Goal: Information Seeking & Learning: Learn about a topic

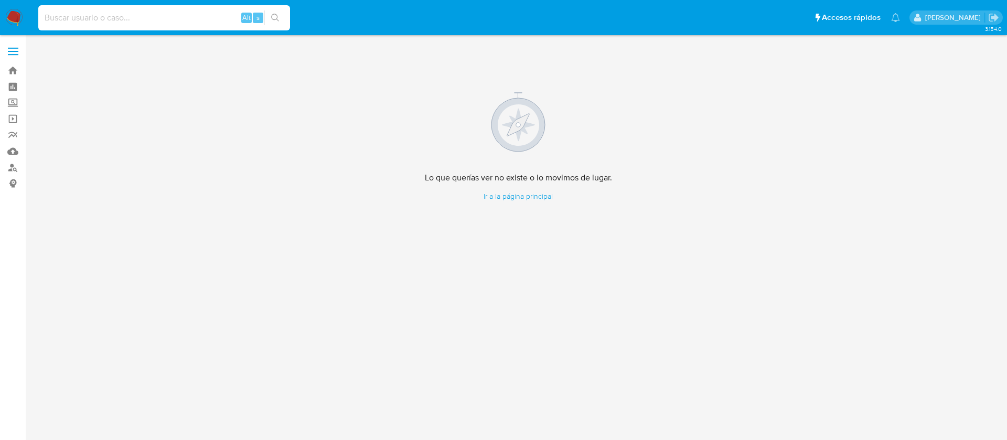
click at [173, 17] on input at bounding box center [164, 18] width 252 height 14
paste input "398877730"
type input "398877730"
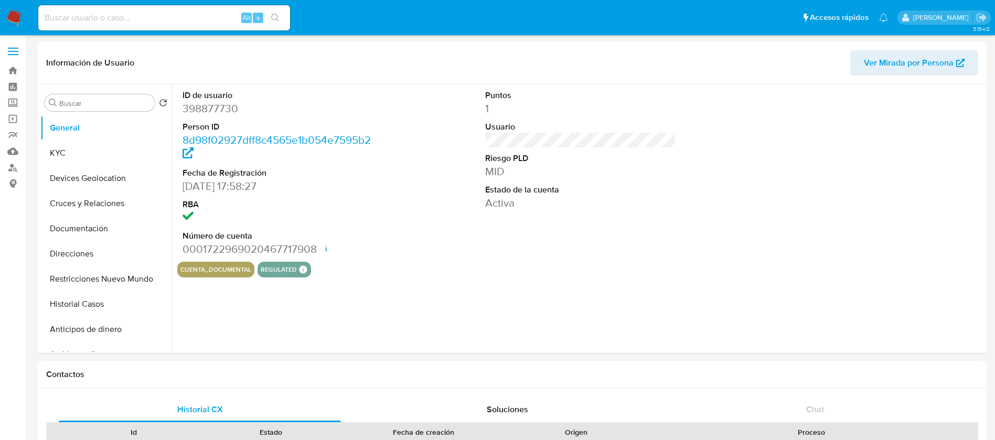
select select "10"
click at [62, 151] on button "KYC" at bounding box center [101, 153] width 123 height 25
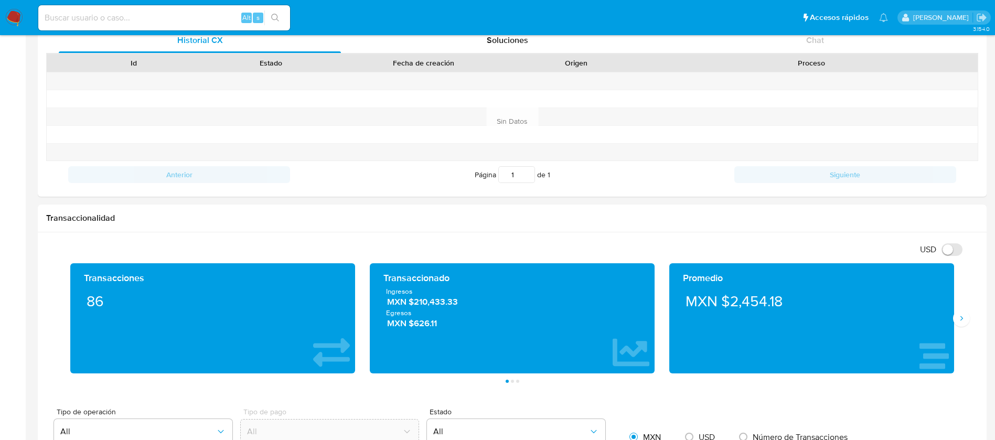
scroll to position [393, 0]
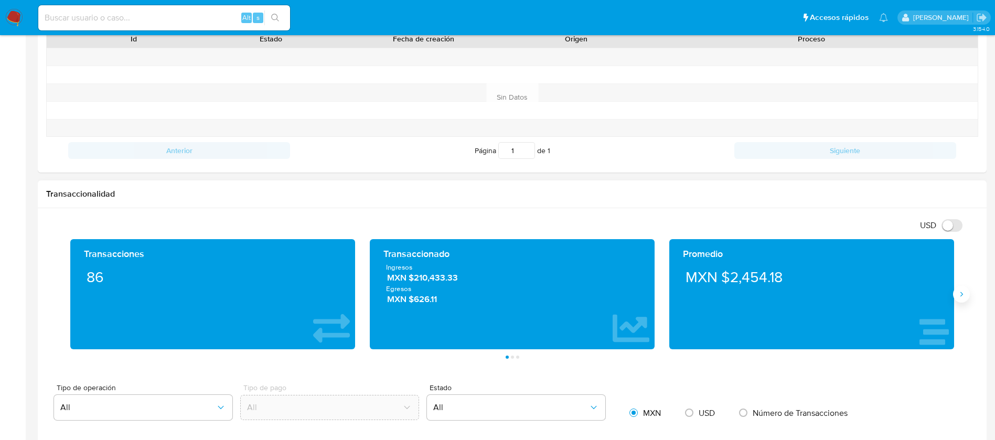
click at [962, 300] on button "Siguiente" at bounding box center [961, 294] width 17 height 17
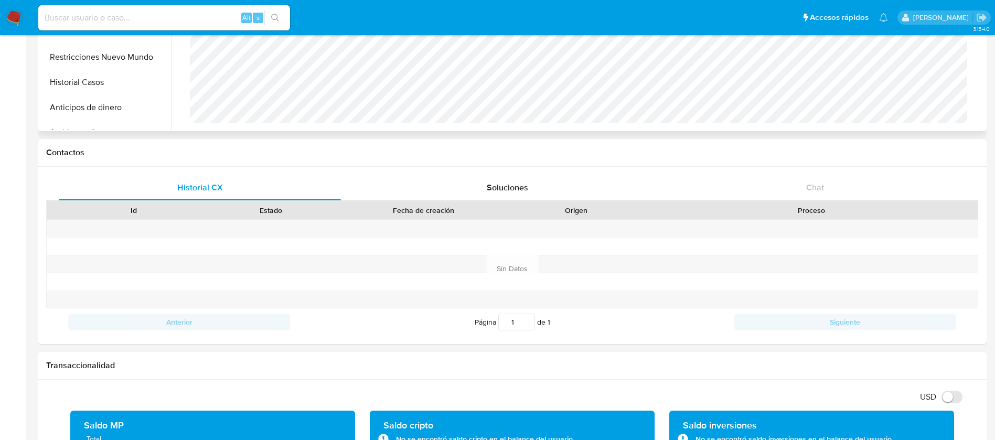
scroll to position [0, 0]
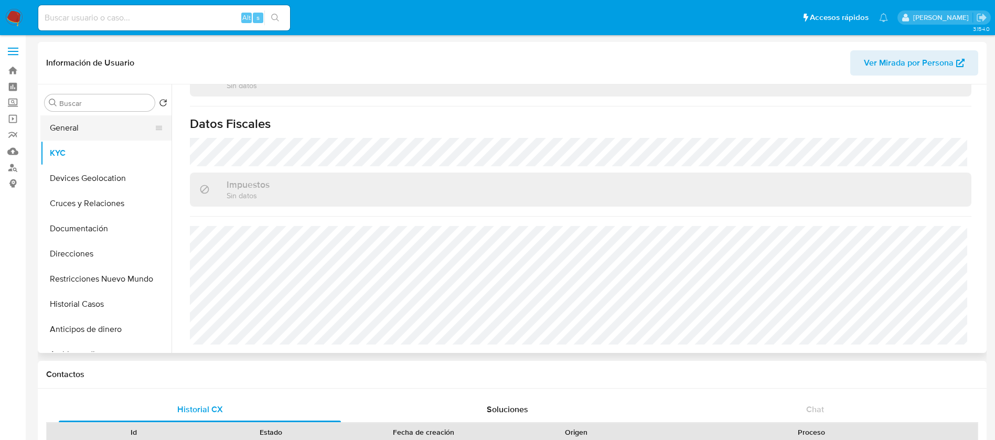
click at [76, 134] on button "General" at bounding box center [101, 127] width 123 height 25
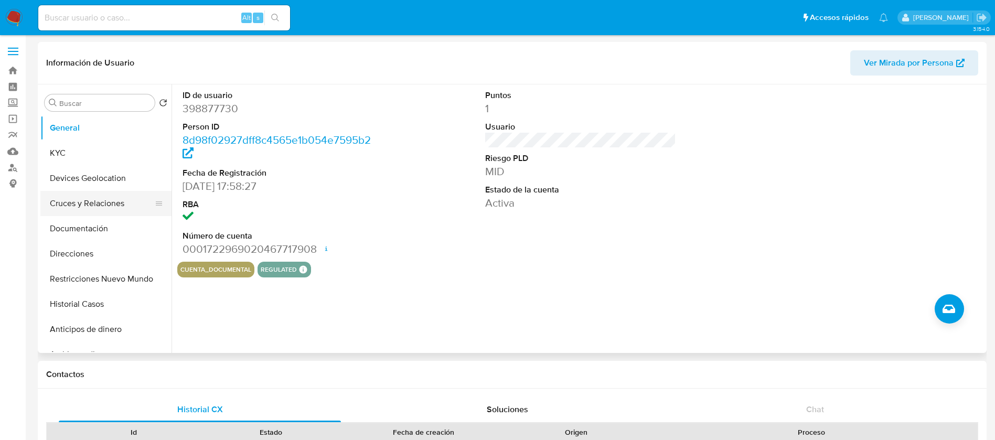
click at [110, 200] on button "Cruces y Relaciones" at bounding box center [101, 203] width 123 height 25
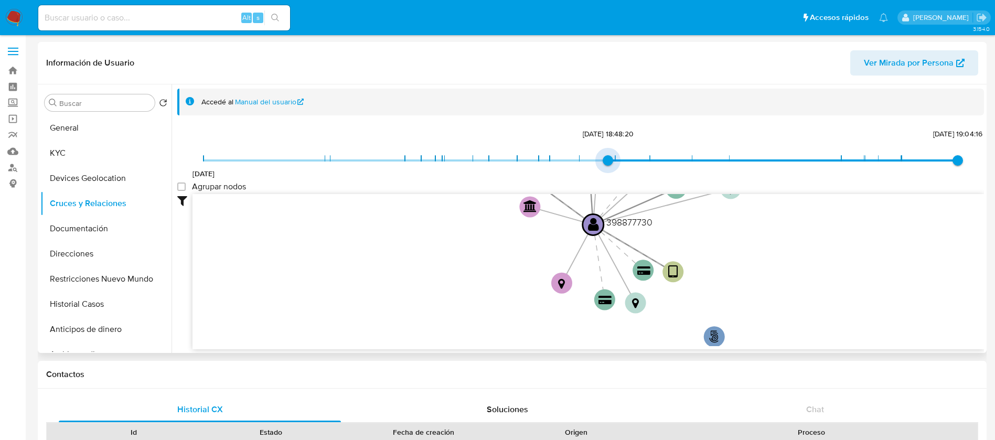
type input "1709419256000"
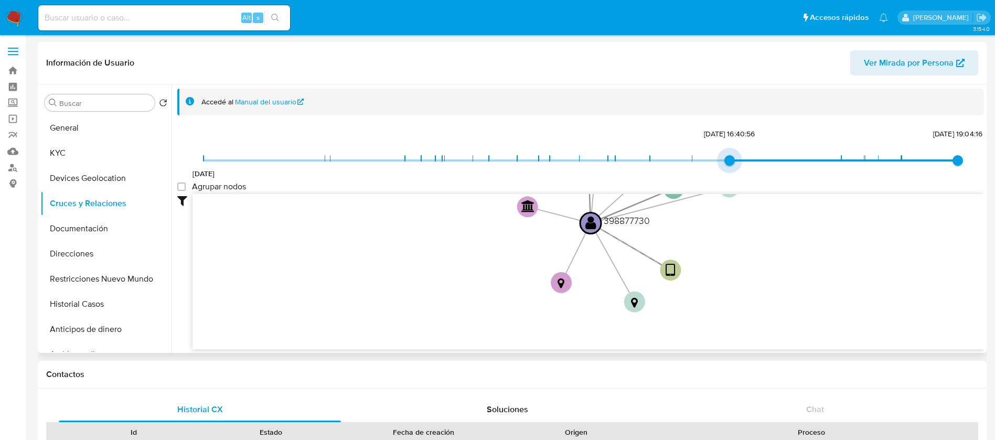
drag, startPoint x: 206, startPoint y: 163, endPoint x: 743, endPoint y: 163, distance: 537.7
click at [743, 163] on span "15/11/2020 2/3/2024, 16:40:56 6/8/2025, 19:04:16" at bounding box center [581, 161] width 754 height 16
click at [183, 186] on group_nodes "Agrupar nodos" at bounding box center [181, 187] width 8 height 8
checkbox group_nodes "true"
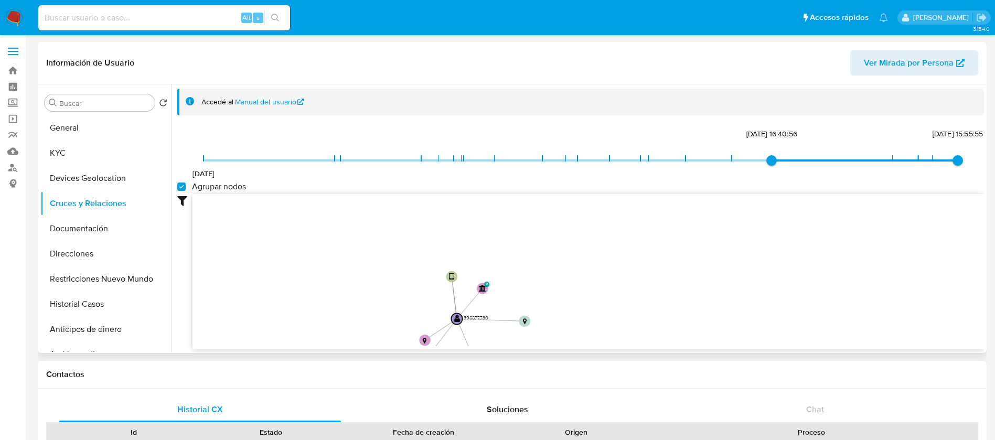
drag, startPoint x: 447, startPoint y: 231, endPoint x: 412, endPoint y: 310, distance: 86.9
click at [412, 310] on icon "user-398877730  398877730 phone-589012a63eb74f001da002741844d016  person-8d98…" at bounding box center [589, 270] width 792 height 152
click at [81, 230] on button "Documentación" at bounding box center [101, 228] width 123 height 25
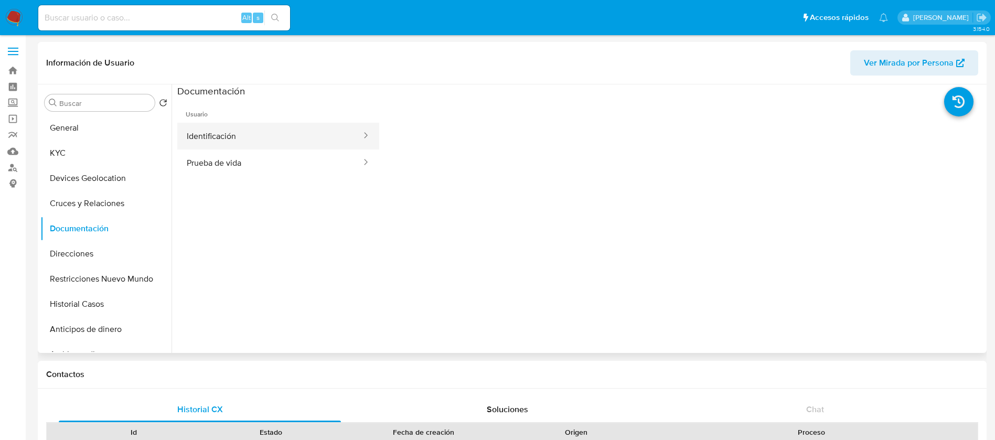
click at [275, 136] on button "Identificación" at bounding box center [269, 136] width 185 height 27
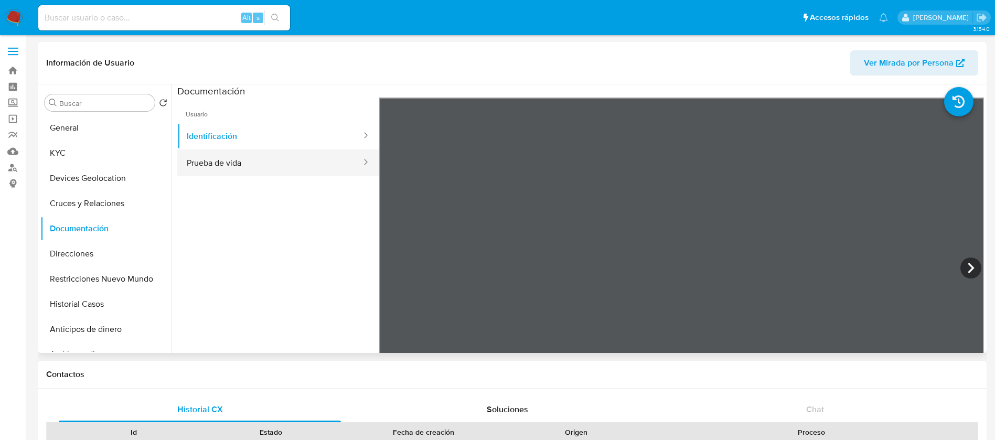
click at [285, 166] on button "Prueba de vida" at bounding box center [269, 163] width 185 height 27
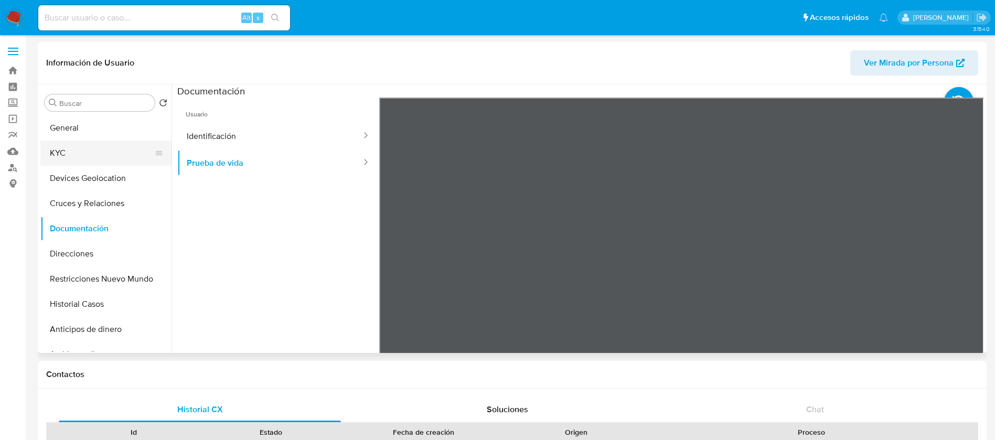
click at [125, 149] on button "KYC" at bounding box center [101, 153] width 123 height 25
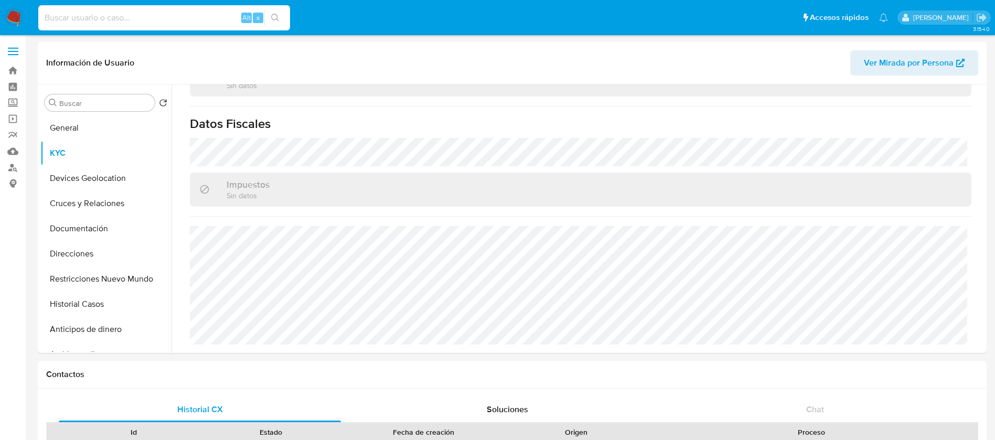
click at [138, 18] on input at bounding box center [164, 18] width 252 height 14
paste input "114821166"
type input "114821166"
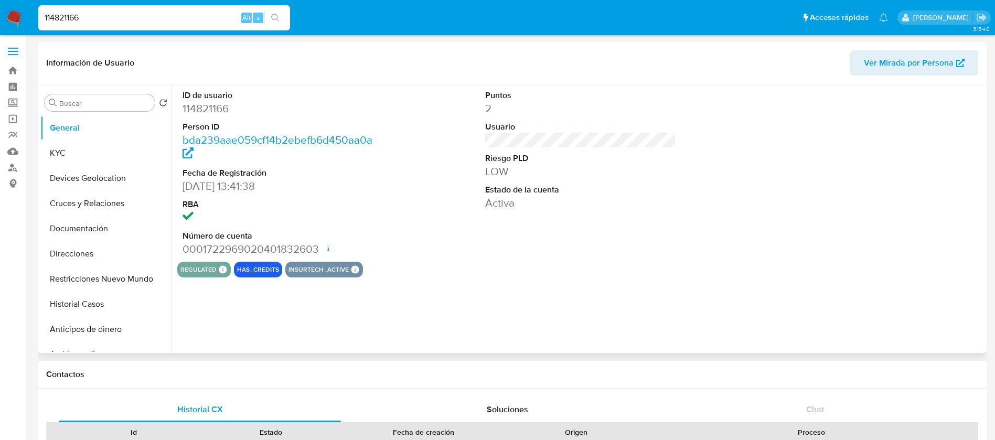
select select "10"
click at [78, 159] on button "KYC" at bounding box center [101, 153] width 123 height 25
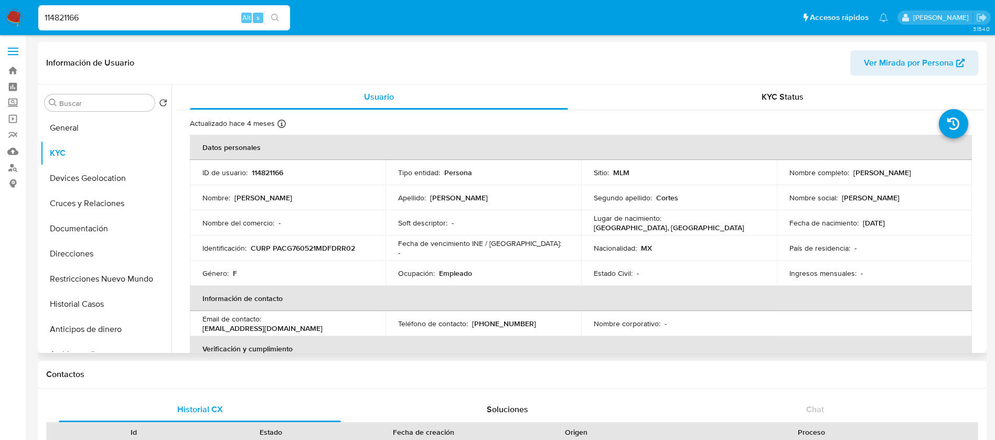
click at [263, 168] on p "114821166" at bounding box center [267, 172] width 31 height 9
copy p "114821166"
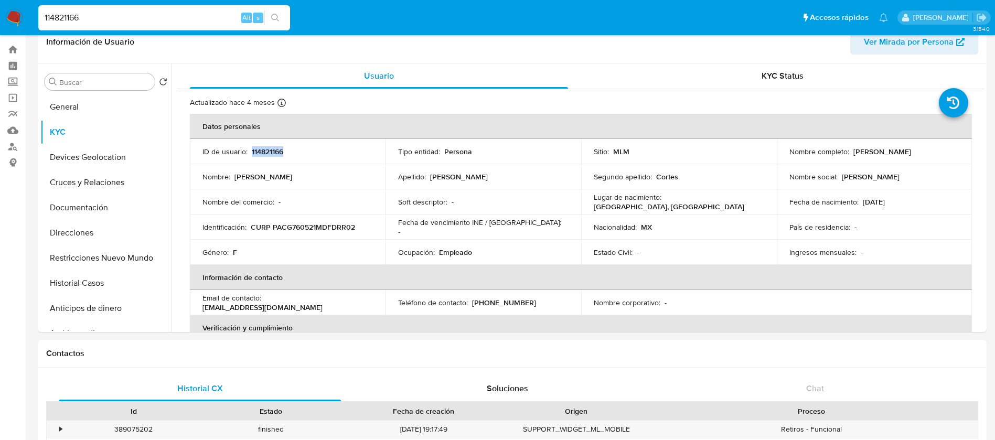
scroll to position [31, 0]
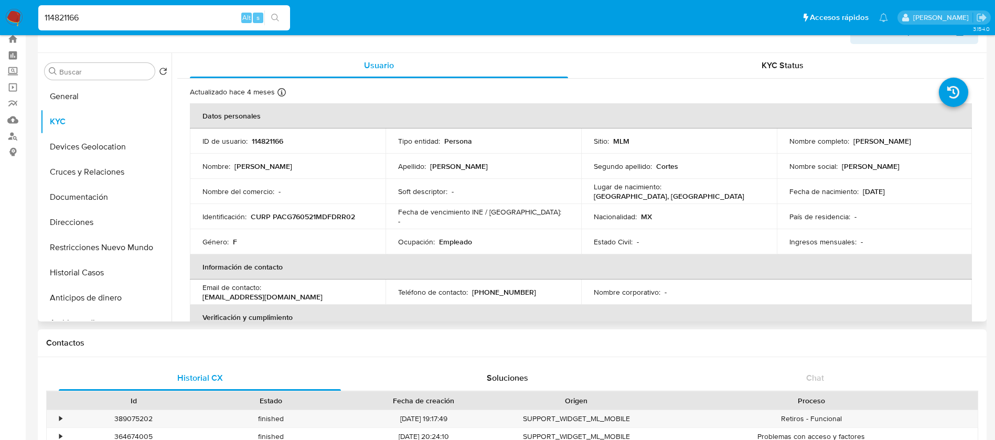
click at [437, 217] on p "Fecha de vencimiento INE / Pasaporte :" at bounding box center [479, 211] width 163 height 9
drag, startPoint x: 113, startPoint y: 12, endPoint x: 0, endPoint y: -10, distance: 114.8
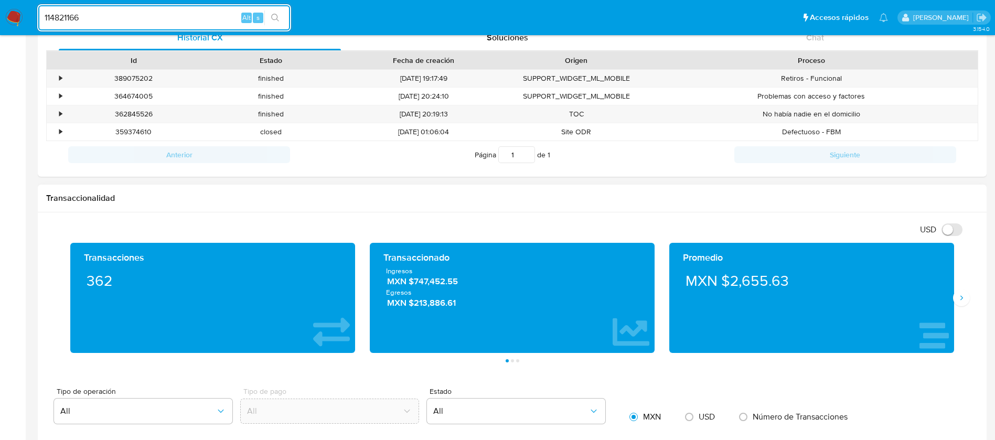
scroll to position [425, 0]
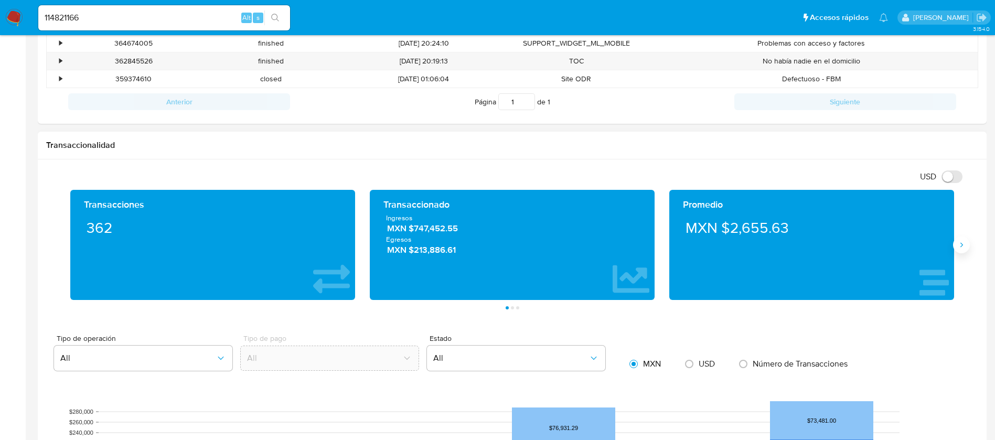
click at [962, 241] on icon "Siguiente" at bounding box center [961, 245] width 8 height 8
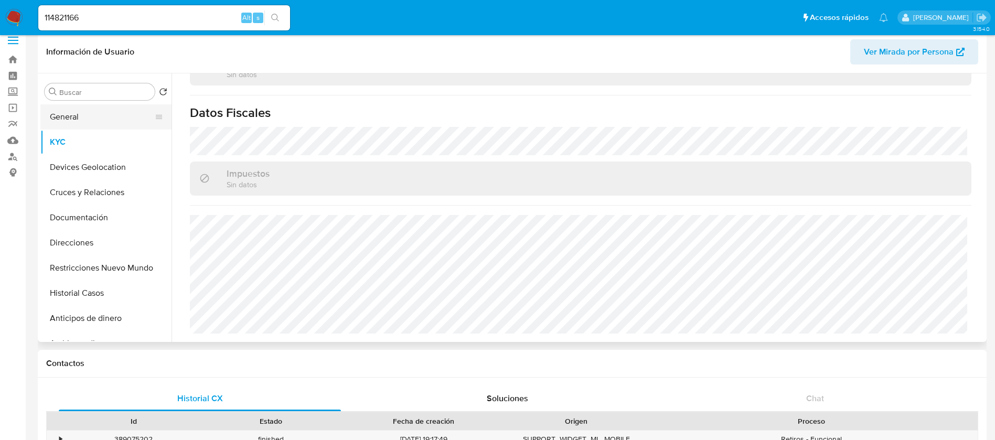
scroll to position [0, 0]
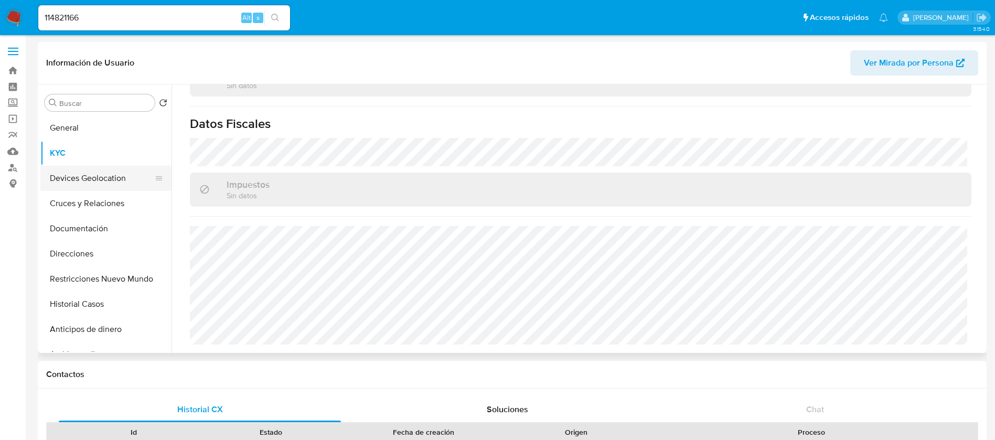
click at [95, 172] on button "Devices Geolocation" at bounding box center [101, 178] width 123 height 25
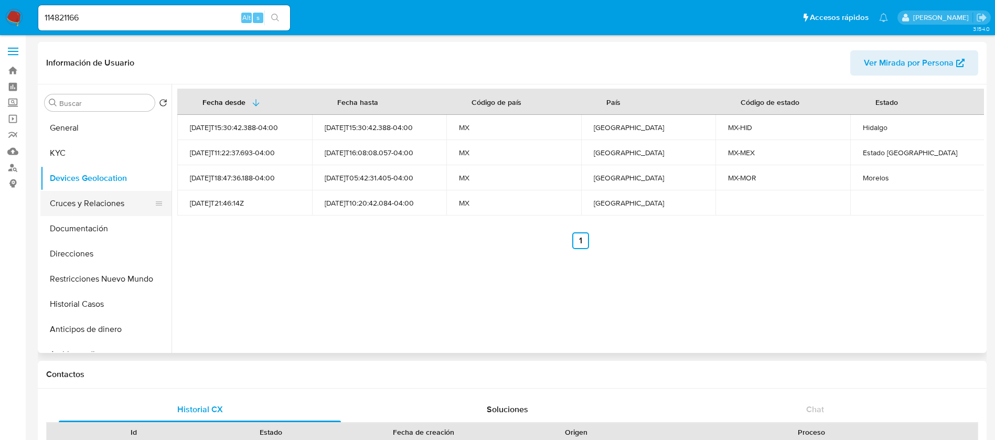
click at [79, 199] on button "Cruces y Relaciones" at bounding box center [101, 203] width 123 height 25
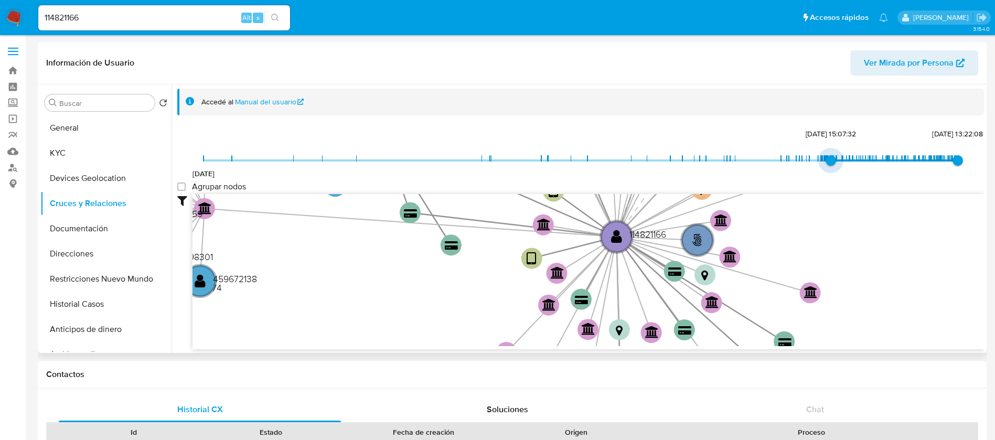
type input "1734024180000"
drag, startPoint x: 199, startPoint y: 163, endPoint x: 828, endPoint y: 168, distance: 629.5
click at [828, 166] on span "12/12/2024, 11:23:00" at bounding box center [832, 160] width 10 height 10
drag, startPoint x: 179, startPoint y: 190, endPoint x: 578, endPoint y: 196, distance: 399.2
click at [185, 190] on group_nodes "Agrupar nodos" at bounding box center [181, 187] width 8 height 8
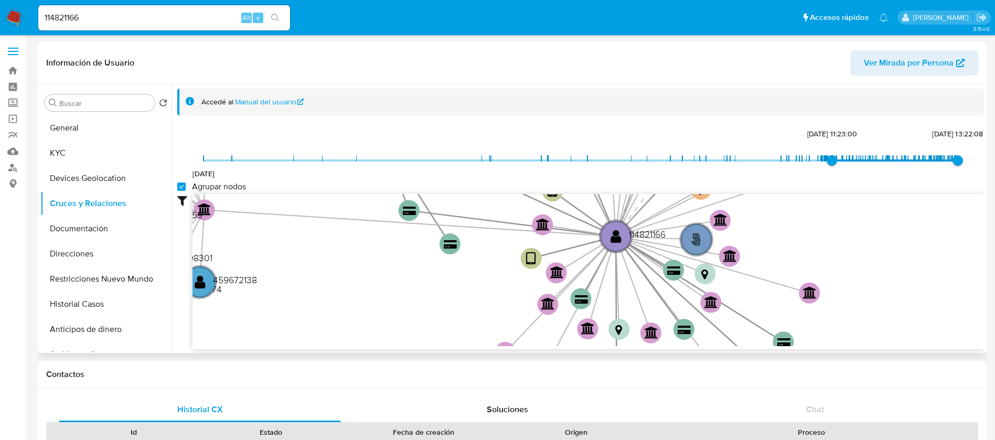
checkbox group_nodes "true"
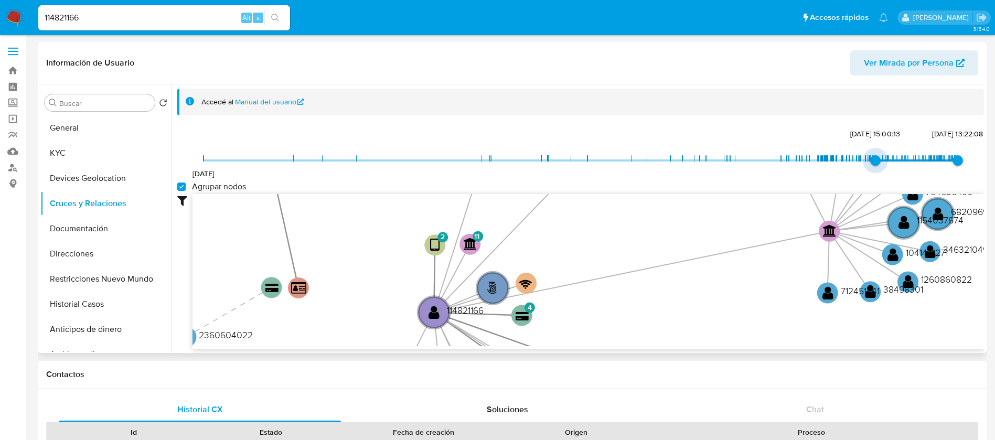
type input "1742433698000"
drag, startPoint x: 826, startPoint y: 161, endPoint x: 879, endPoint y: 156, distance: 52.6
click at [879, 156] on span "19/3/2025, 19:21:38" at bounding box center [883, 160] width 10 height 10
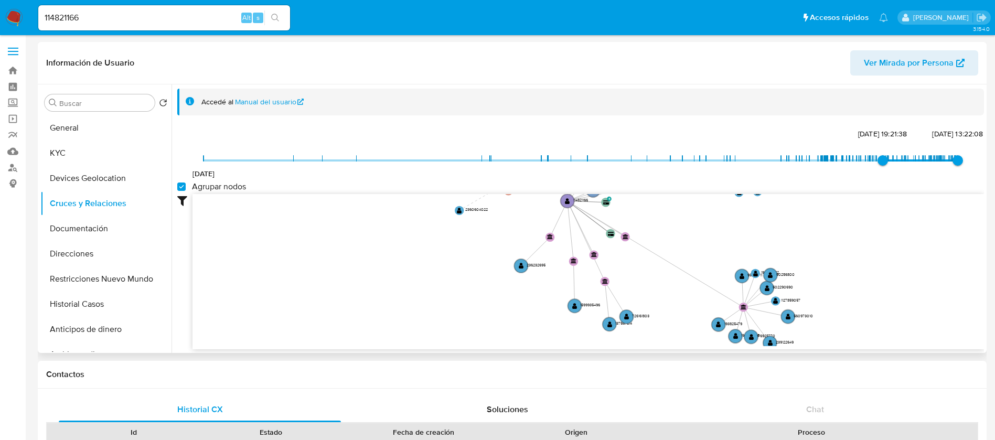
drag, startPoint x: 709, startPoint y: 249, endPoint x: 685, endPoint y: 174, distance: 78.8
click at [685, 174] on div "20/8/2021 19/3/2025, 19:21:38 11/8/2025, 13:22:08 Agrupar nodos Filtros Confian…" at bounding box center [580, 237] width 807 height 223
click at [131, 223] on button "Documentación" at bounding box center [101, 228] width 123 height 25
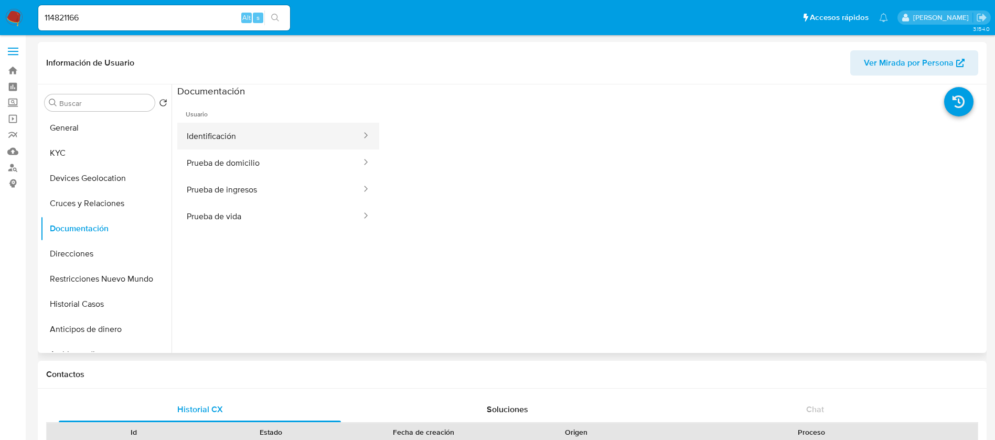
click at [256, 125] on button "Identificación" at bounding box center [269, 136] width 185 height 27
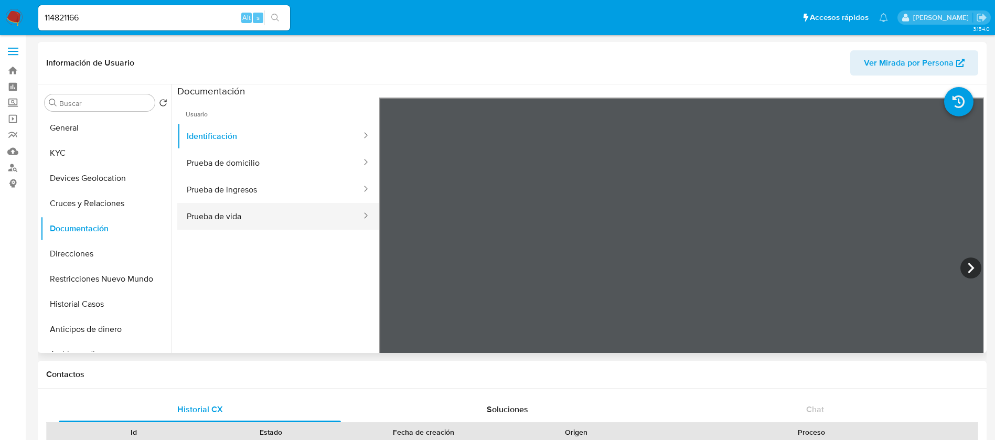
click at [225, 218] on button "Prueba de vida" at bounding box center [269, 216] width 185 height 27
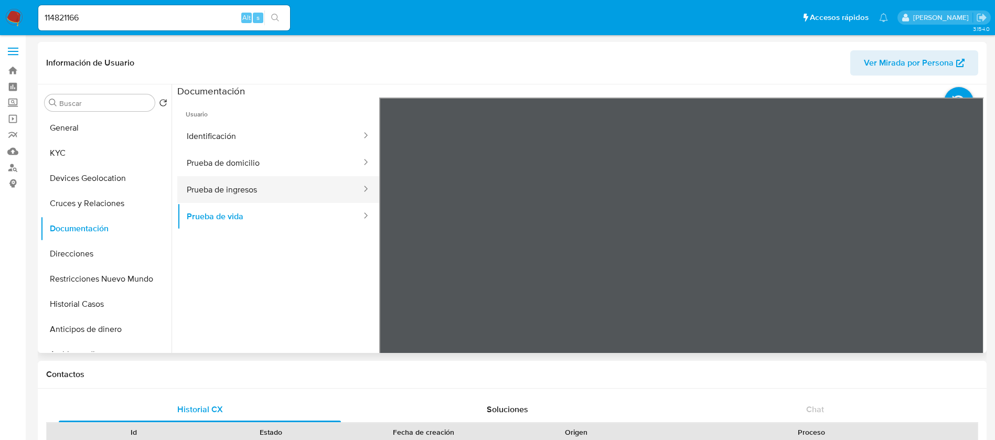
click at [299, 196] on button "Prueba de ingresos" at bounding box center [269, 189] width 185 height 27
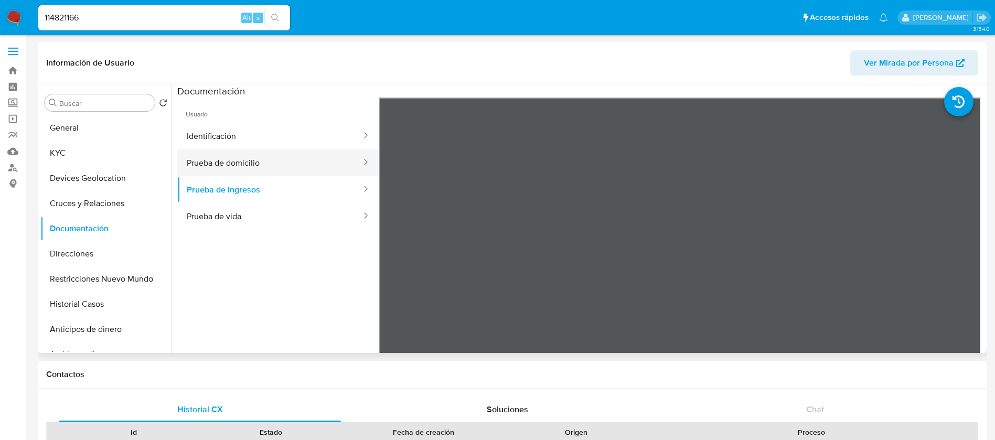
click at [265, 151] on button "Prueba de domicilio" at bounding box center [269, 163] width 185 height 27
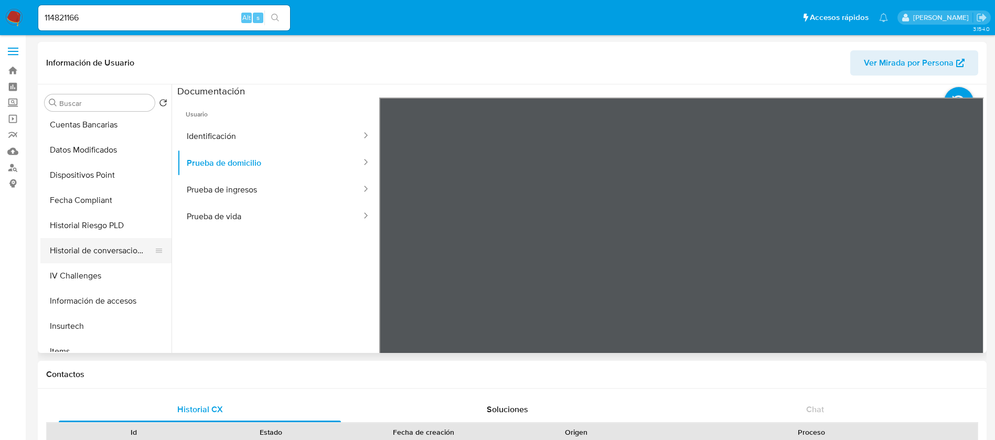
scroll to position [315, 0]
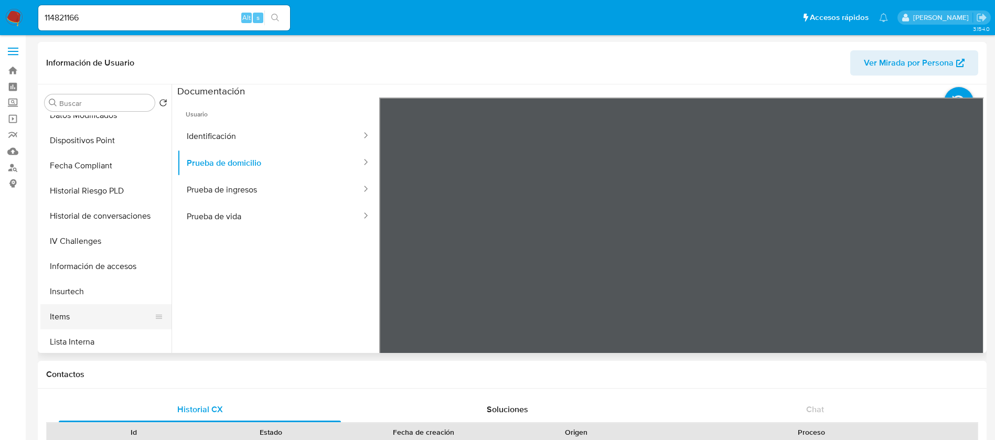
click at [74, 319] on button "Items" at bounding box center [101, 316] width 123 height 25
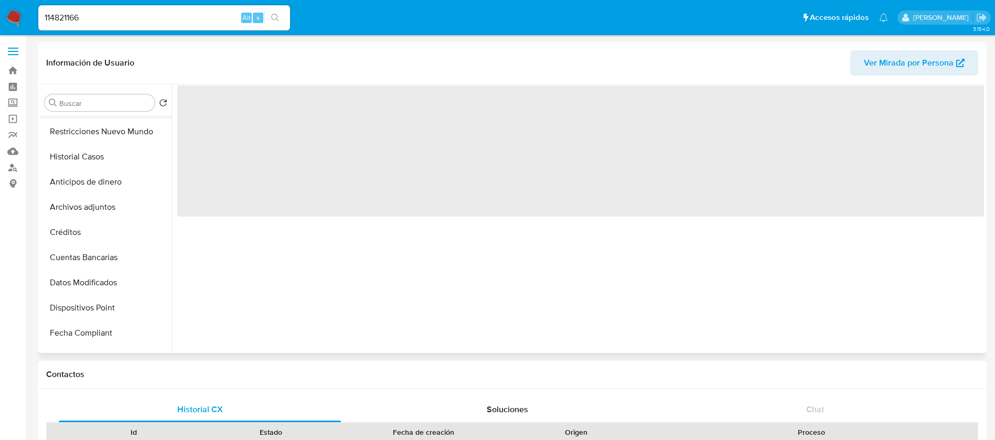
scroll to position [0, 0]
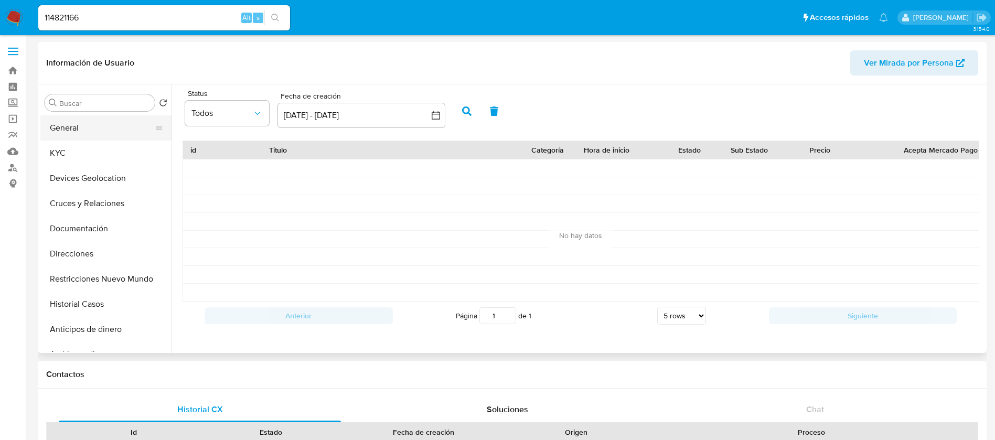
click at [86, 140] on button "General" at bounding box center [101, 127] width 123 height 25
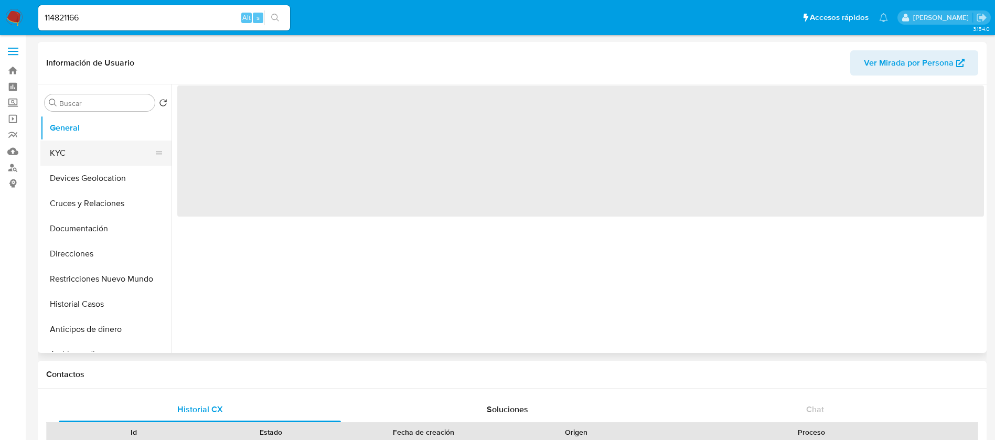
click at [84, 151] on button "KYC" at bounding box center [101, 153] width 123 height 25
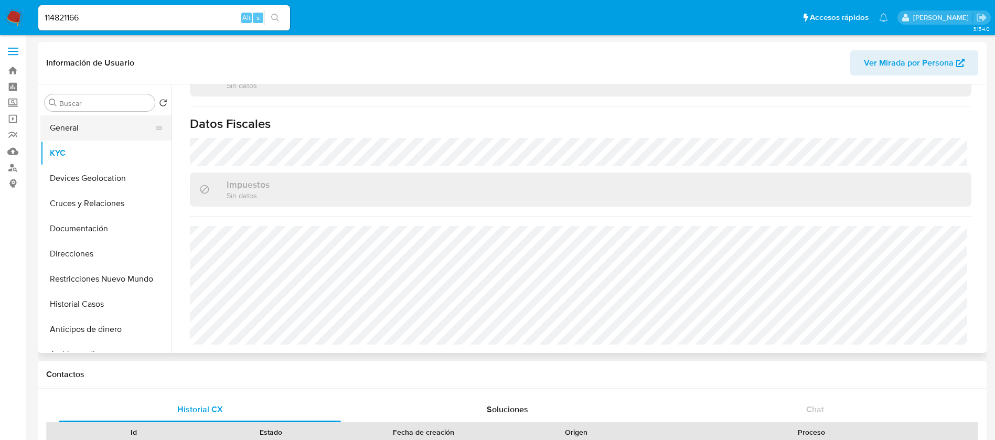
click at [89, 123] on button "General" at bounding box center [101, 127] width 123 height 25
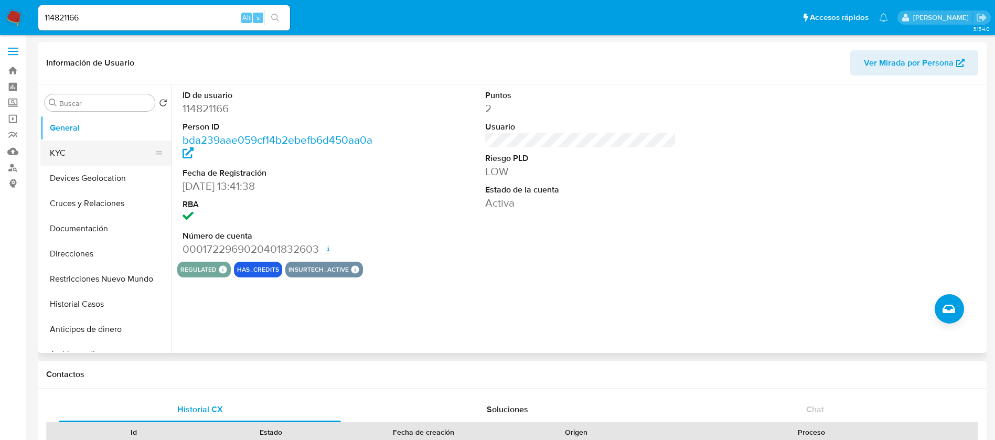
click at [132, 152] on button "KYC" at bounding box center [101, 153] width 123 height 25
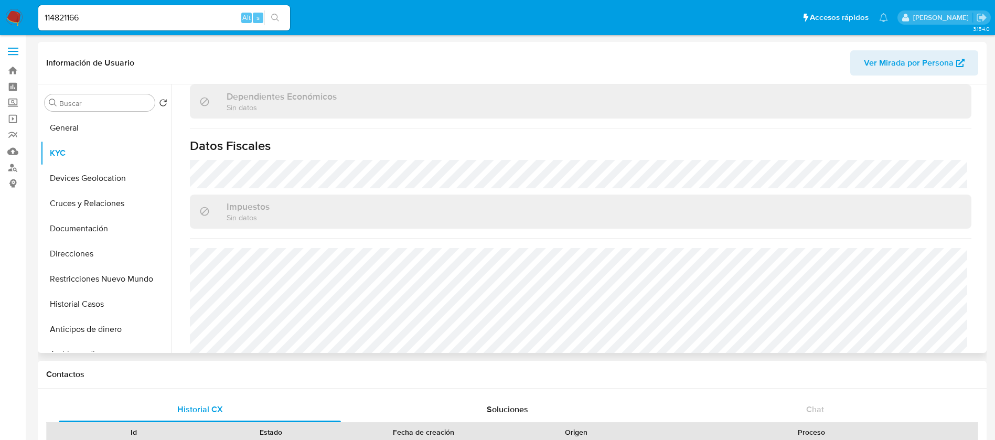
scroll to position [639, 0]
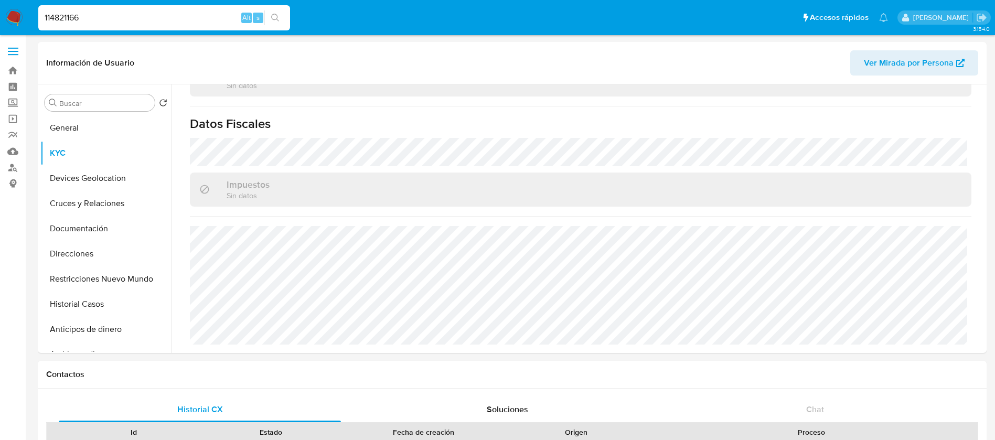
drag, startPoint x: 111, startPoint y: 23, endPoint x: 0, endPoint y: 6, distance: 112.4
click at [3, 6] on nav "Pausado Ver notificaciones 114821166 Alt s Accesos rápidos Presiona las siguien…" at bounding box center [497, 17] width 995 height 35
paste input "347396254"
type input "347396254"
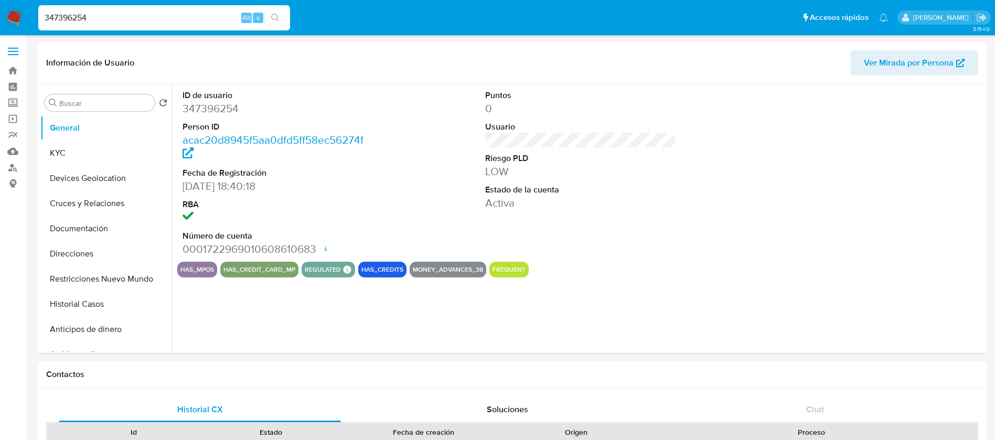
select select "10"
click at [76, 151] on button "KYC" at bounding box center [101, 153] width 123 height 25
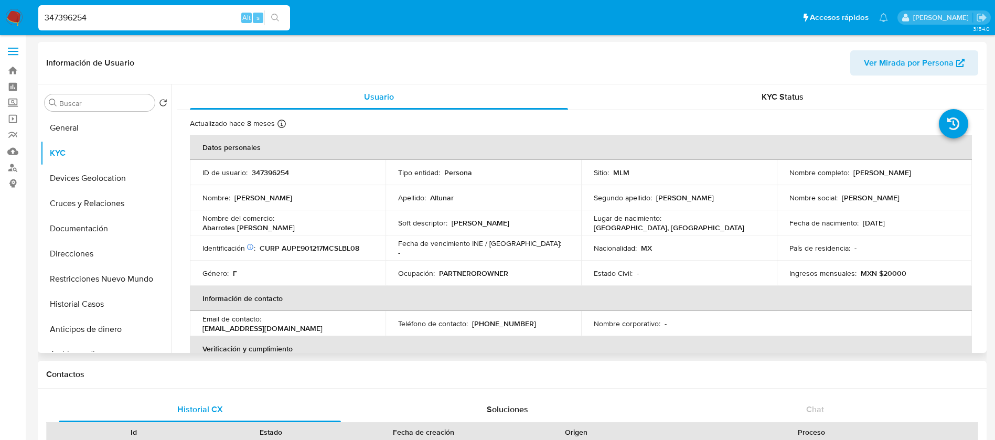
click at [269, 170] on p "347396254" at bounding box center [270, 172] width 37 height 9
copy p "347396254"
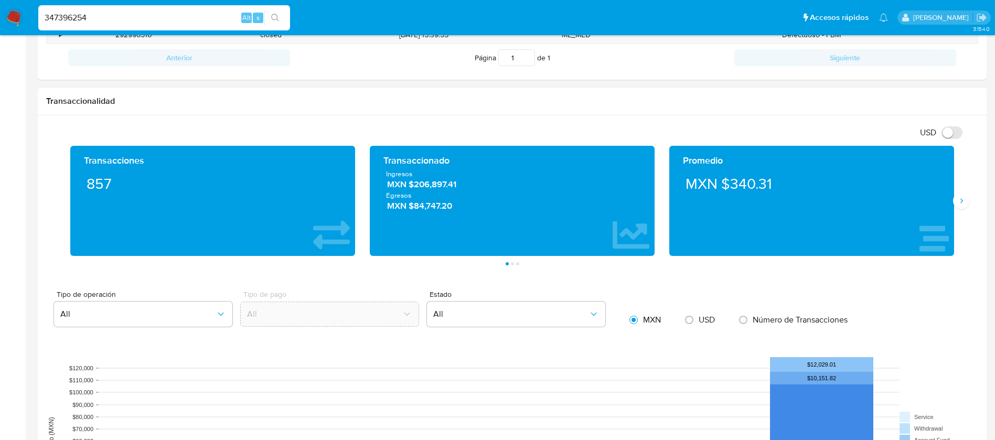
scroll to position [315, 0]
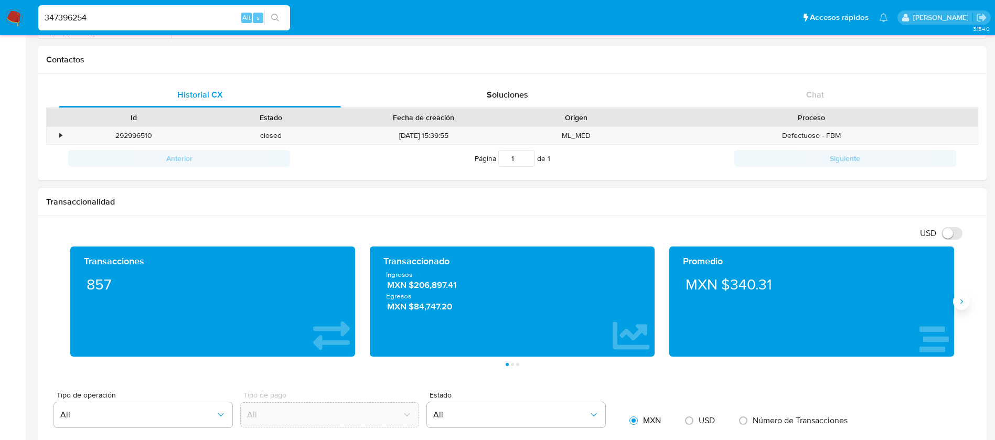
click at [966, 306] on button "Siguiente" at bounding box center [961, 301] width 17 height 17
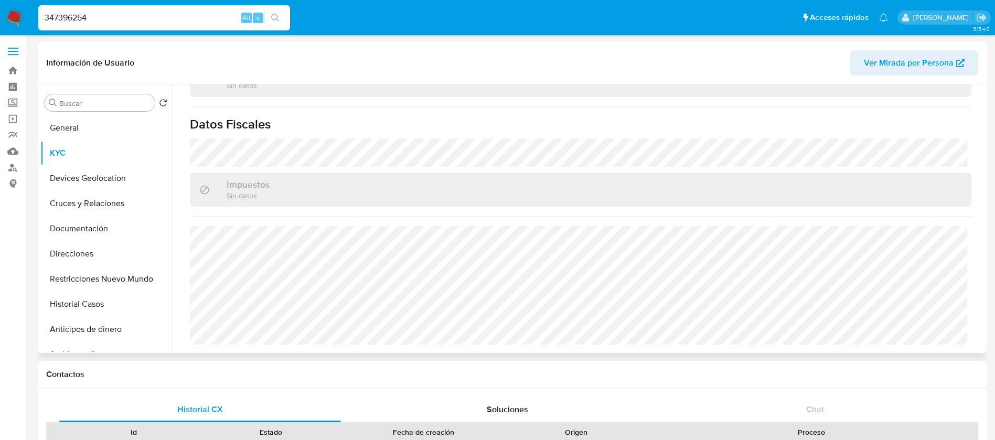
scroll to position [255, 0]
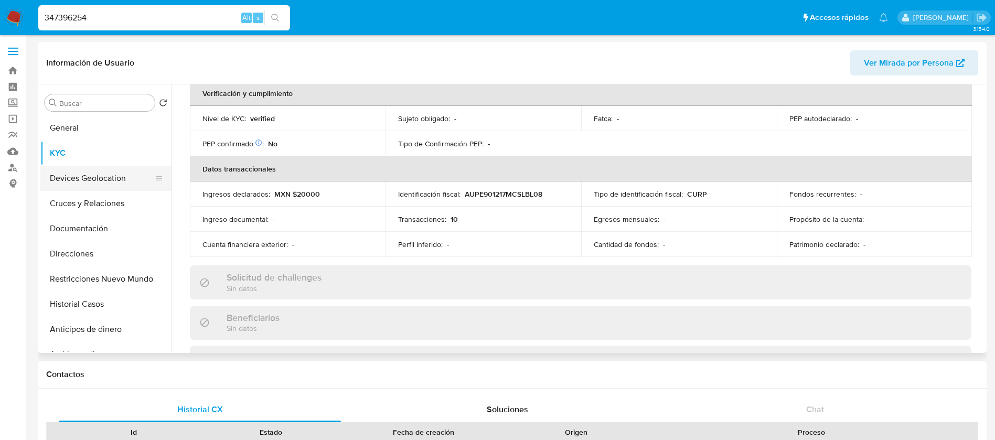
click at [121, 182] on button "Devices Geolocation" at bounding box center [101, 178] width 123 height 25
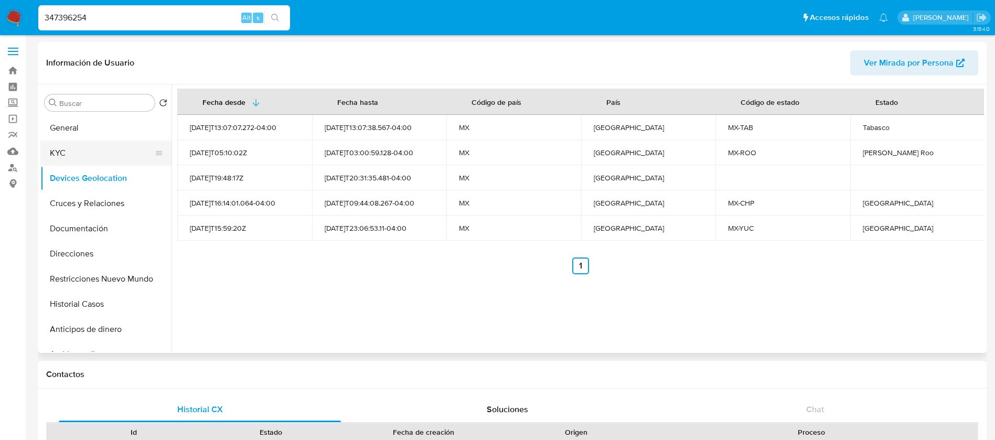
click at [97, 158] on button "KYC" at bounding box center [101, 153] width 123 height 25
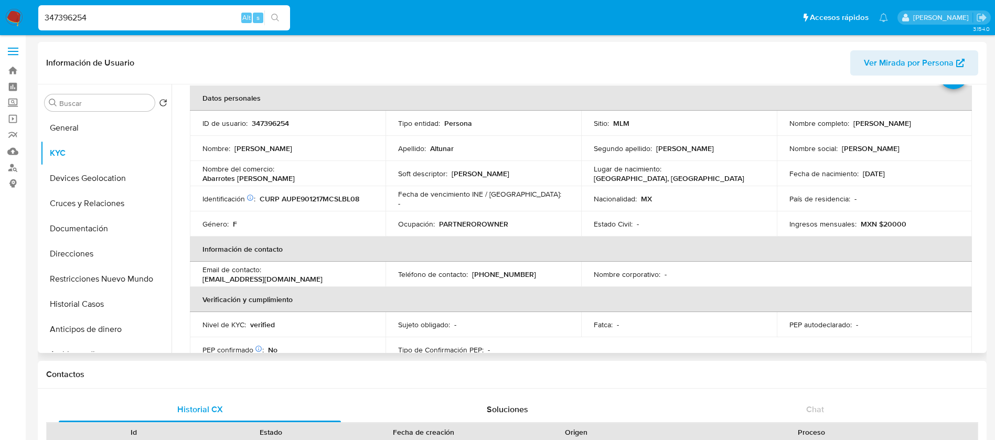
scroll to position [79, 0]
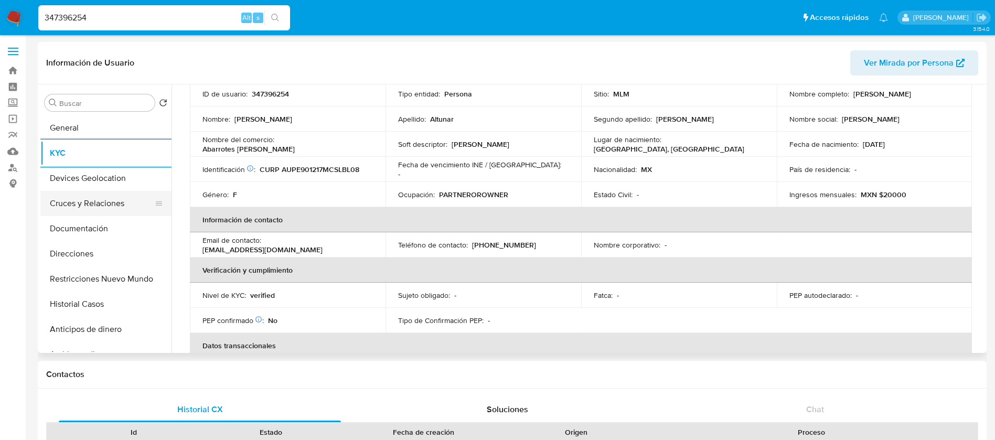
click at [95, 203] on button "Cruces y Relaciones" at bounding box center [101, 203] width 123 height 25
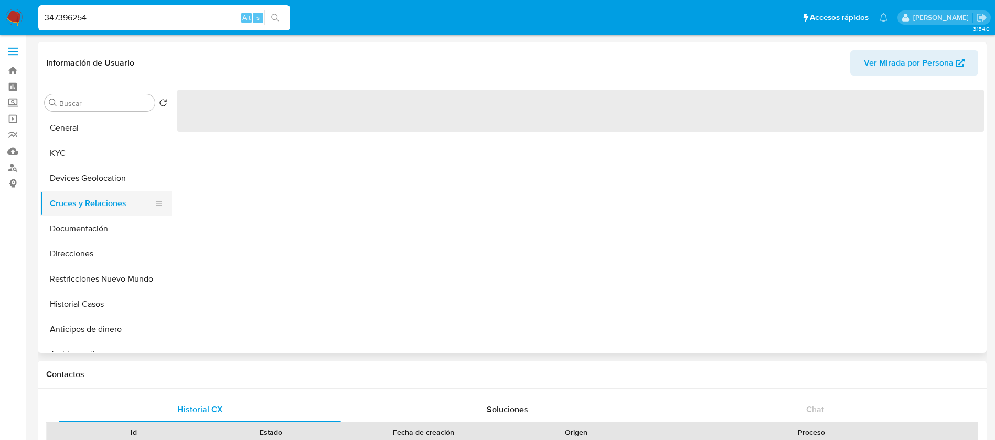
scroll to position [0, 0]
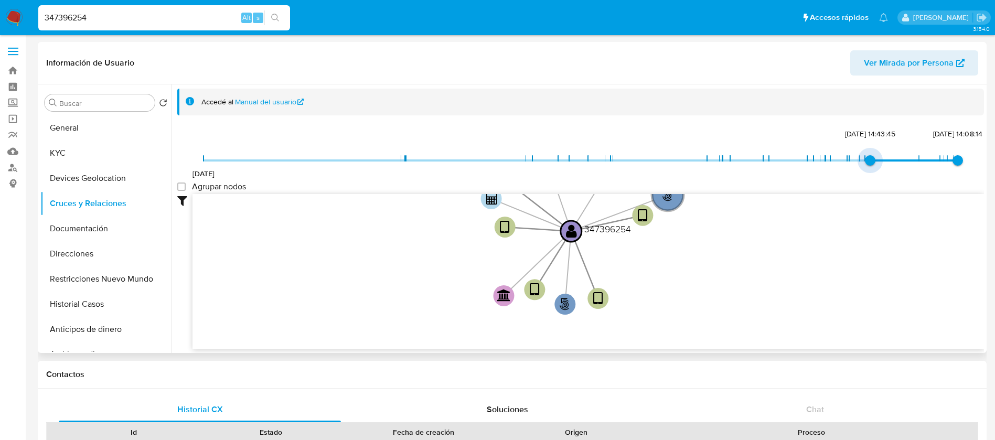
type input "1737924655000"
drag, startPoint x: 201, startPoint y: 161, endPoint x: 867, endPoint y: 164, distance: 665.7
click at [867, 164] on span "26/1/2025, 14:50:55" at bounding box center [870, 160] width 10 height 10
click at [179, 187] on group_nodes "Agrupar nodos" at bounding box center [181, 187] width 8 height 8
checkbox group_nodes "true"
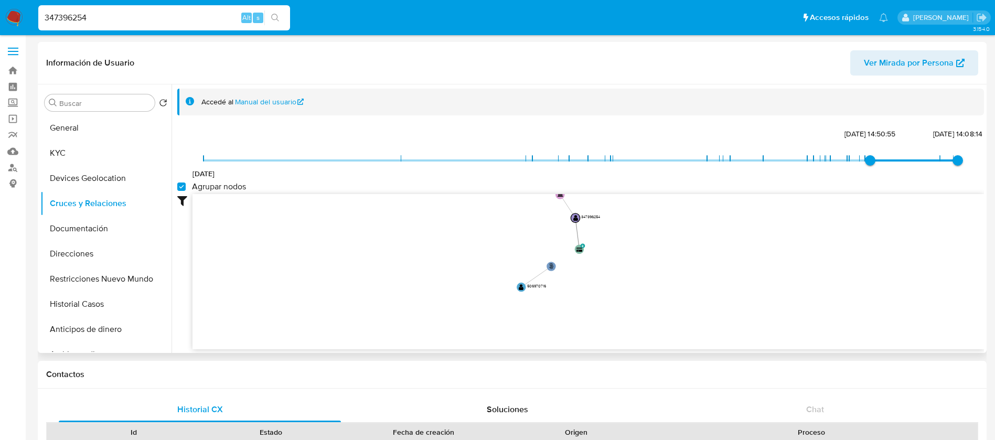
drag, startPoint x: 644, startPoint y: 294, endPoint x: 649, endPoint y: 251, distance: 42.8
click at [649, 251] on icon "phone-dac7414027cb221acc33a0ebd37dee5f  user-347396254  347396254 person-acac…" at bounding box center [589, 270] width 792 height 152
click at [111, 239] on button "Documentación" at bounding box center [101, 228] width 123 height 25
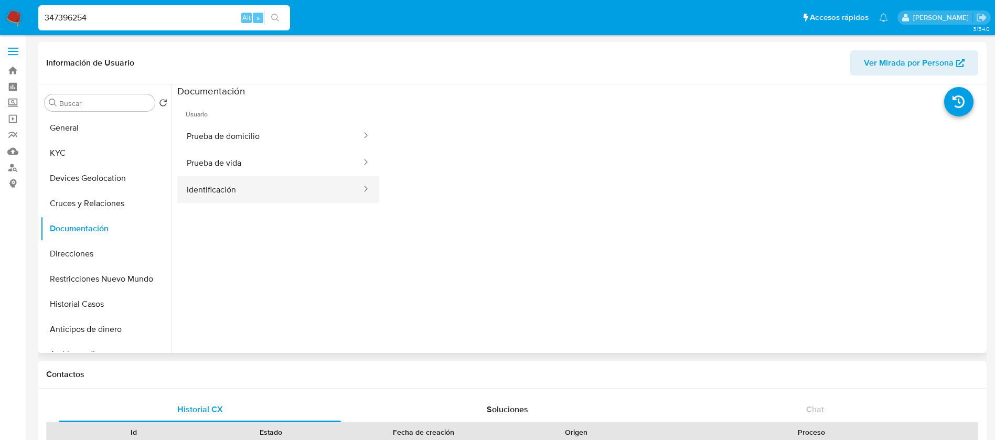
click at [235, 184] on button "Identificación" at bounding box center [269, 189] width 185 height 27
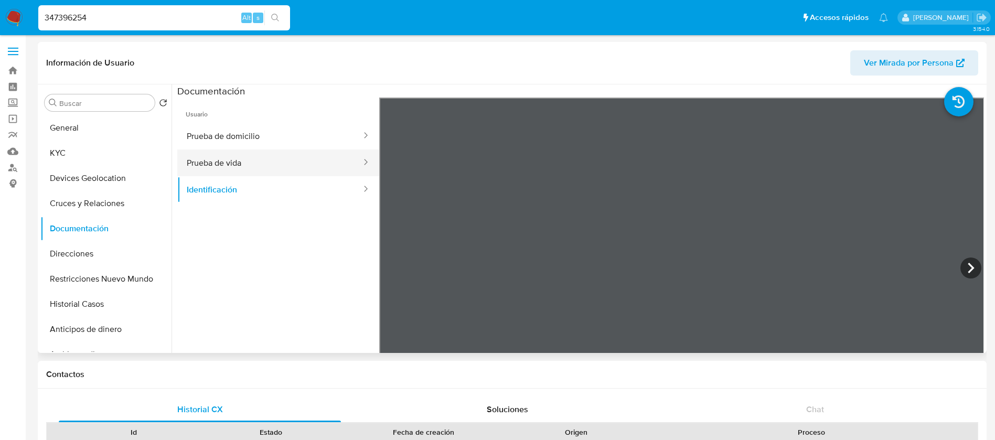
click at [241, 168] on button "Prueba de vida" at bounding box center [269, 163] width 185 height 27
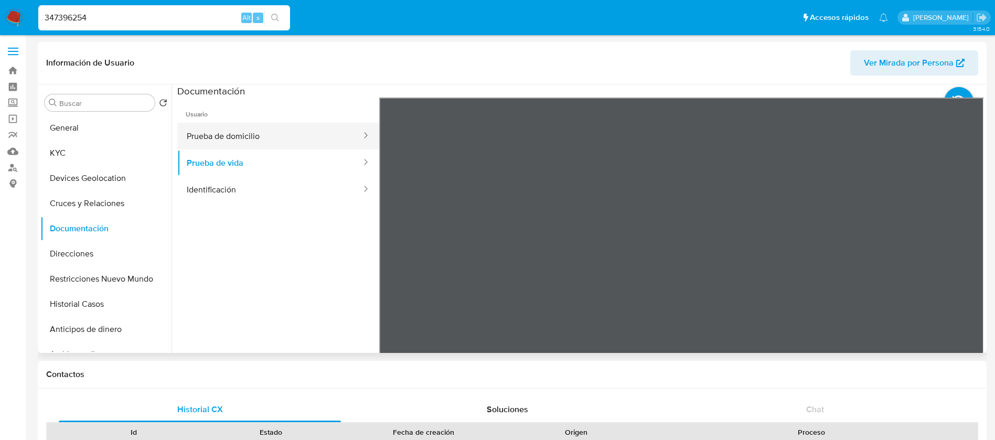
click at [264, 131] on button "Prueba de domicilio" at bounding box center [269, 136] width 185 height 27
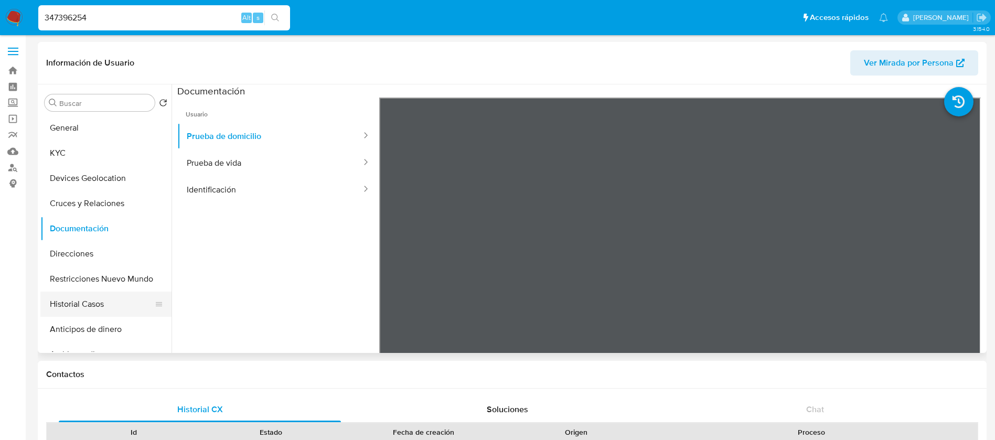
click at [89, 146] on button "KYC" at bounding box center [105, 153] width 131 height 25
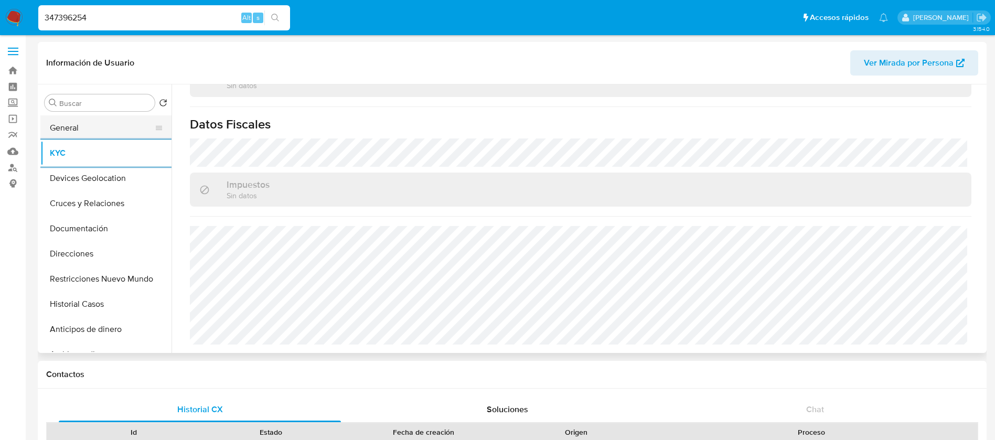
drag, startPoint x: 85, startPoint y: 125, endPoint x: 89, endPoint y: 117, distance: 8.7
click at [87, 121] on button "General" at bounding box center [101, 127] width 123 height 25
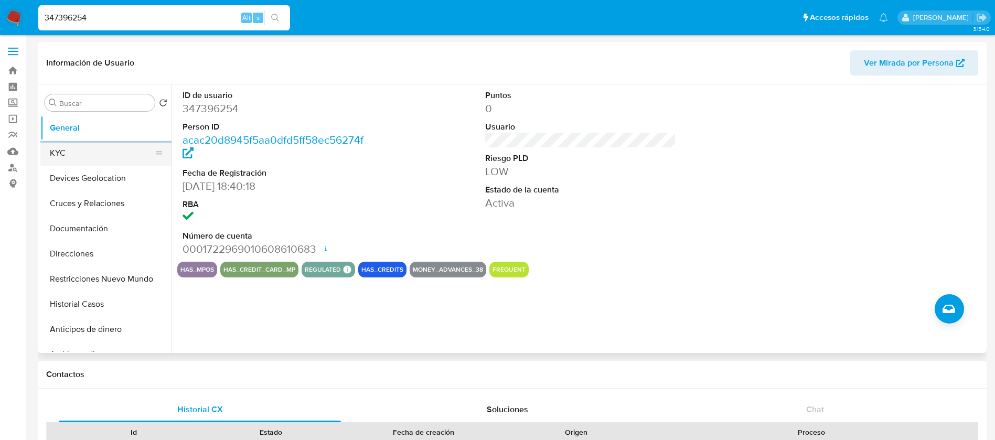
click at [69, 152] on button "KYC" at bounding box center [101, 153] width 123 height 25
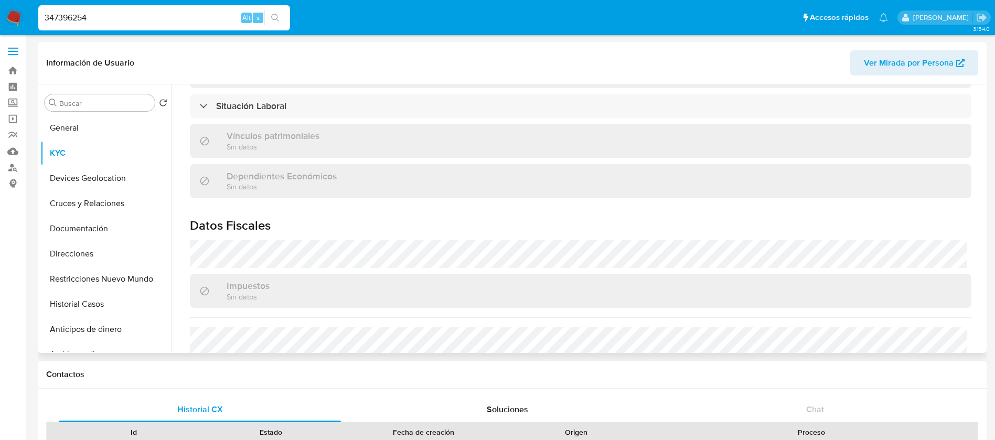
scroll to position [649, 0]
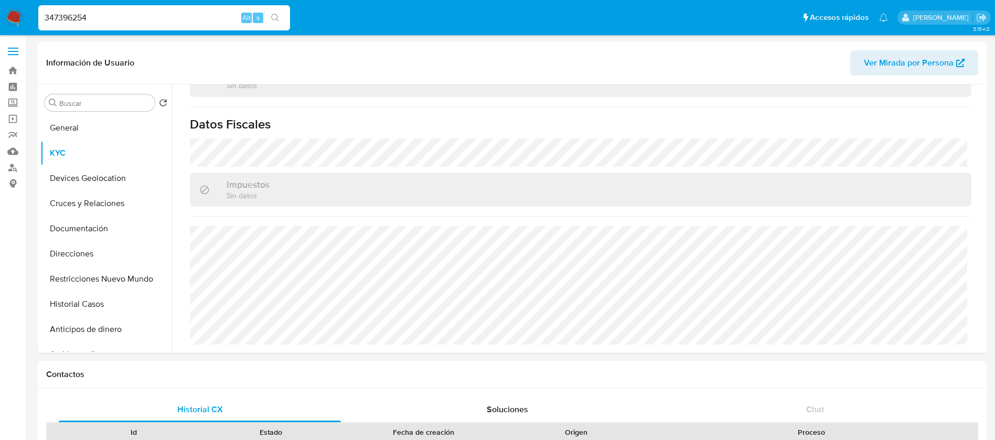
drag, startPoint x: 0, startPoint y: 7, endPoint x: 0, endPoint y: 15, distance: 7.9
click at [0, 0] on nav "Pausado Ver notificaciones 347396254 Alt s Accesos rápidos Presiona las siguien…" at bounding box center [497, 17] width 995 height 35
paste input "2299117390"
type input "2299117390"
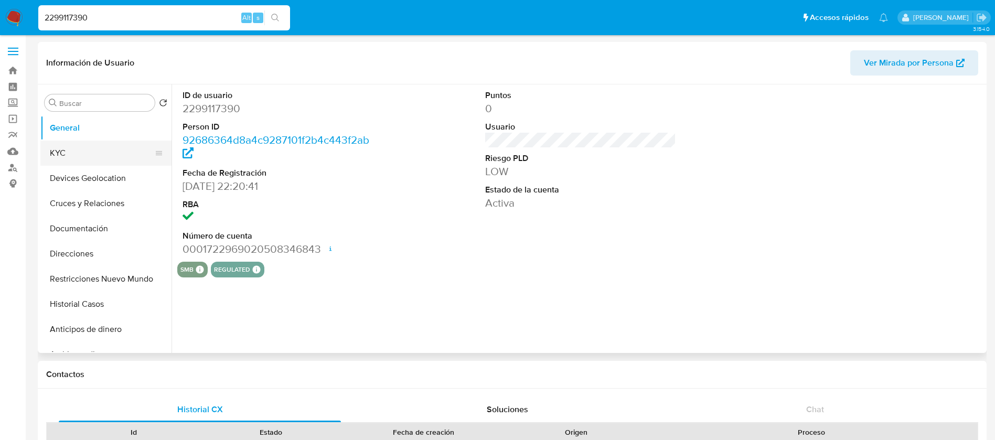
click at [86, 156] on button "KYC" at bounding box center [101, 153] width 123 height 25
select select "10"
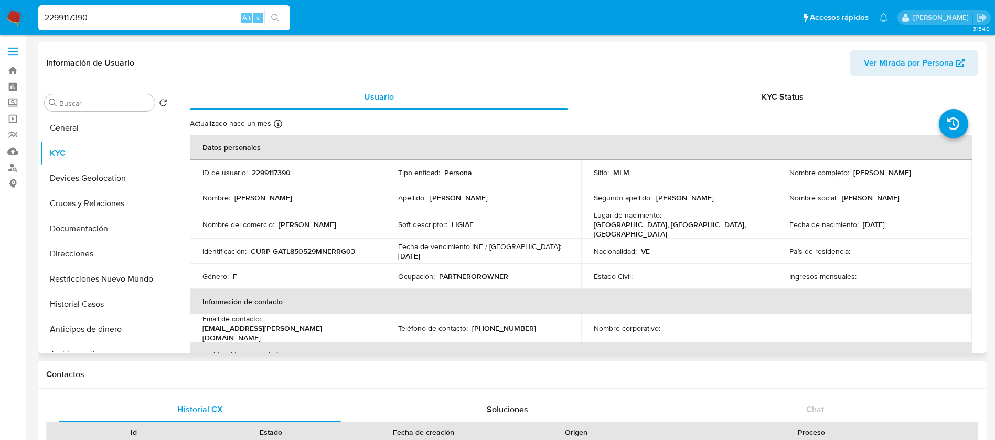
click at [284, 170] on p "2299117390" at bounding box center [271, 172] width 39 height 9
copy p "2299117390"
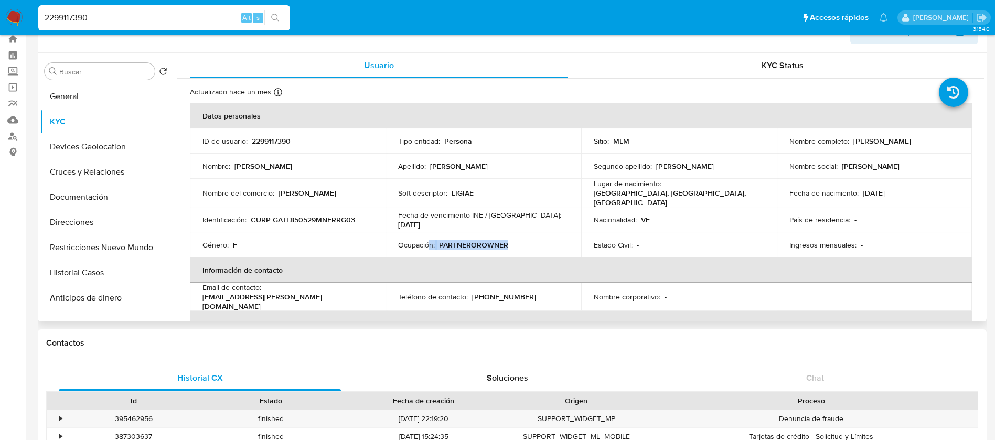
drag, startPoint x: 428, startPoint y: 240, endPoint x: 528, endPoint y: 251, distance: 100.7
click at [528, 251] on td "Ocupación : PARTNEROROWNER" at bounding box center [484, 244] width 196 height 25
drag, startPoint x: 233, startPoint y: 171, endPoint x: 345, endPoint y: 186, distance: 112.8
click at [347, 179] on tbody "ID de usuario : 2299117390 Tipo entidad : Persona Sitio : MLM Nombre completo :…" at bounding box center [581, 193] width 782 height 129
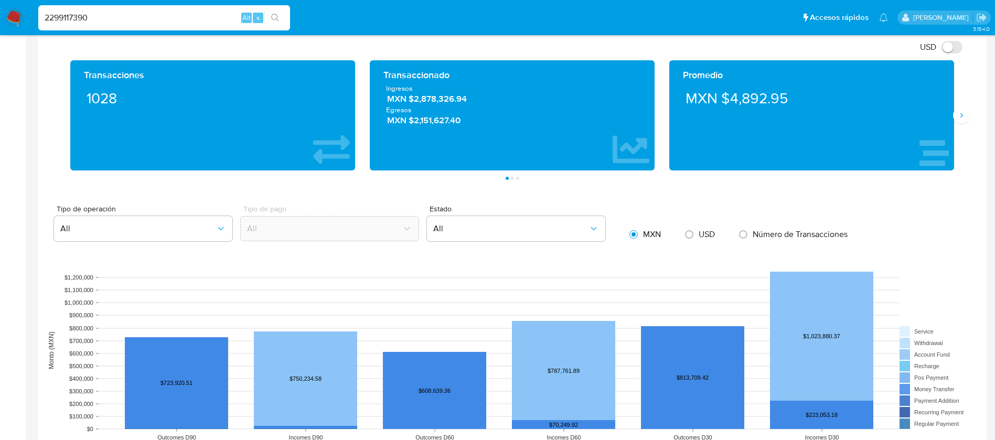
scroll to position [425, 0]
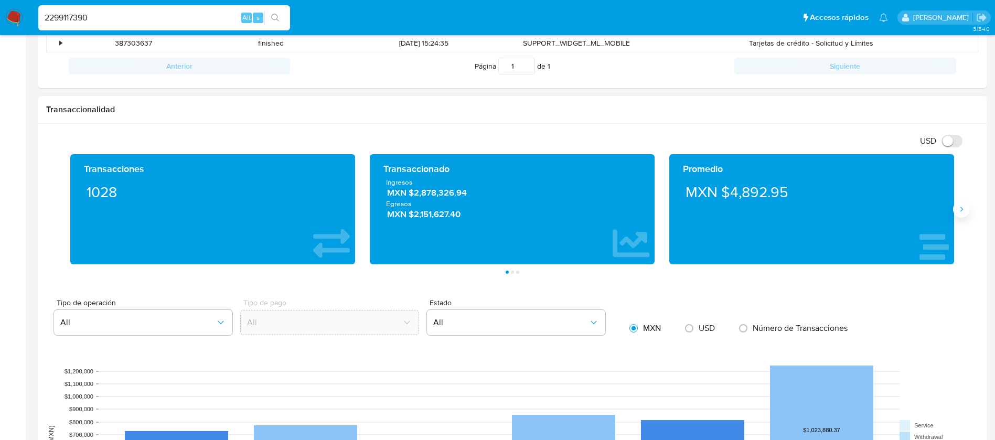
click at [964, 210] on icon "Siguiente" at bounding box center [961, 209] width 8 height 8
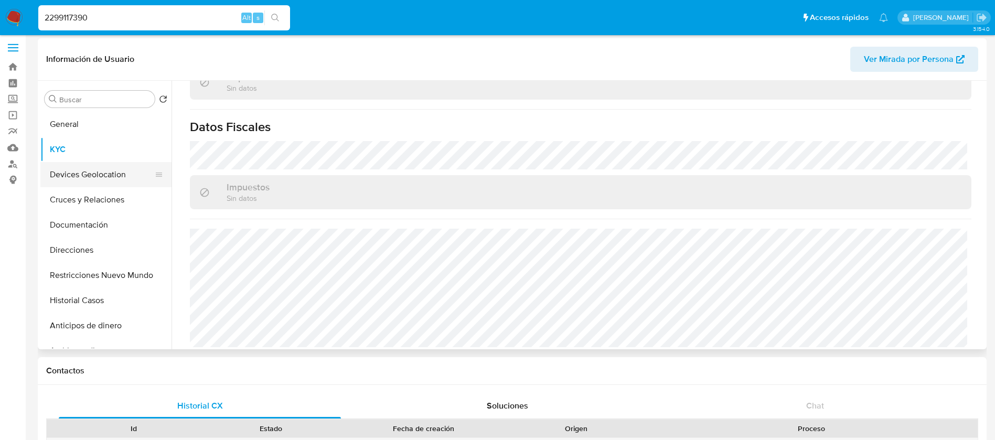
scroll to position [0, 0]
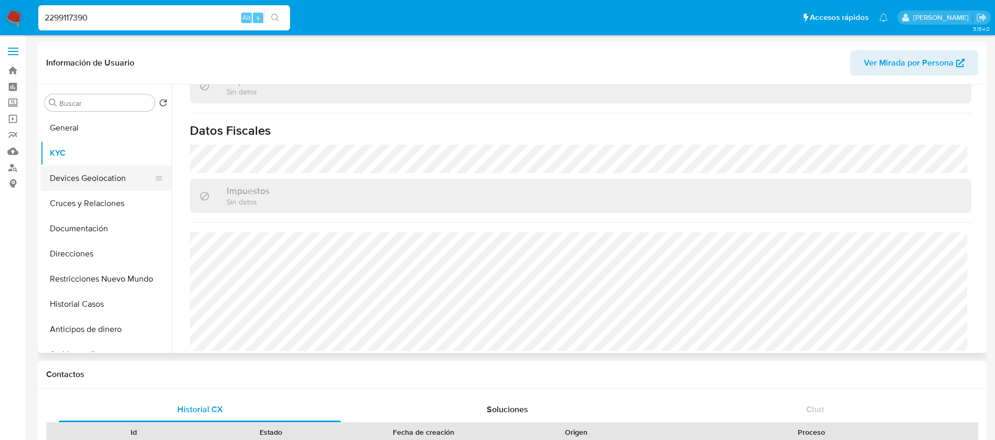
click at [94, 173] on button "Devices Geolocation" at bounding box center [101, 178] width 123 height 25
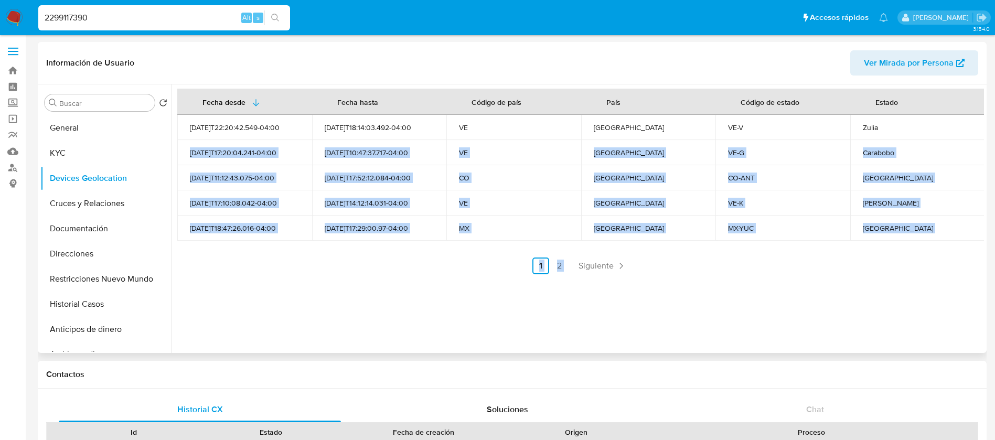
drag, startPoint x: 890, startPoint y: 127, endPoint x: 754, endPoint y: 265, distance: 194.4
click at [835, 250] on div "Fecha desde Fecha hasta Código de país País Código de estado Estado 2025-02-28T…" at bounding box center [580, 182] width 807 height 186
click at [593, 267] on span "Siguiente" at bounding box center [596, 266] width 35 height 8
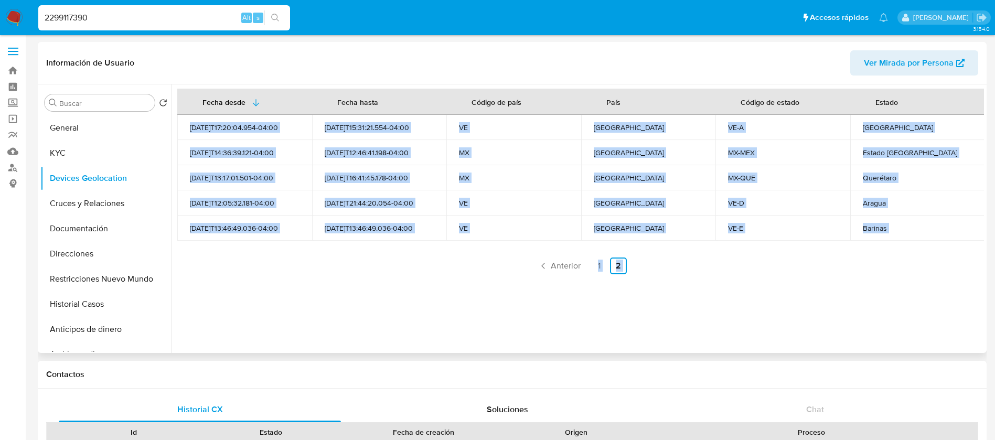
click at [593, 267] on link "1" at bounding box center [599, 266] width 17 height 17
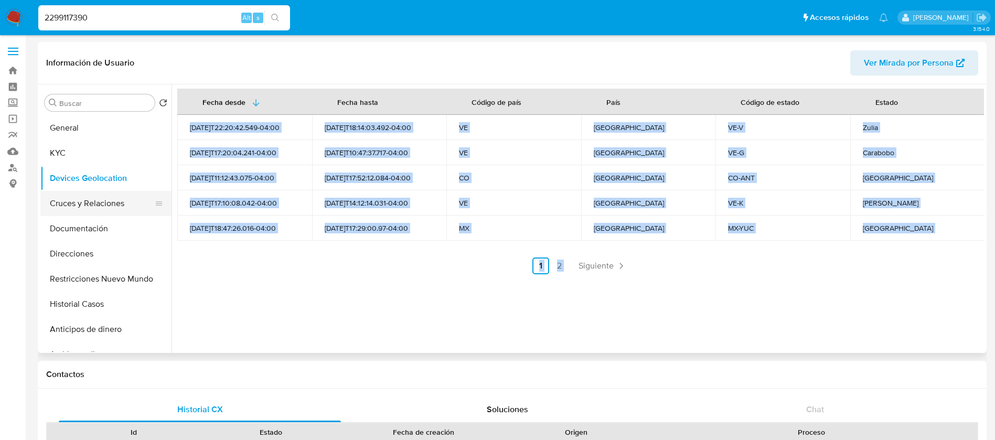
click at [113, 214] on button "Cruces y Relaciones" at bounding box center [101, 203] width 123 height 25
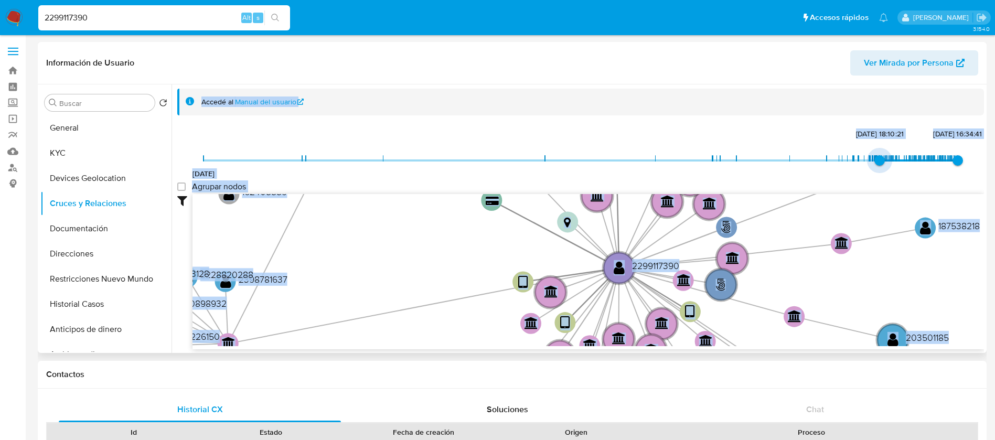
type input "1742865464000"
drag, startPoint x: 209, startPoint y: 161, endPoint x: 878, endPoint y: 163, distance: 668.8
click at [878, 163] on span "24/3/2025, 19:17:44" at bounding box center [882, 160] width 10 height 10
click at [177, 188] on group_nodes "Agrupar nodos" at bounding box center [181, 187] width 8 height 8
checkbox group_nodes "true"
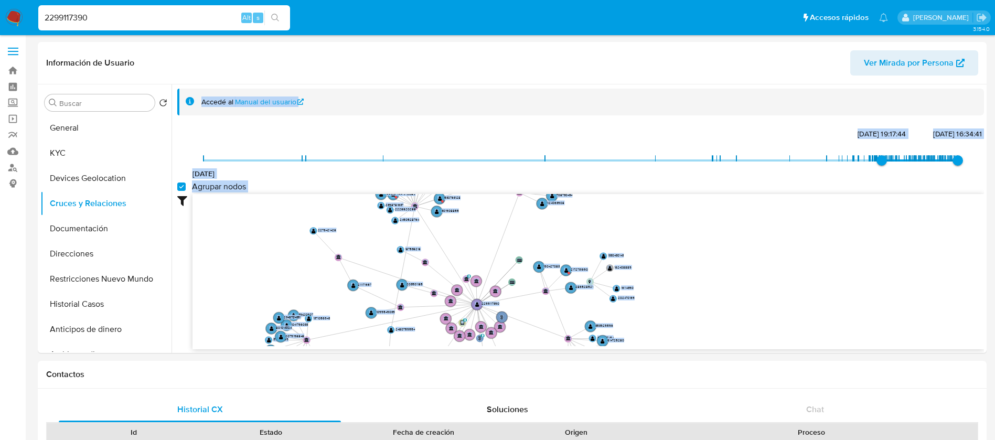
scroll to position [2, 0]
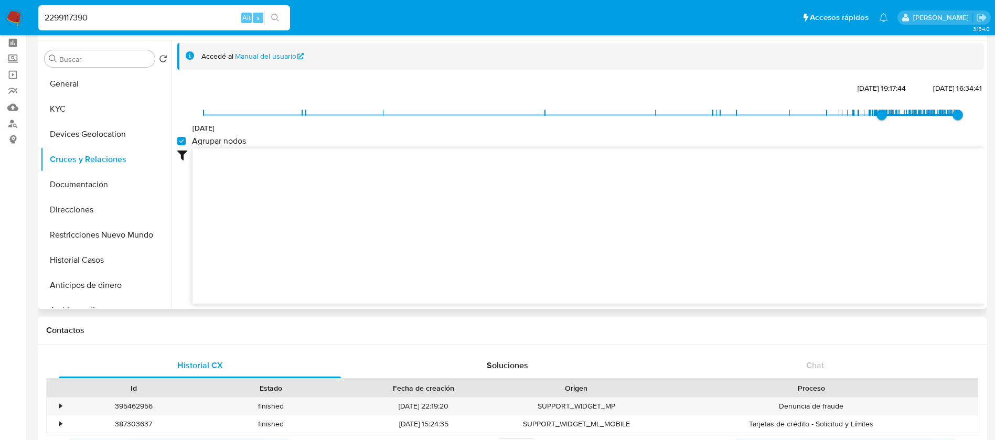
scroll to position [0, 0]
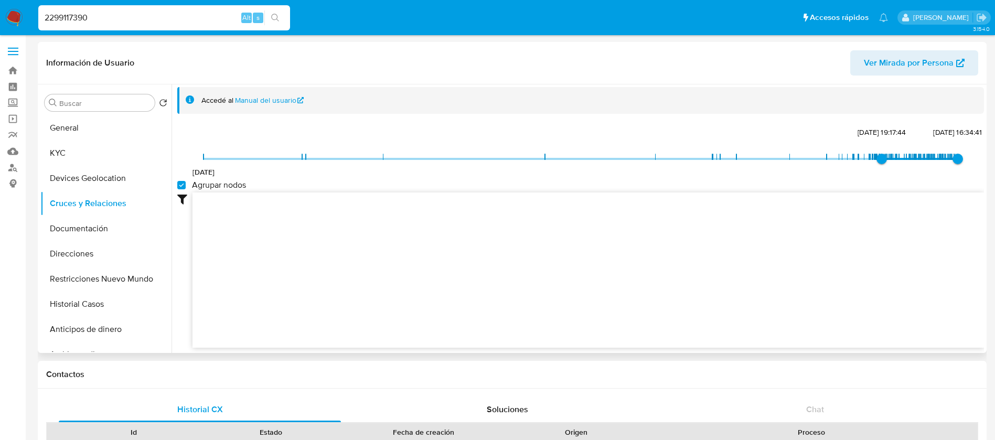
drag, startPoint x: 592, startPoint y: 296, endPoint x: 615, endPoint y: 186, distance: 112.6
click at [615, 186] on div "14/9/2021 24/3/2025, 19:17:44 15/8/2025, 16:34:41 Agrupar nodos Filtros Confian…" at bounding box center [580, 236] width 807 height 223
drag, startPoint x: 605, startPoint y: 300, endPoint x: 347, endPoint y: 175, distance: 286.9
click at [539, 223] on icon "phone-a2e3fe274a13e08ef71bbaad46dbf7cf  user-2299117390  2299117390 person-92…" at bounding box center [589, 269] width 792 height 152
drag, startPoint x: 511, startPoint y: 315, endPoint x: 549, endPoint y: 187, distance: 133.5
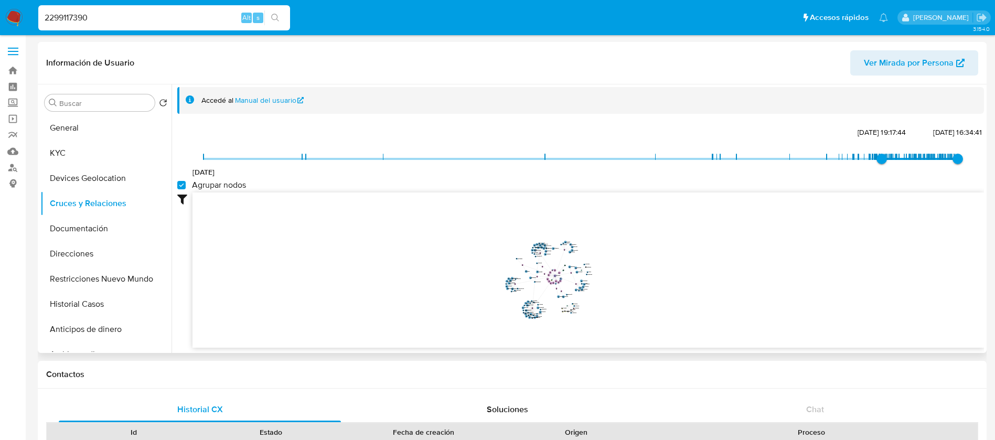
click at [549, 187] on div "14/9/2021 24/3/2025, 19:17:44 15/8/2025, 16:34:41 Agrupar nodos Filtros Confian…" at bounding box center [580, 236] width 807 height 223
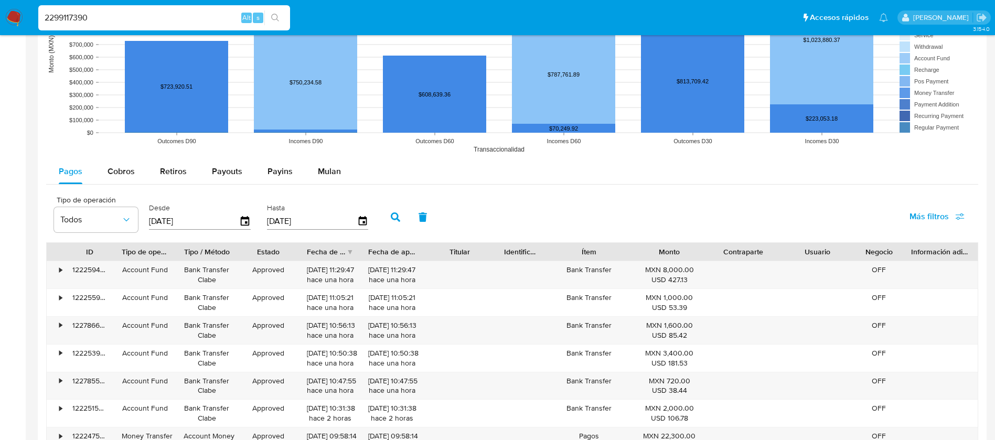
scroll to position [1112, 0]
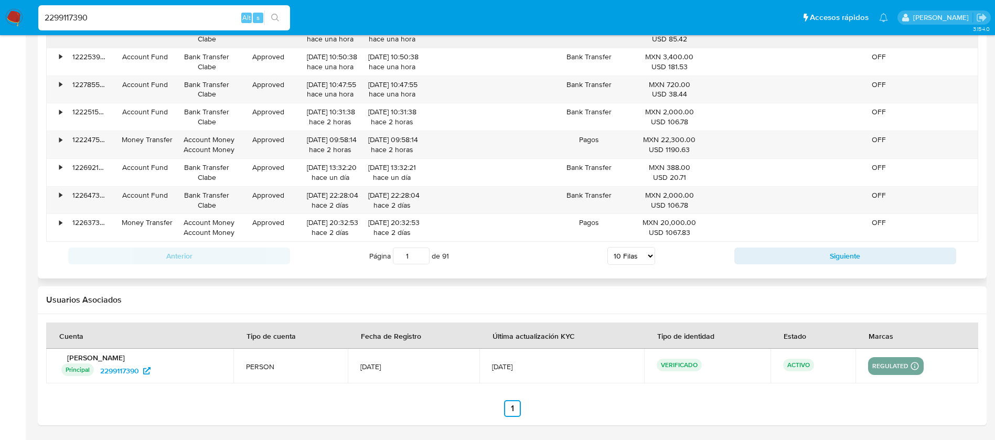
drag, startPoint x: 549, startPoint y: 218, endPoint x: 566, endPoint y: 46, distance: 173.4
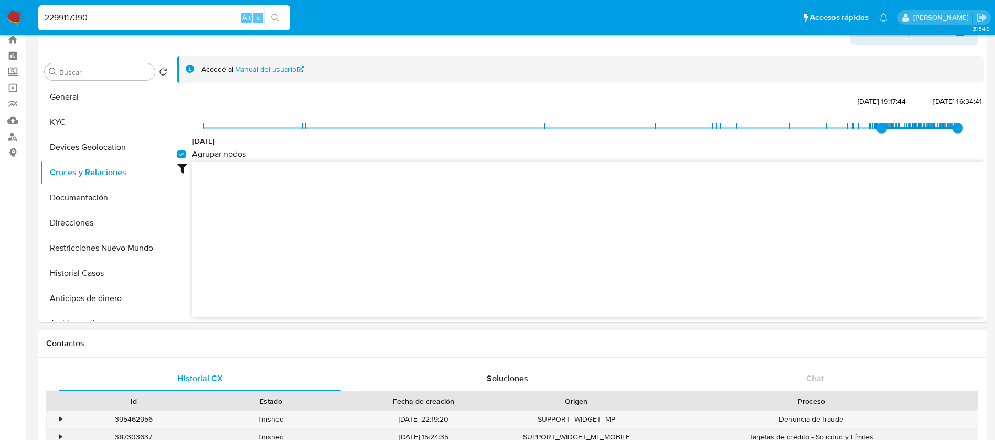
scroll to position [0, 0]
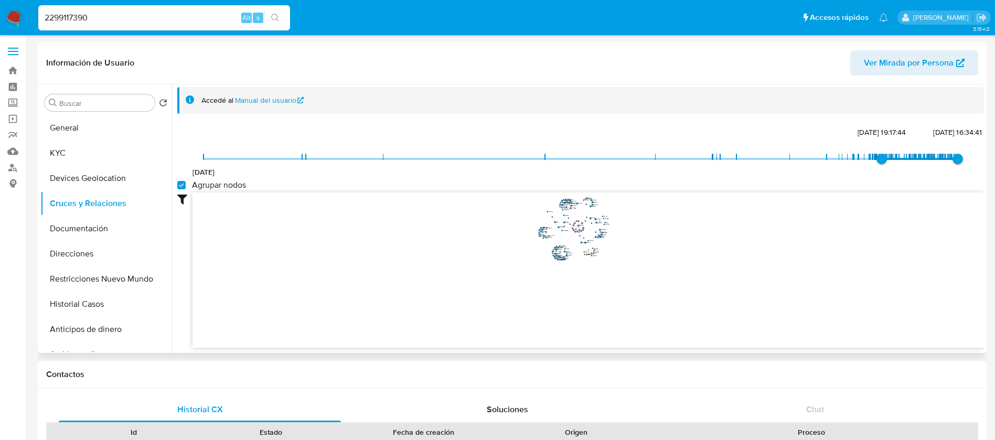
drag, startPoint x: 607, startPoint y: 305, endPoint x: 574, endPoint y: 235, distance: 77.4
click at [574, 227] on icon "phone-a2e3fe274a13e08ef71bbaad46dbf7cf  user-2299117390  2299117390 person-92…" at bounding box center [589, 269] width 792 height 152
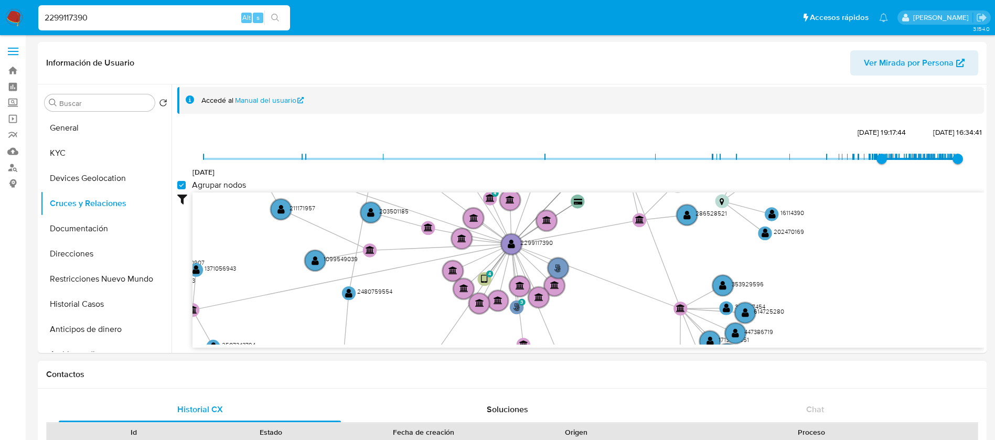
drag, startPoint x: 569, startPoint y: 224, endPoint x: 582, endPoint y: 372, distance: 149.1
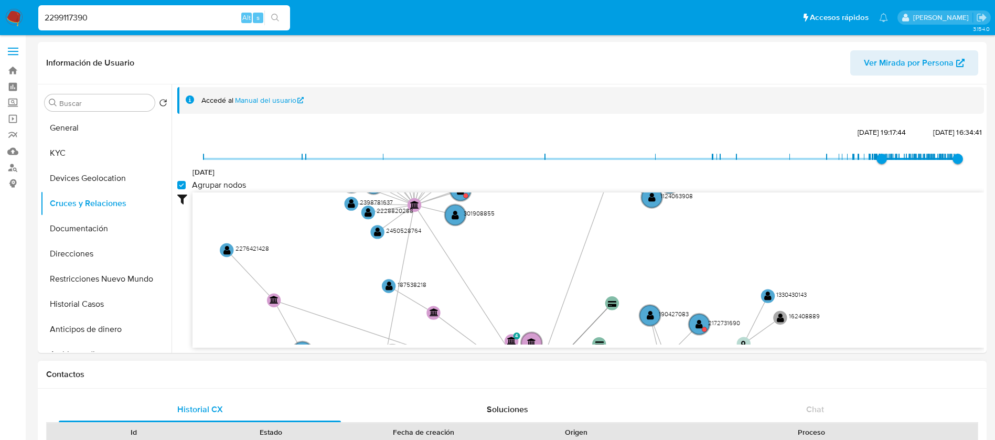
drag, startPoint x: 571, startPoint y: 248, endPoint x: 594, endPoint y: 389, distance: 142.9
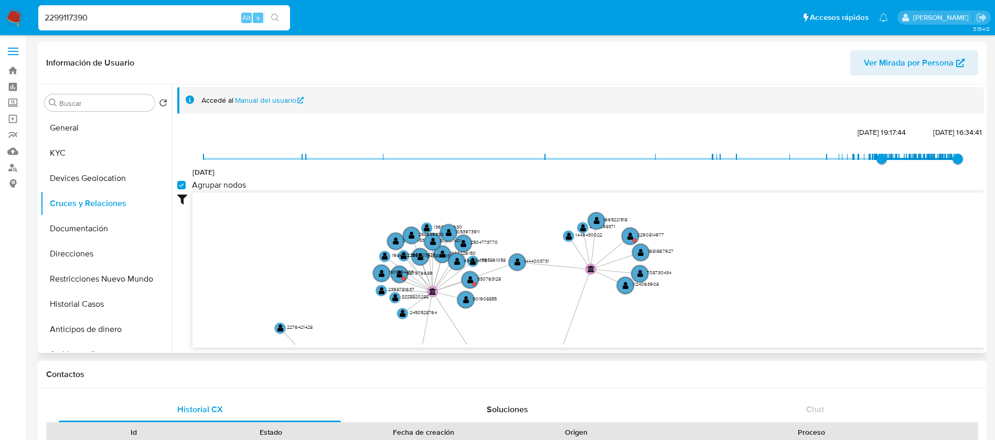
drag, startPoint x: 517, startPoint y: 253, endPoint x: 512, endPoint y: 294, distance: 41.8
click at [512, 294] on icon "phone-a2e3fe274a13e08ef71bbaad46dbf7cf  user-2299117390  2299117390 person-92…" at bounding box center [589, 269] width 792 height 152
click at [479, 277] on text "530763128" at bounding box center [489, 278] width 24 height 7
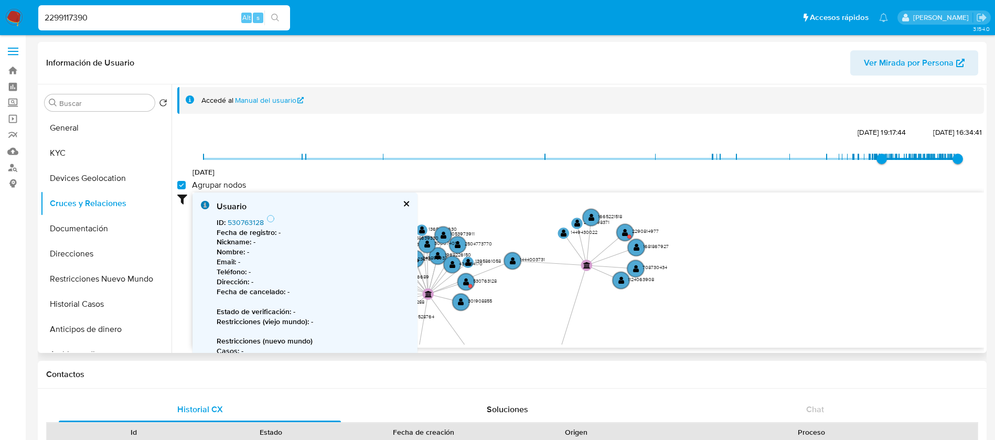
click at [244, 223] on link "530763128" at bounding box center [246, 222] width 36 height 10
click at [503, 274] on icon "phone-a2e3fe274a13e08ef71bbaad46dbf7cf  user-2299117390  2299117390 person-92…" at bounding box center [589, 269] width 792 height 152
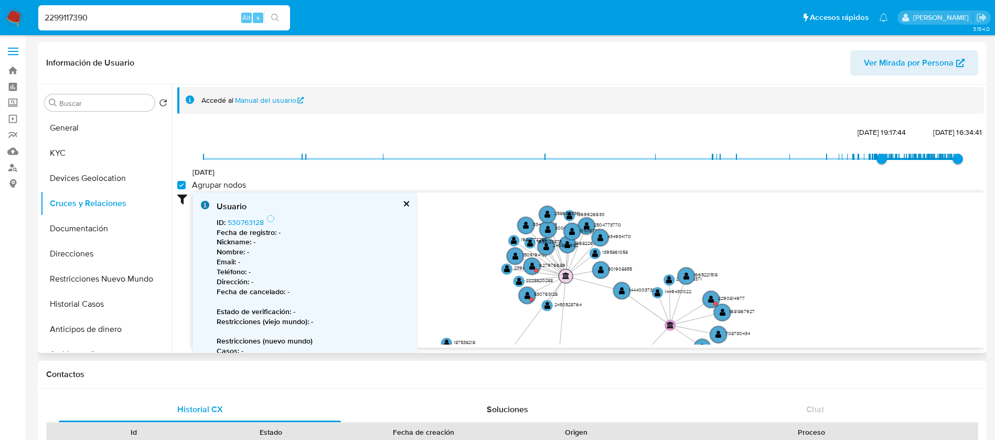
drag, startPoint x: 431, startPoint y: 295, endPoint x: 569, endPoint y: 277, distance: 139.7
click at [569, 277] on text "" at bounding box center [565, 275] width 7 height 7
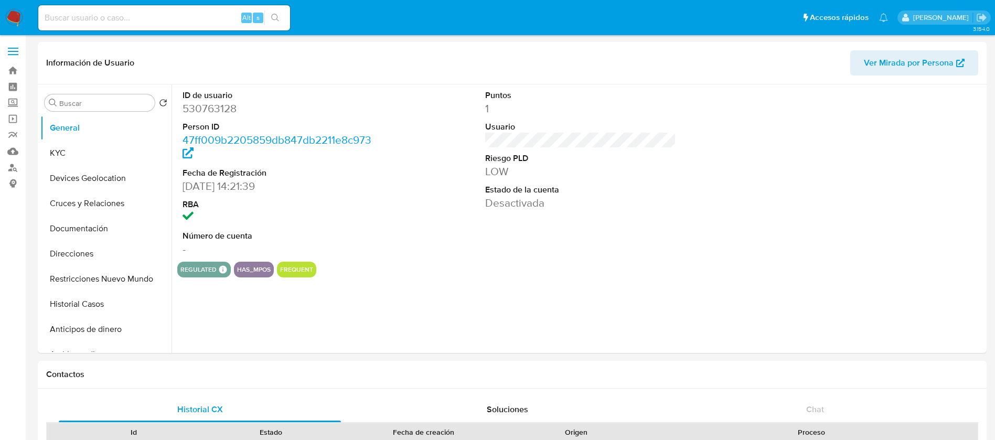
select select "10"
click at [71, 283] on button "Restricciones Nuevo Mundo" at bounding box center [101, 278] width 123 height 25
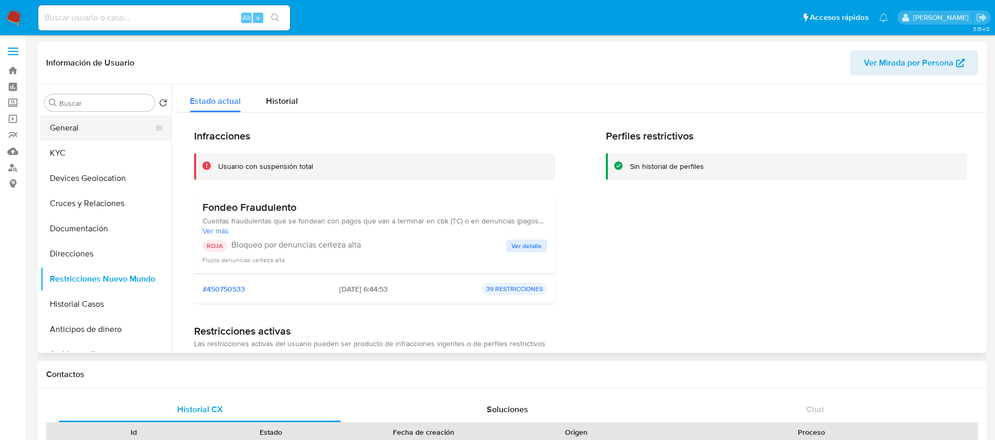
click at [113, 129] on button "General" at bounding box center [101, 127] width 123 height 25
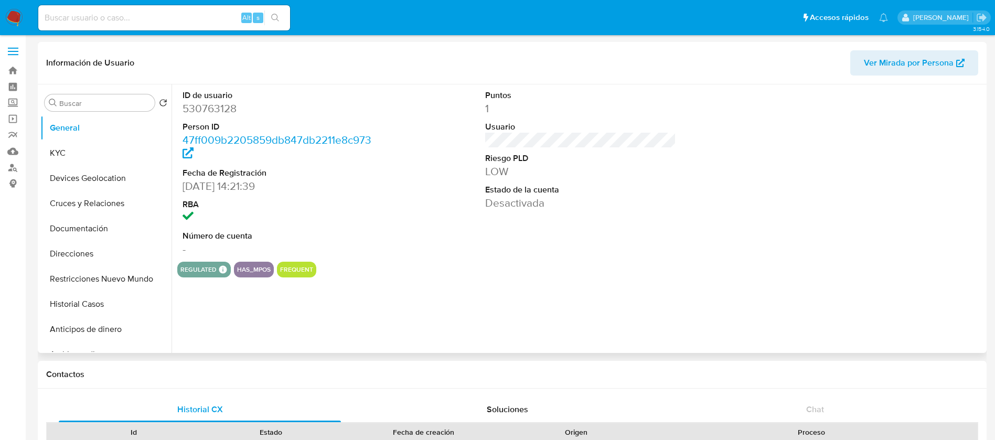
click at [210, 106] on dd "530763128" at bounding box center [278, 108] width 191 height 15
copy dd "530763128"
click at [58, 150] on button "KYC" at bounding box center [101, 153] width 123 height 25
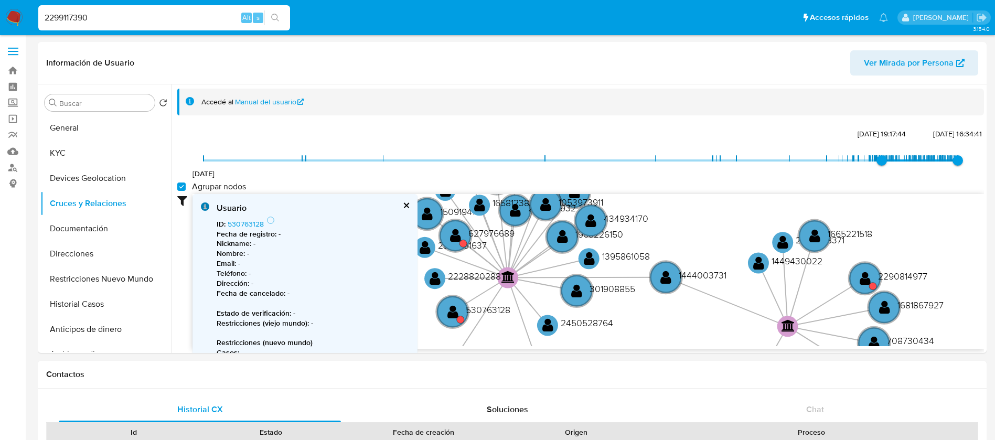
select select "10"
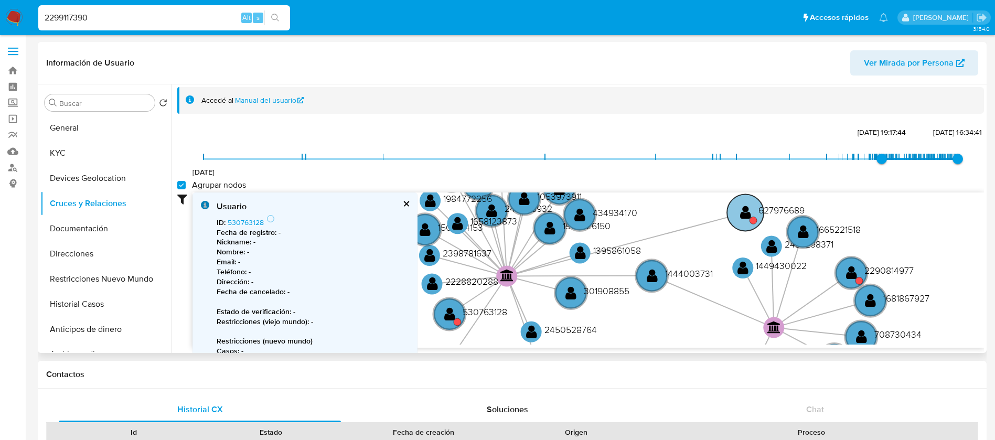
drag, startPoint x: 443, startPoint y: 237, endPoint x: 735, endPoint y: 213, distance: 293.1
click at [735, 213] on circle at bounding box center [745, 212] width 37 height 37
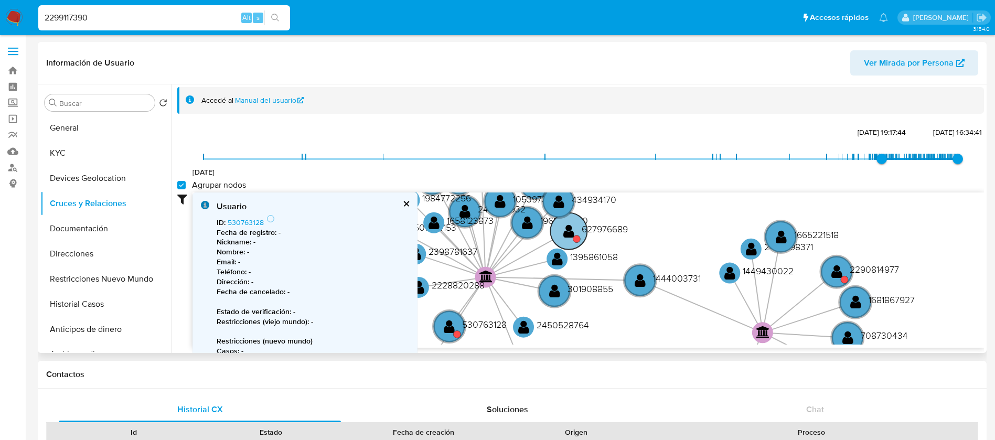
click at [623, 227] on text "627976689" at bounding box center [605, 228] width 46 height 13
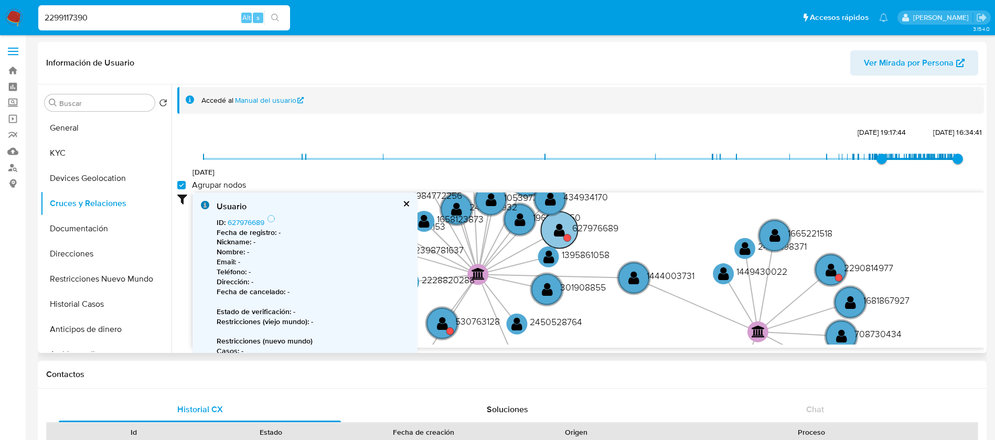
click at [602, 231] on text "627976689" at bounding box center [595, 227] width 46 height 13
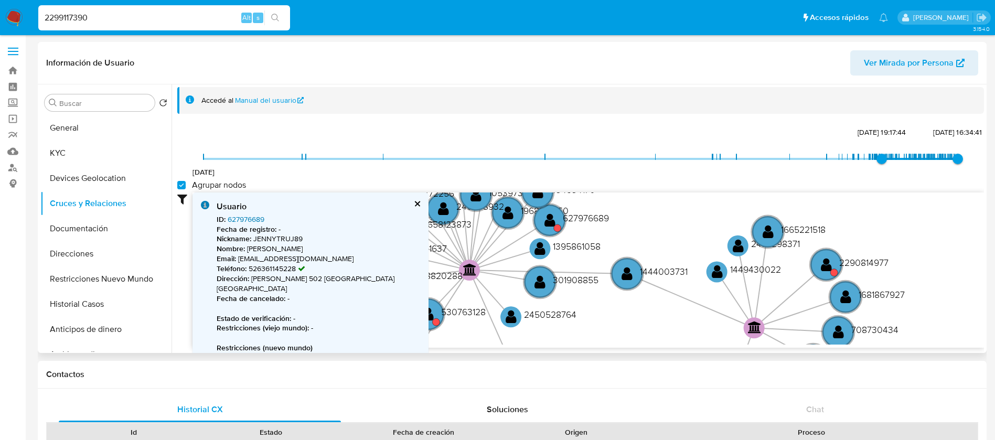
click at [252, 221] on link "627976689" at bounding box center [246, 219] width 37 height 10
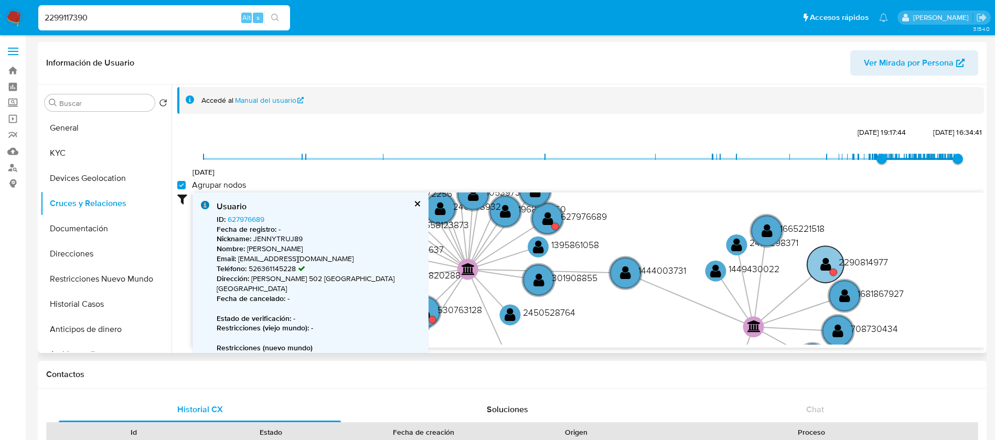
click at [870, 260] on text "2290814977" at bounding box center [863, 261] width 49 height 13
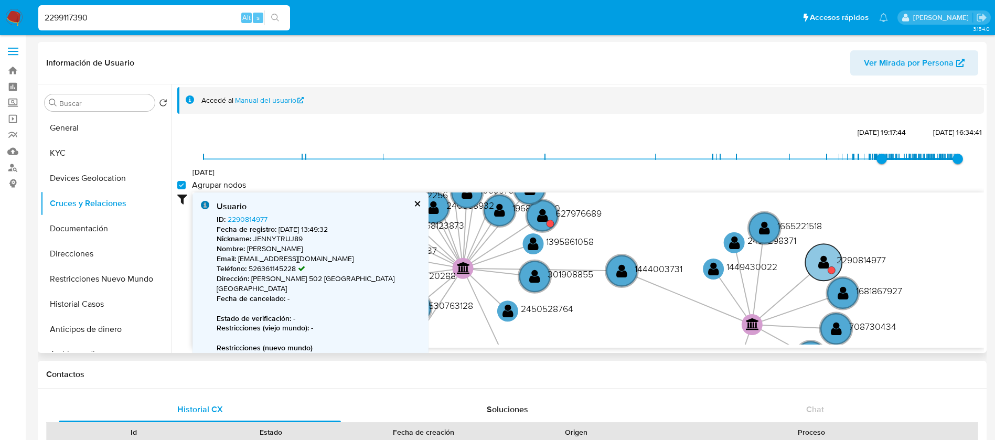
click at [868, 257] on text "2290814977" at bounding box center [861, 259] width 49 height 13
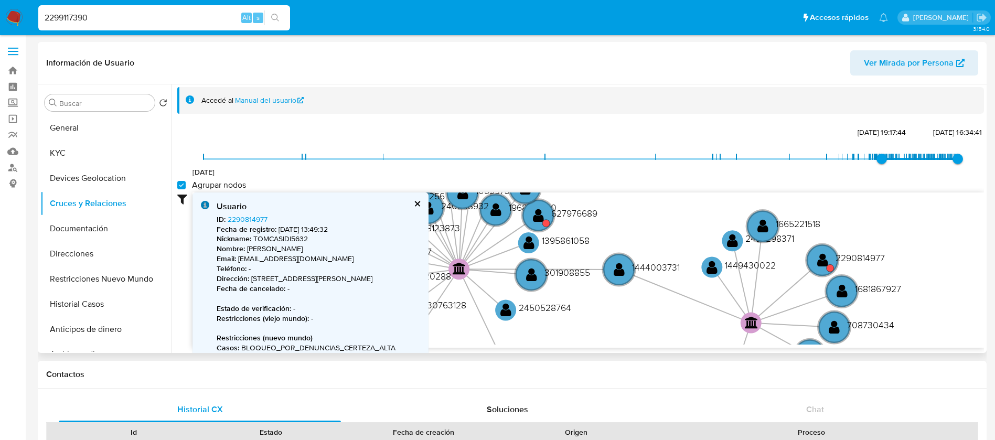
click at [245, 225] on b "Fecha de registro :" at bounding box center [247, 229] width 60 height 10
click at [249, 220] on link "2290814977" at bounding box center [248, 219] width 40 height 10
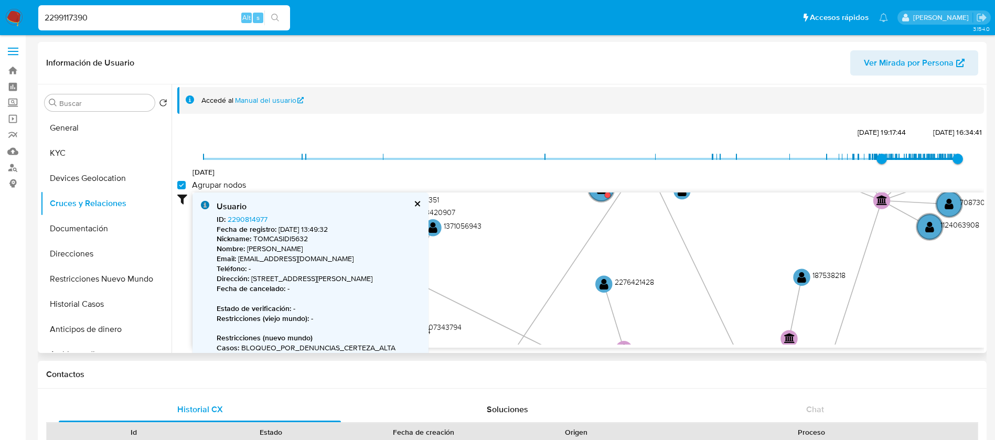
drag, startPoint x: 494, startPoint y: 336, endPoint x: 739, endPoint y: 191, distance: 283.8
click at [739, 191] on div "14/9/2021 24/3/2025, 19:17:44 15/8/2025, 16:34:41 Agrupar nodos Filtros Confian…" at bounding box center [580, 236] width 807 height 223
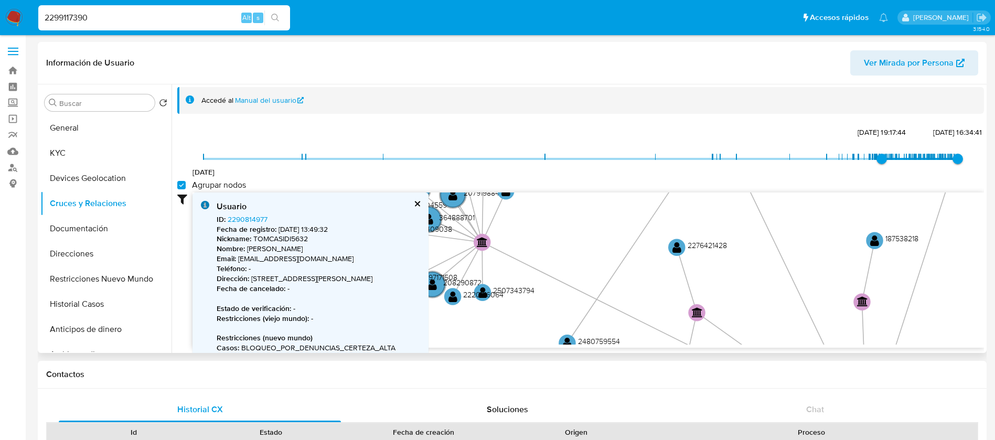
click at [418, 202] on button "cerrar" at bounding box center [416, 203] width 7 height 7
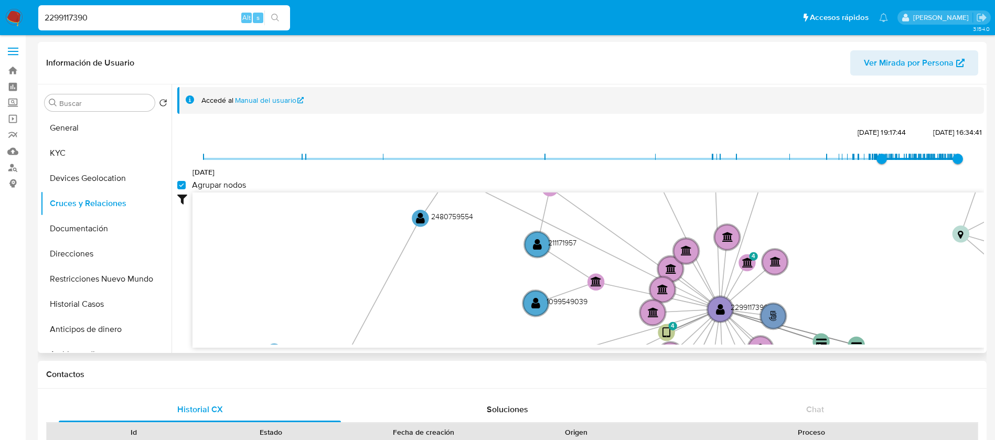
drag, startPoint x: 608, startPoint y: 261, endPoint x: 461, endPoint y: 136, distance: 192.8
click at [461, 136] on div "14/9/2021 24/3/2025, 19:17:44 15/8/2025, 16:34:41 Agrupar nodos Filtros Confian…" at bounding box center [580, 236] width 807 height 223
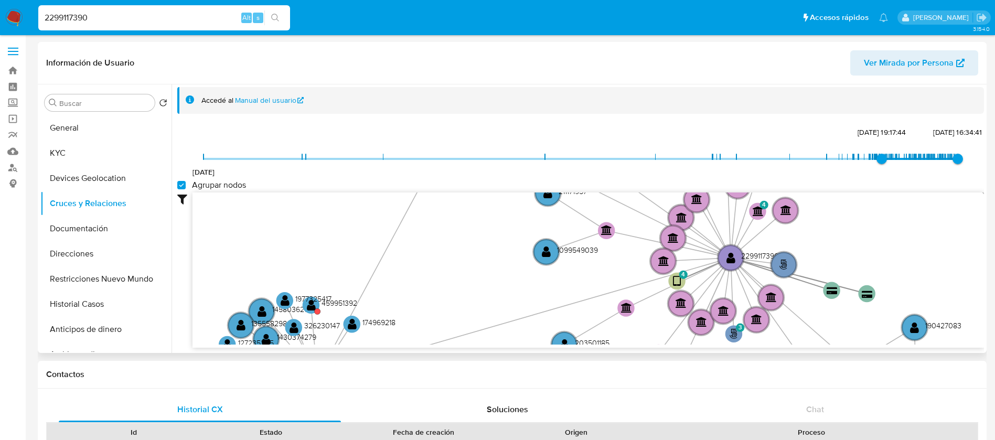
drag, startPoint x: 531, startPoint y: 257, endPoint x: 545, endPoint y: 187, distance: 71.5
click at [545, 189] on div "14/9/2021 24/3/2025, 19:17:44 15/8/2025, 16:34:41 Agrupar nodos Filtros Confian…" at bounding box center [580, 236] width 807 height 223
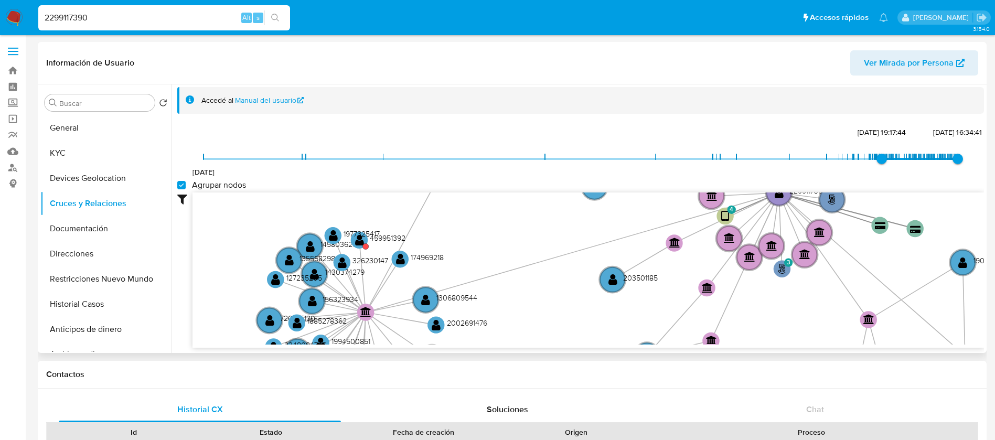
drag, startPoint x: 495, startPoint y: 249, endPoint x: 560, endPoint y: 234, distance: 66.7
click at [553, 233] on icon "phone-a2e3fe274a13e08ef71bbaad46dbf7cf  user-2299117390  2299117390 person-92…" at bounding box center [589, 269] width 792 height 152
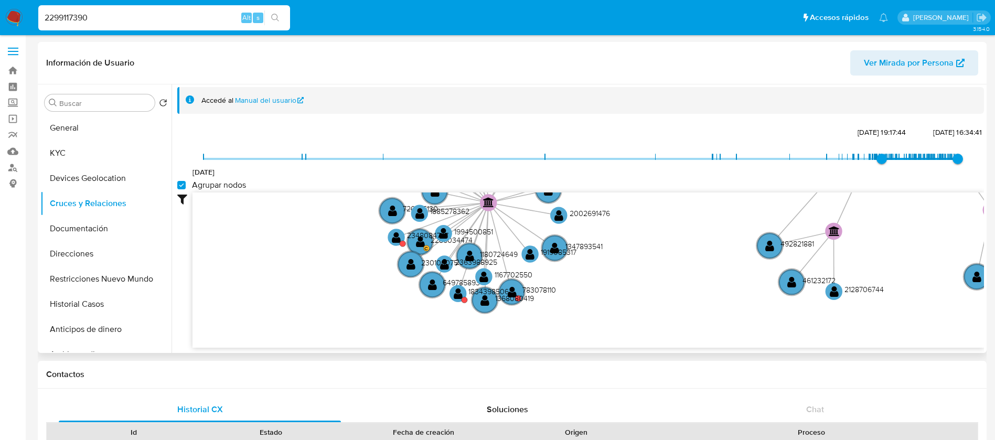
drag, startPoint x: 490, startPoint y: 275, endPoint x: 573, endPoint y: 171, distance: 132.9
click at [573, 171] on div "14/9/2021 24/3/2025, 19:17:44 15/8/2025, 16:34:41 Agrupar nodos Filtros Confian…" at bounding box center [580, 236] width 807 height 223
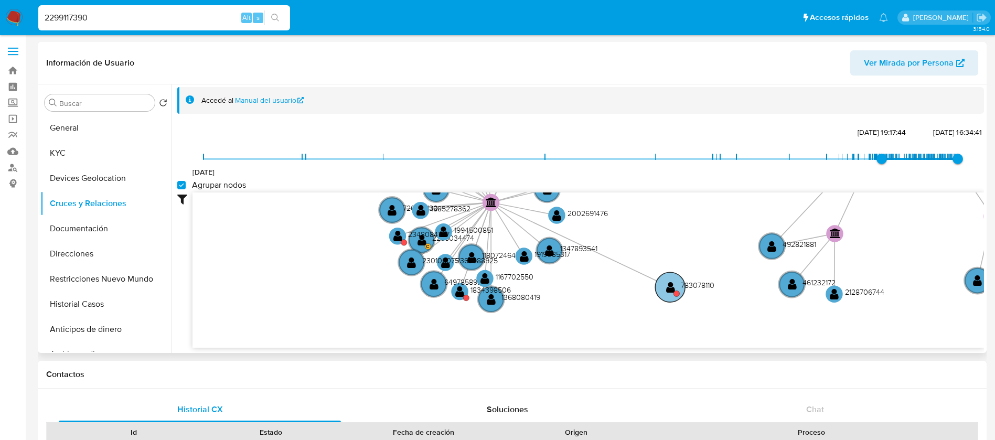
drag, startPoint x: 515, startPoint y: 289, endPoint x: 686, endPoint y: 280, distance: 171.7
click at [675, 281] on text "" at bounding box center [670, 287] width 9 height 12
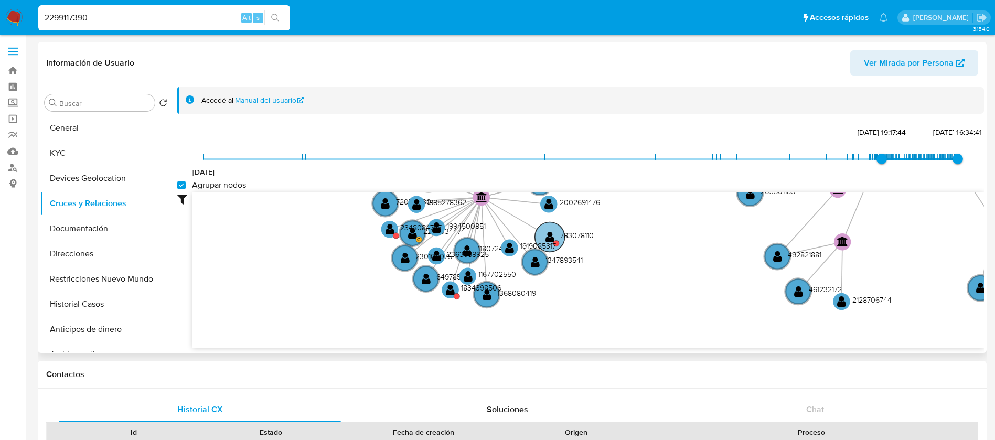
click at [580, 233] on text "783078110" at bounding box center [577, 235] width 34 height 10
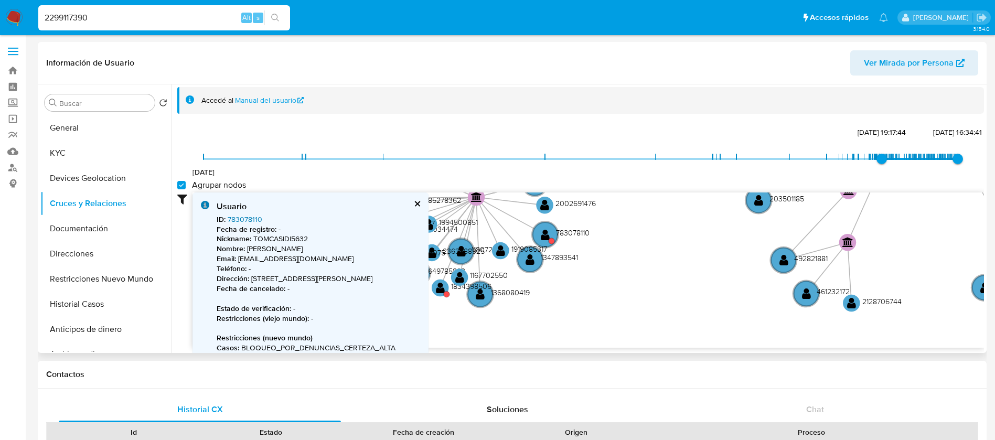
click at [244, 216] on link "783078110" at bounding box center [245, 219] width 35 height 10
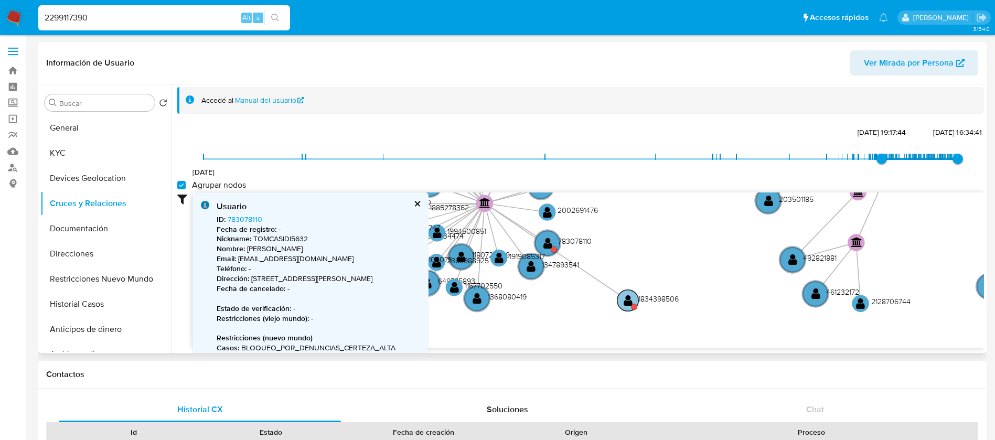
drag, startPoint x: 431, startPoint y: 287, endPoint x: 619, endPoint y: 301, distance: 188.3
click at [619, 301] on circle at bounding box center [628, 301] width 22 height 22
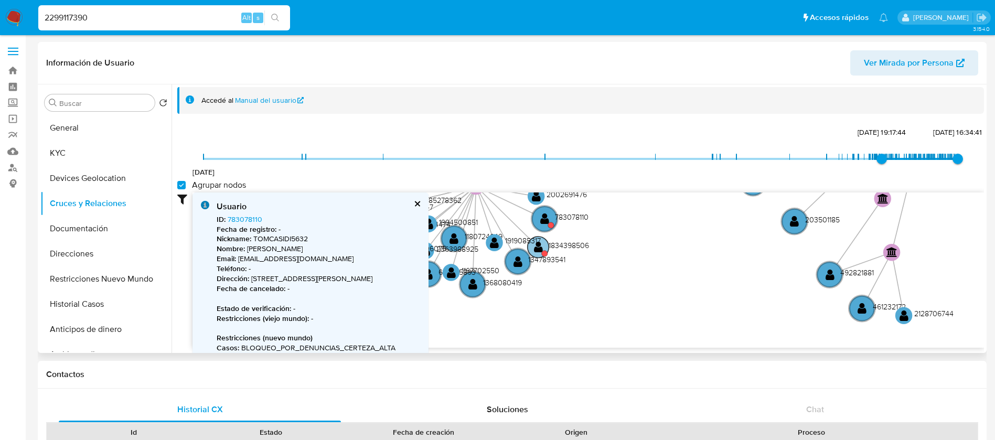
click at [566, 250] on text "1834398506" at bounding box center [569, 245] width 40 height 10
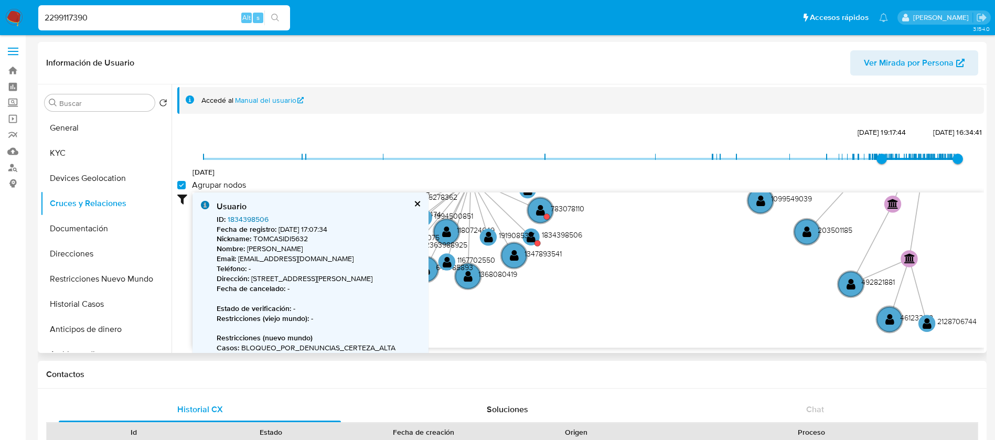
click at [238, 222] on link "1834398506" at bounding box center [248, 219] width 41 height 10
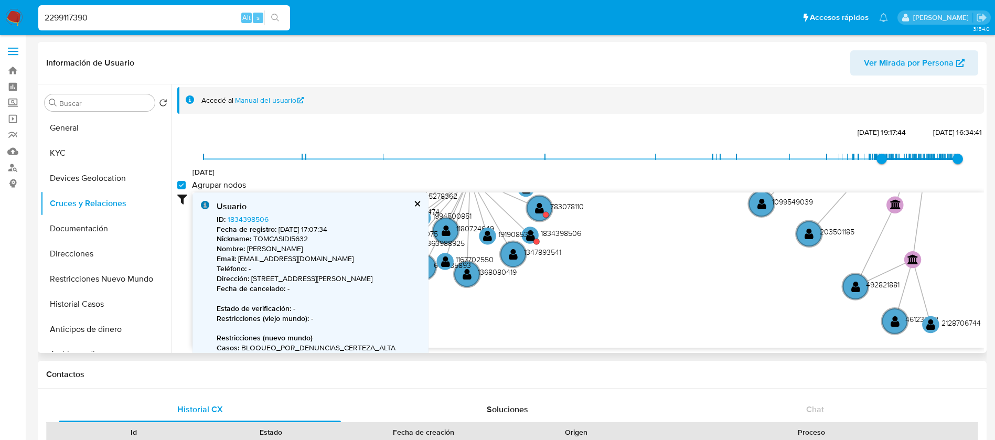
click at [560, 267] on icon "phone-a2e3fe274a13e08ef71bbaad46dbf7cf  user-2299117390  2299117390 person-92…" at bounding box center [589, 269] width 792 height 152
click at [417, 204] on button "cerrar" at bounding box center [416, 203] width 7 height 7
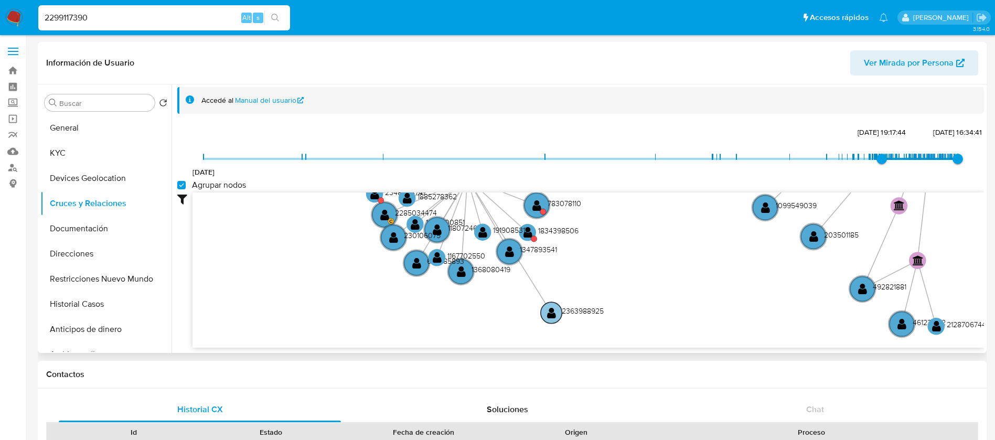
drag, startPoint x: 428, startPoint y: 245, endPoint x: 517, endPoint y: 278, distance: 94.9
click at [574, 312] on text "2363988925" at bounding box center [583, 311] width 42 height 10
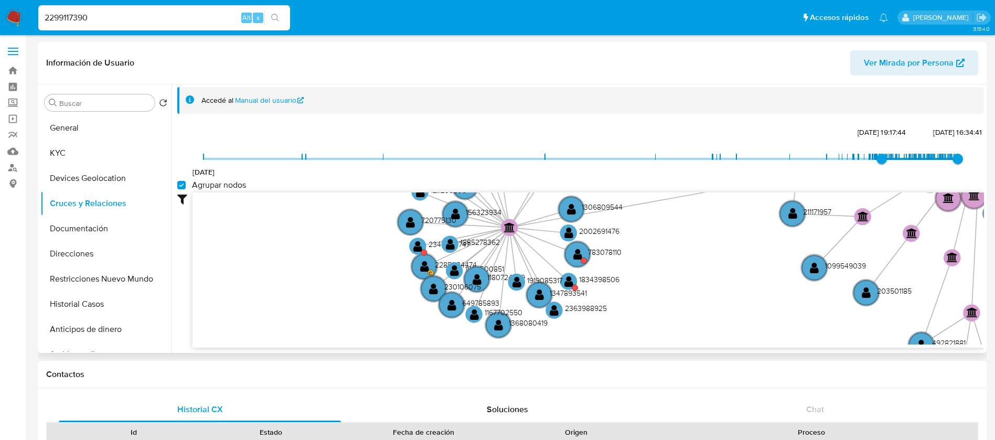
drag, startPoint x: 358, startPoint y: 254, endPoint x: 418, endPoint y: 308, distance: 80.6
click at [418, 308] on icon "phone-a2e3fe274a13e08ef71bbaad46dbf7cf  user-2299117390  2299117390 person-92…" at bounding box center [589, 269] width 792 height 152
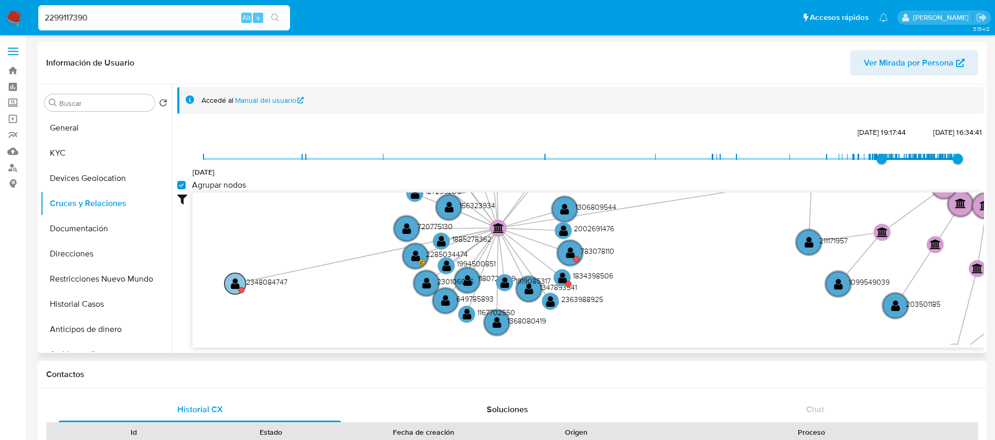
drag, startPoint x: 370, startPoint y: 250, endPoint x: 243, endPoint y: 281, distance: 130.2
click at [243, 281] on circle at bounding box center [236, 284] width 22 height 22
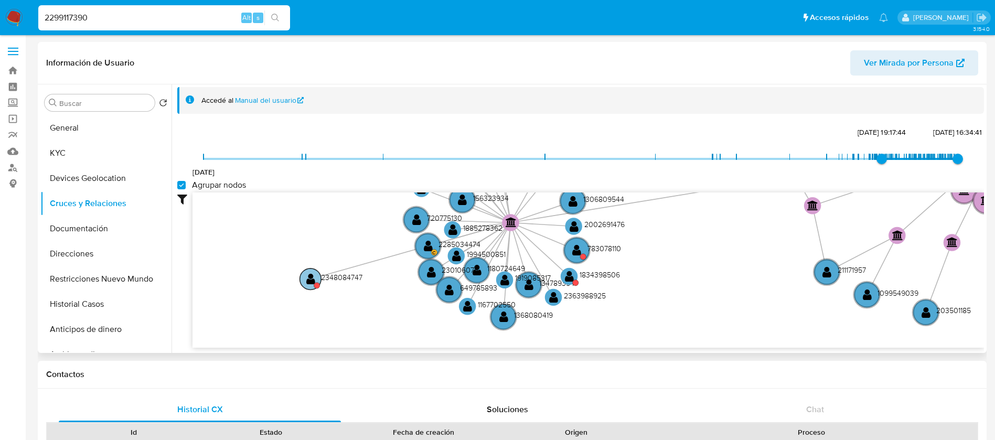
drag, startPoint x: 412, startPoint y: 243, endPoint x: 308, endPoint y: 282, distance: 111.1
click at [308, 282] on text "" at bounding box center [310, 279] width 9 height 12
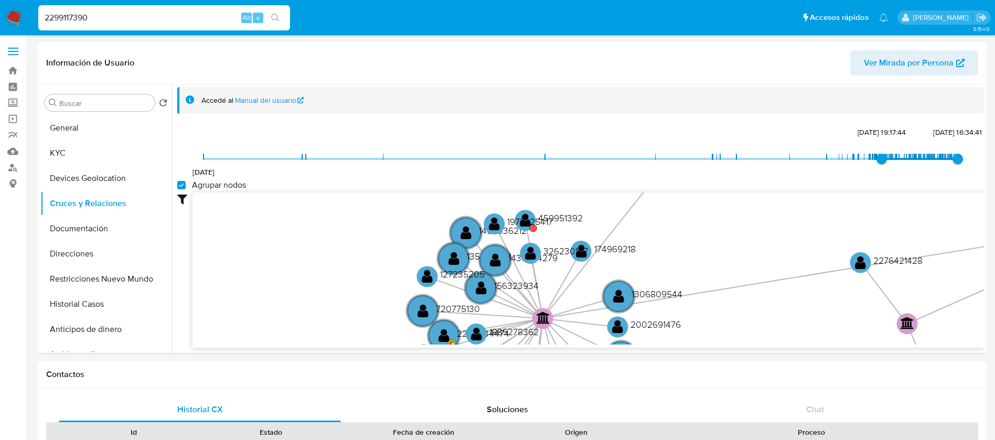
drag, startPoint x: 520, startPoint y: 242, endPoint x: 539, endPoint y: 357, distance: 115.9
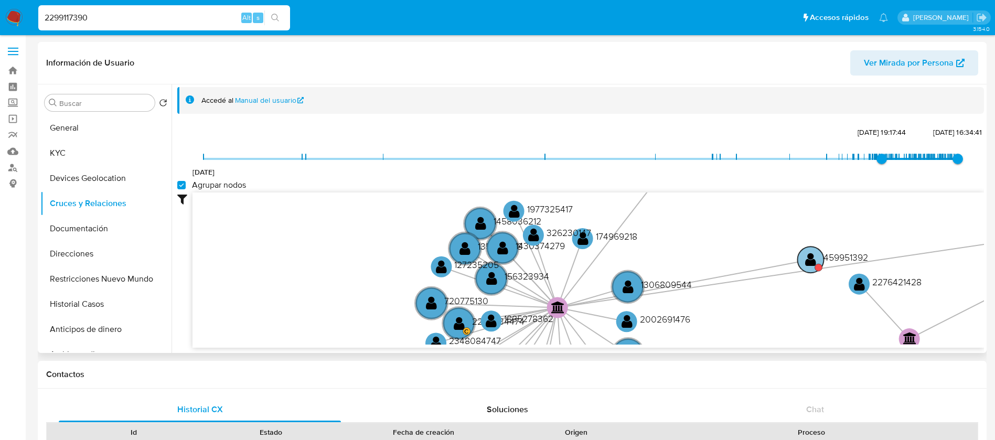
drag, startPoint x: 527, startPoint y: 230, endPoint x: 814, endPoint y: 268, distance: 289.5
click at [814, 268] on circle at bounding box center [810, 260] width 26 height 26
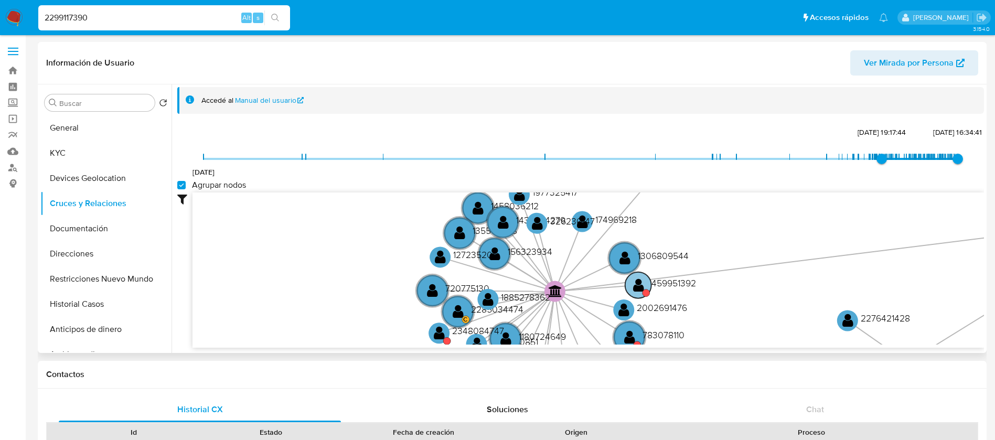
click at [676, 285] on text "459951392" at bounding box center [674, 282] width 45 height 13
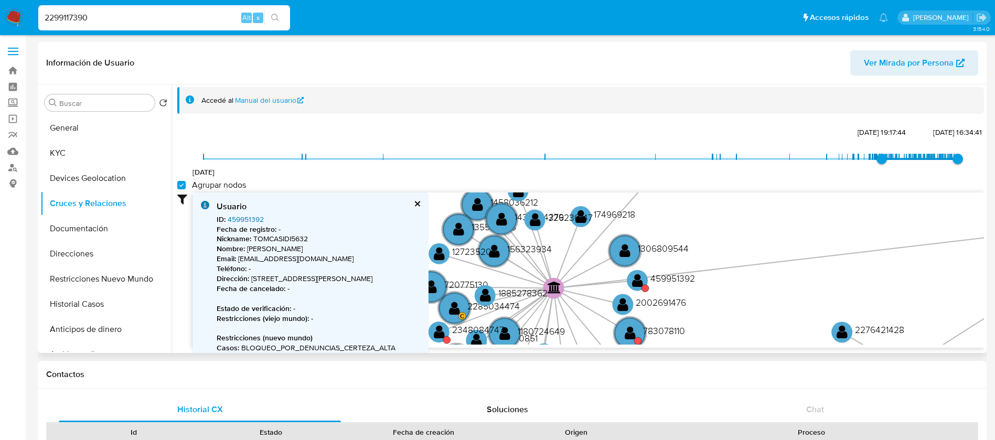
click at [247, 219] on link "459951392" at bounding box center [246, 219] width 36 height 10
click at [102, 234] on button "Documentación" at bounding box center [101, 228] width 123 height 25
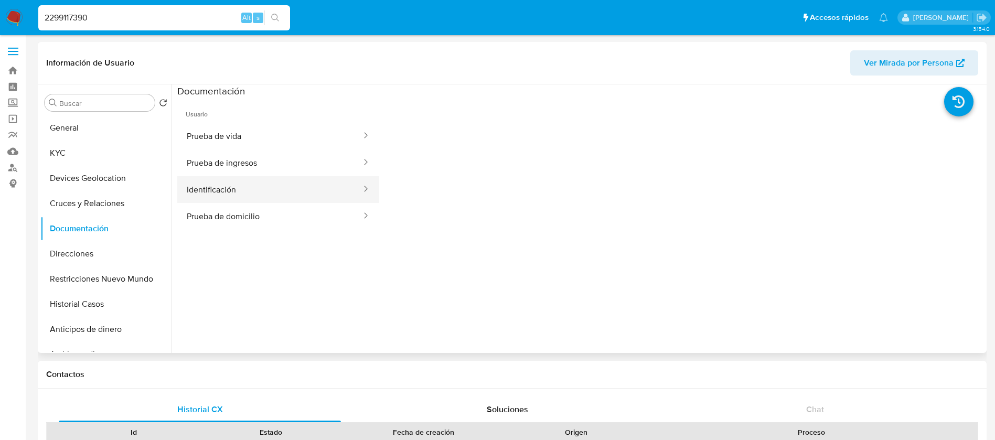
click at [255, 180] on button "Identificación" at bounding box center [269, 189] width 185 height 27
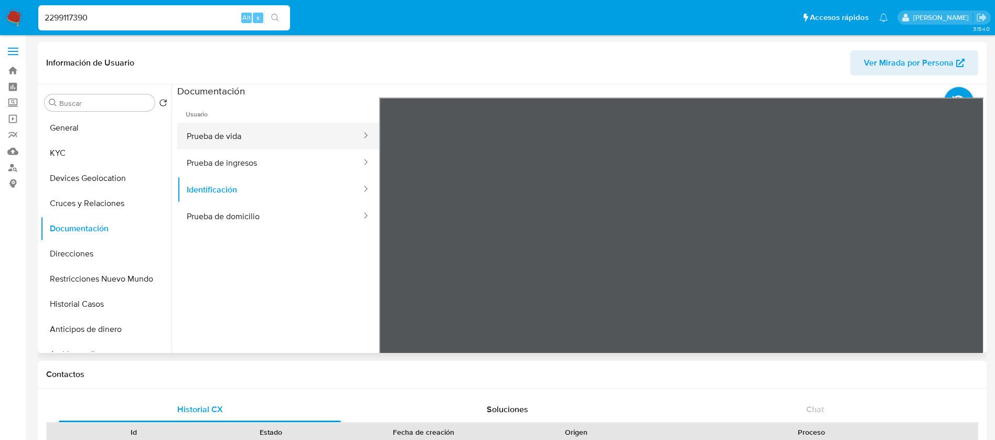
drag, startPoint x: 220, startPoint y: 221, endPoint x: 239, endPoint y: 143, distance: 80.9
click at [239, 143] on ul "Prueba de vida Prueba de ingresos Identificación Prueba de domicilio" at bounding box center [278, 176] width 202 height 107
click at [239, 143] on button "Prueba de vida" at bounding box center [269, 136] width 185 height 27
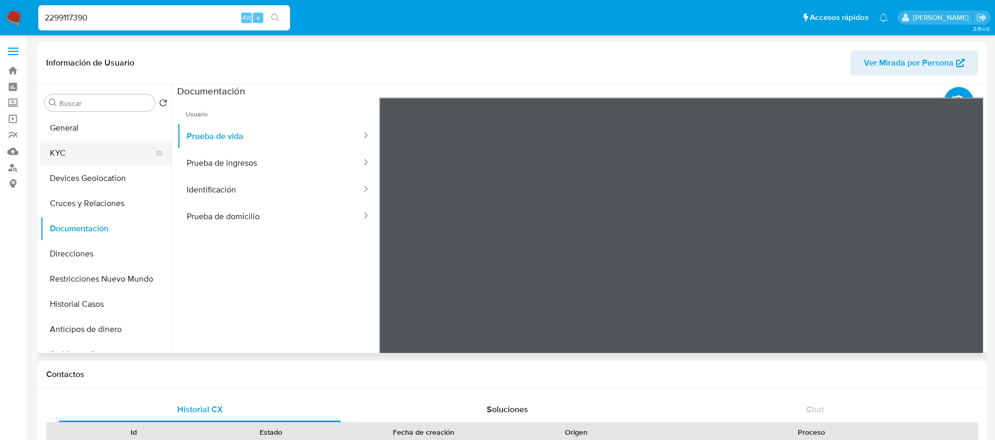
click at [66, 152] on button "KYC" at bounding box center [101, 153] width 123 height 25
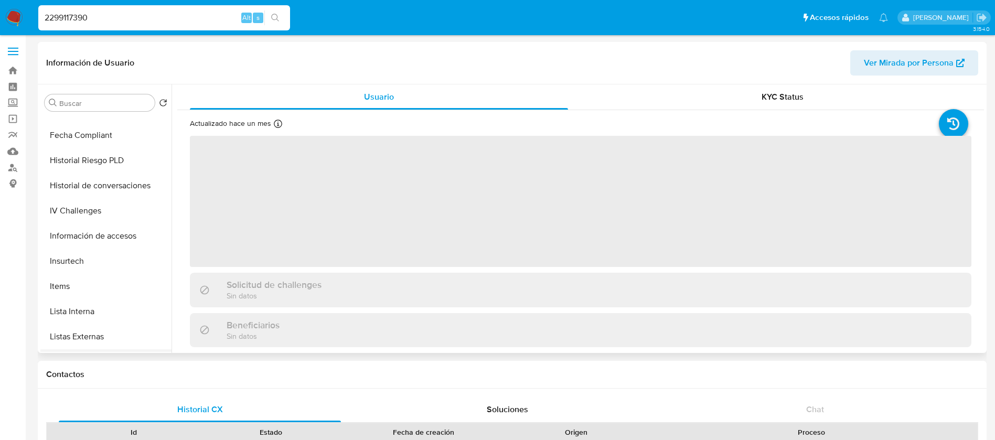
scroll to position [443, 0]
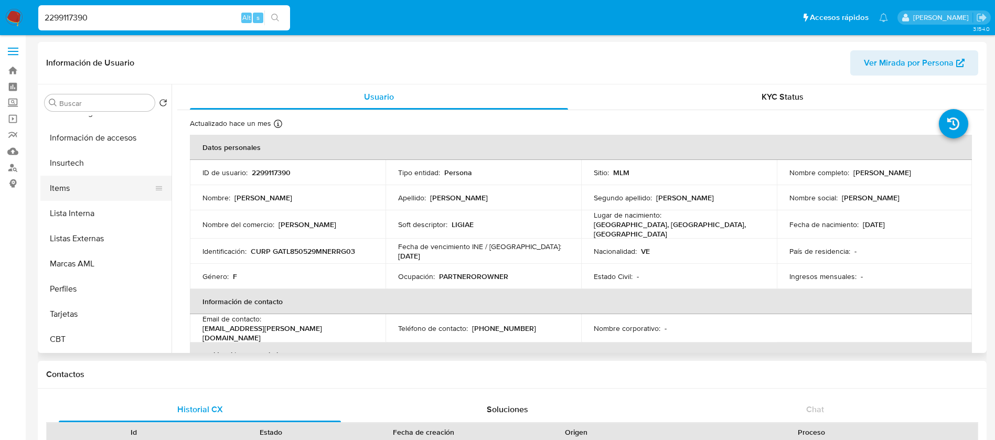
click at [88, 195] on button "Items" at bounding box center [101, 188] width 123 height 25
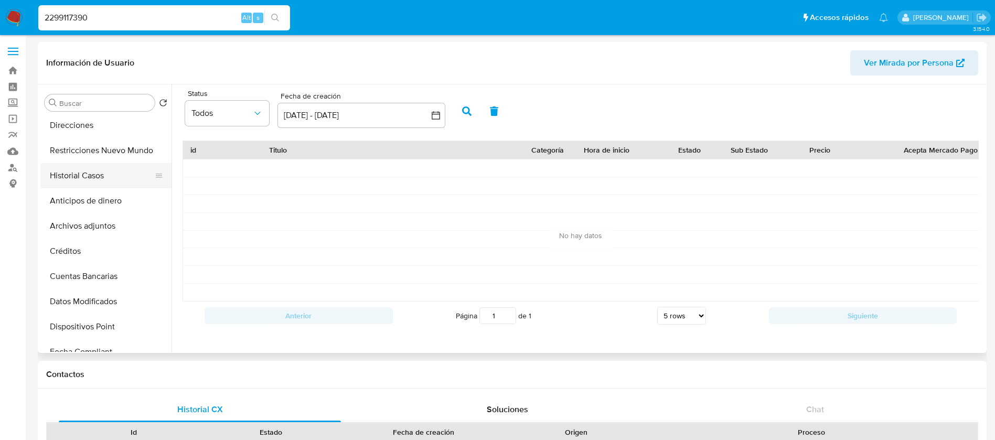
scroll to position [0, 0]
click at [86, 163] on button "KYC" at bounding box center [101, 153] width 123 height 25
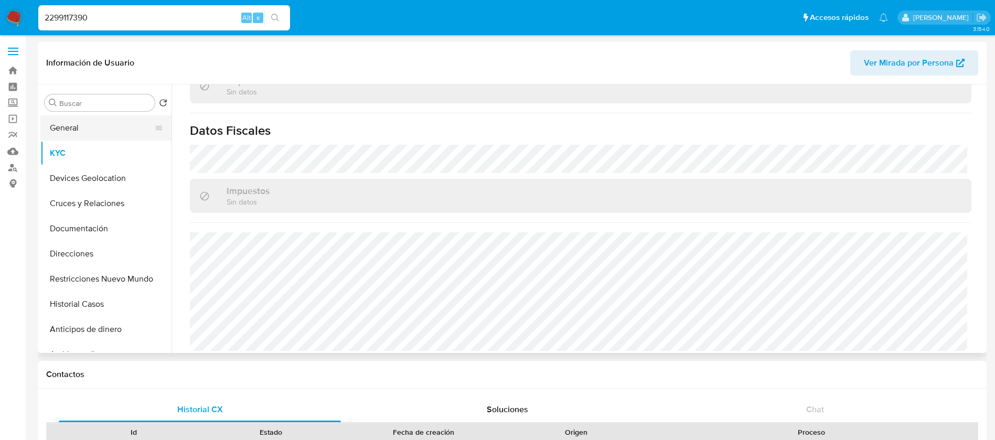
click at [94, 126] on button "General" at bounding box center [101, 127] width 123 height 25
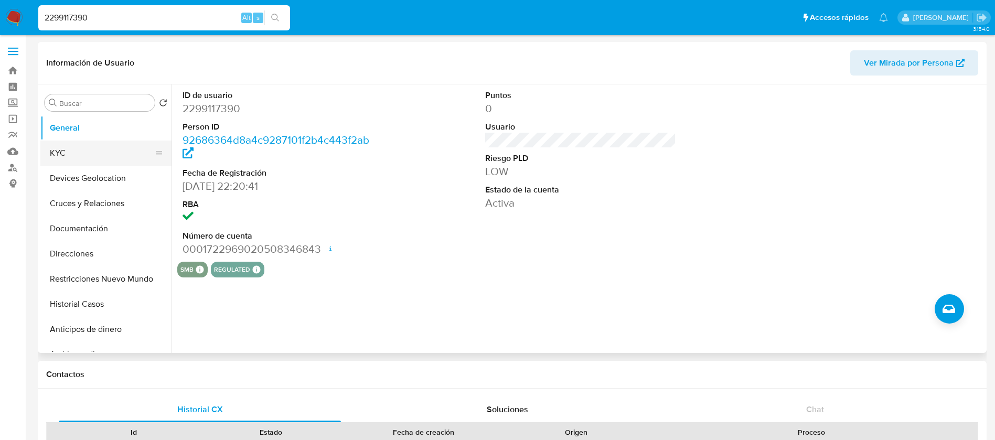
click at [72, 149] on button "KYC" at bounding box center [101, 153] width 123 height 25
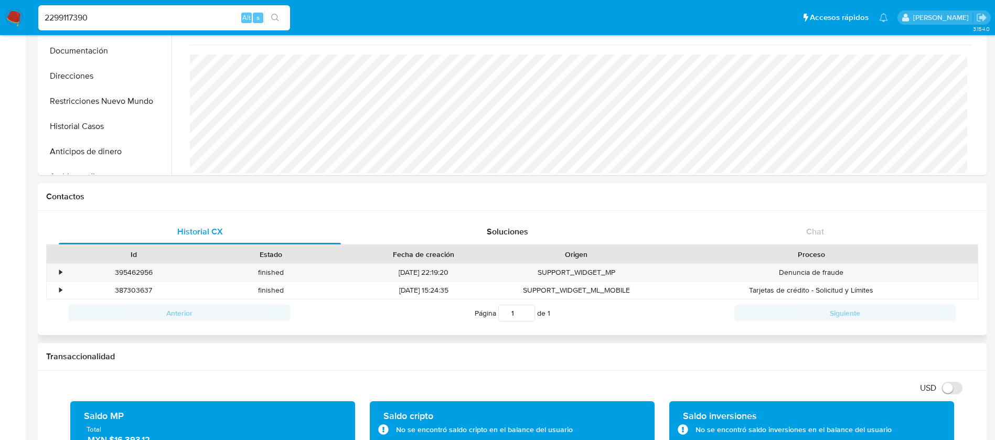
scroll to position [79, 0]
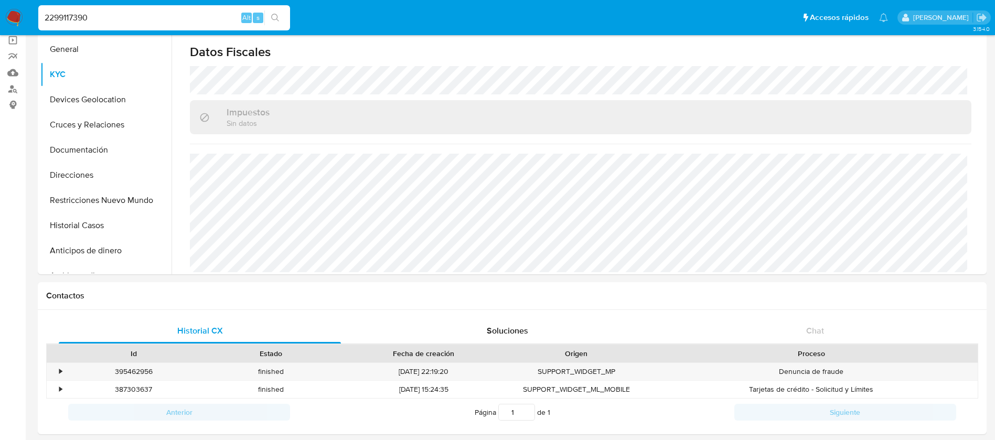
drag, startPoint x: 130, startPoint y: 15, endPoint x: 0, endPoint y: -22, distance: 134.5
paste input "064119147"
type input "2064119147"
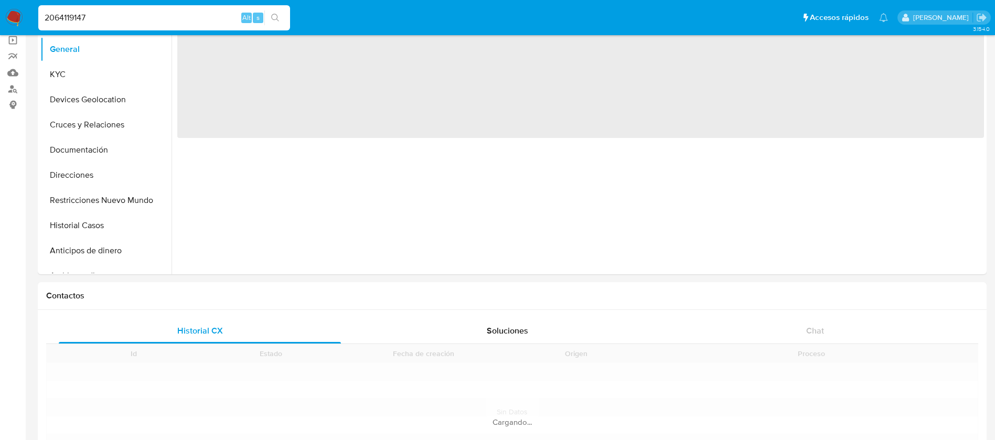
select select "10"
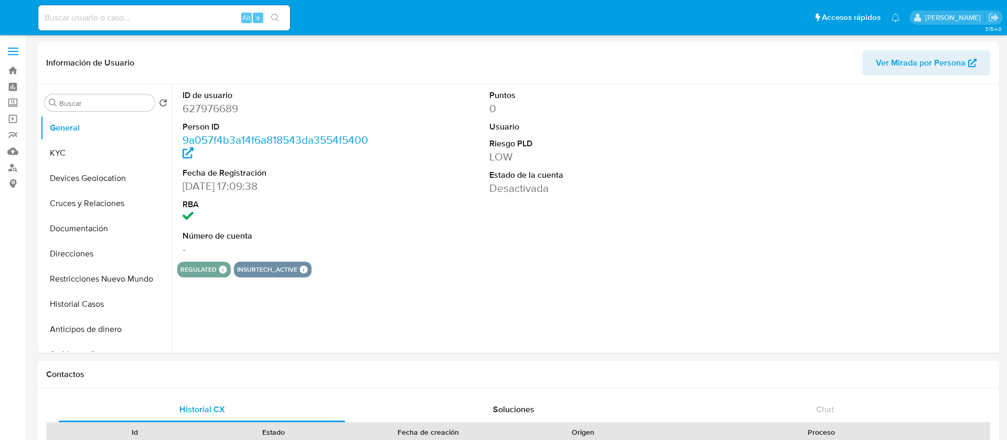
select select "10"
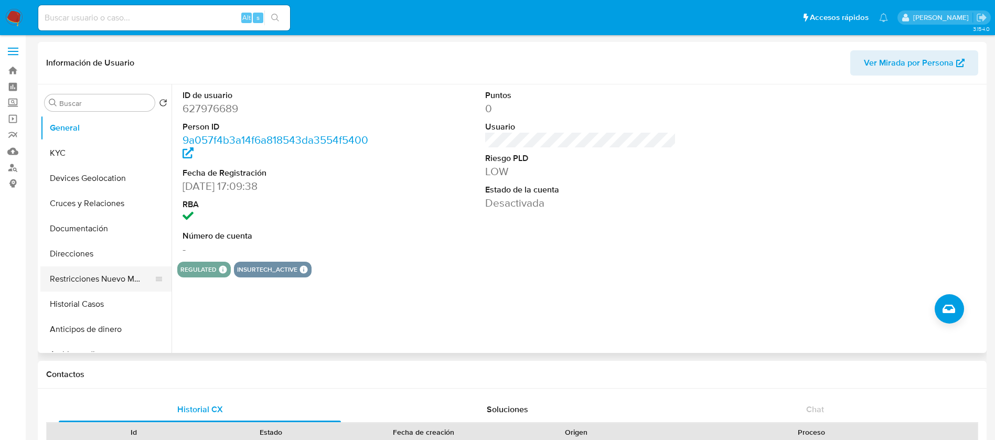
click at [106, 275] on button "Restricciones Nuevo Mundo" at bounding box center [101, 278] width 123 height 25
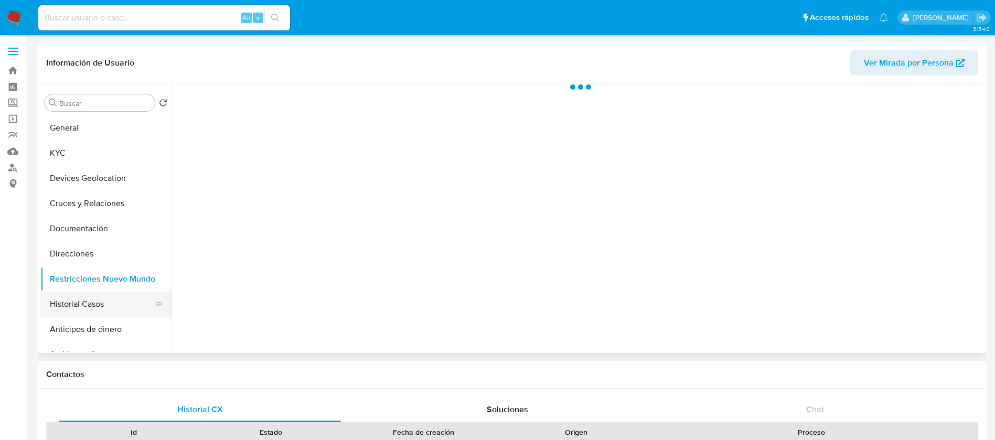
click at [103, 301] on button "Historial Casos" at bounding box center [101, 304] width 123 height 25
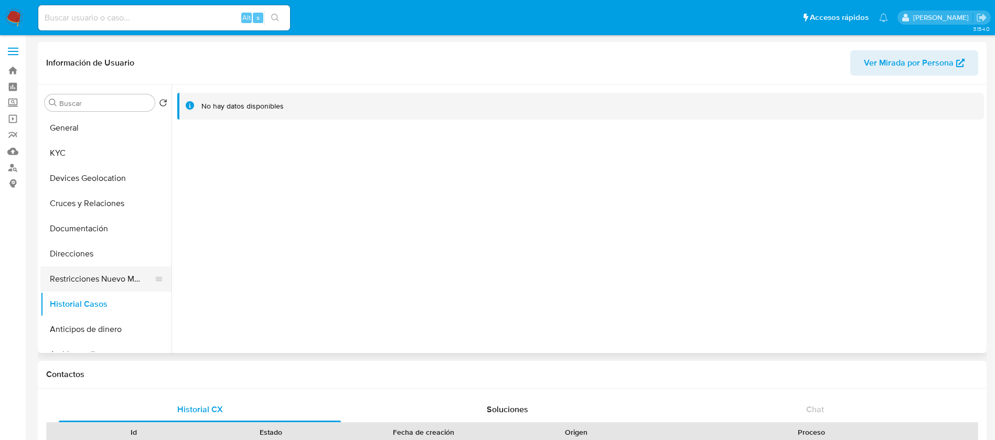
click at [111, 282] on button "Restricciones Nuevo Mundo" at bounding box center [101, 278] width 123 height 25
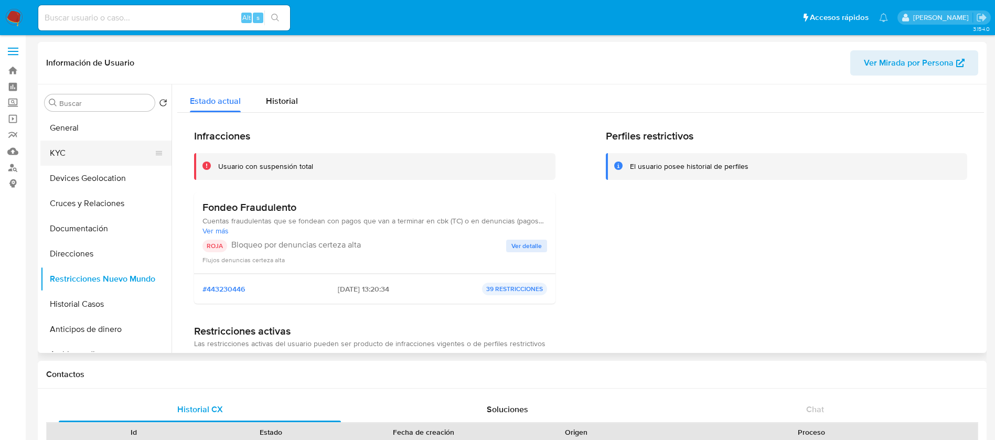
click at [125, 148] on button "KYC" at bounding box center [101, 153] width 123 height 25
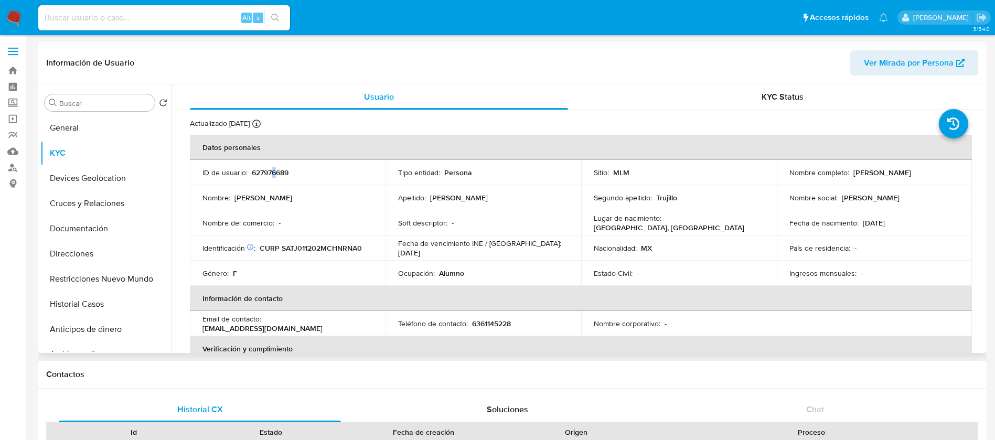
click at [274, 169] on p "627976689" at bounding box center [270, 172] width 37 height 9
click at [273, 172] on p "627976689" at bounding box center [270, 172] width 37 height 9
drag, startPoint x: 931, startPoint y: 174, endPoint x: 850, endPoint y: 171, distance: 80.8
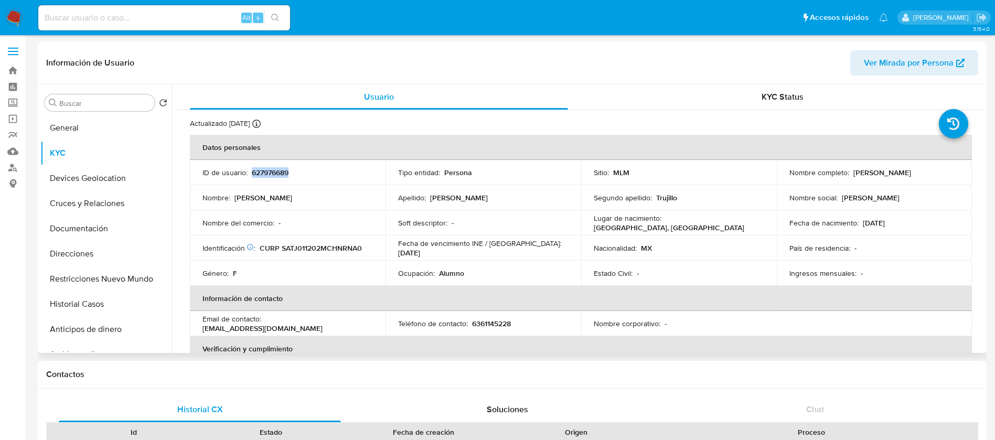
click at [850, 171] on div "Nombre completo : Jennifer Sanchez Trujillo" at bounding box center [874, 172] width 170 height 9
copy p "Jennifer Sanchez Trujillo"
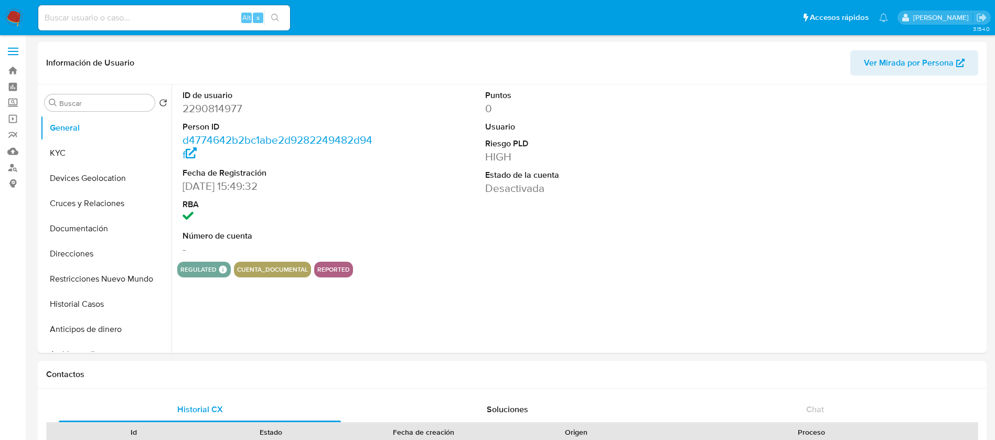
select select "10"
click at [84, 281] on button "Restricciones Nuevo Mundo" at bounding box center [101, 278] width 123 height 25
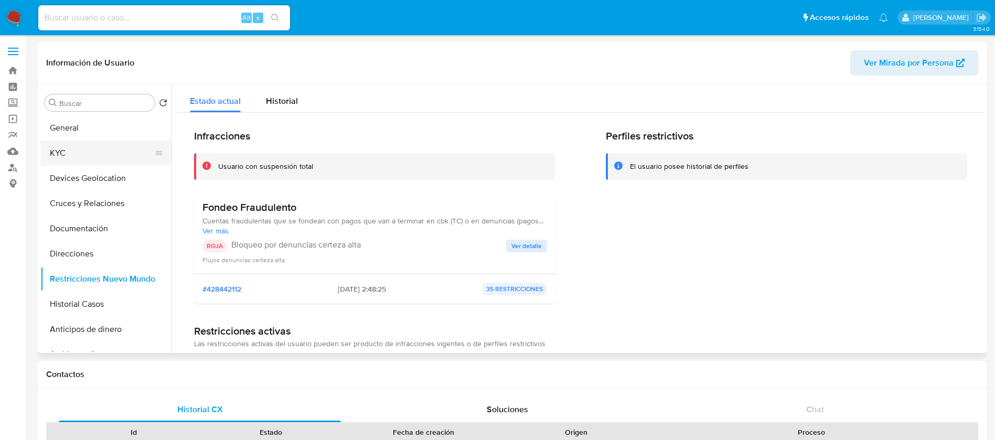
click at [82, 150] on button "KYC" at bounding box center [101, 153] width 123 height 25
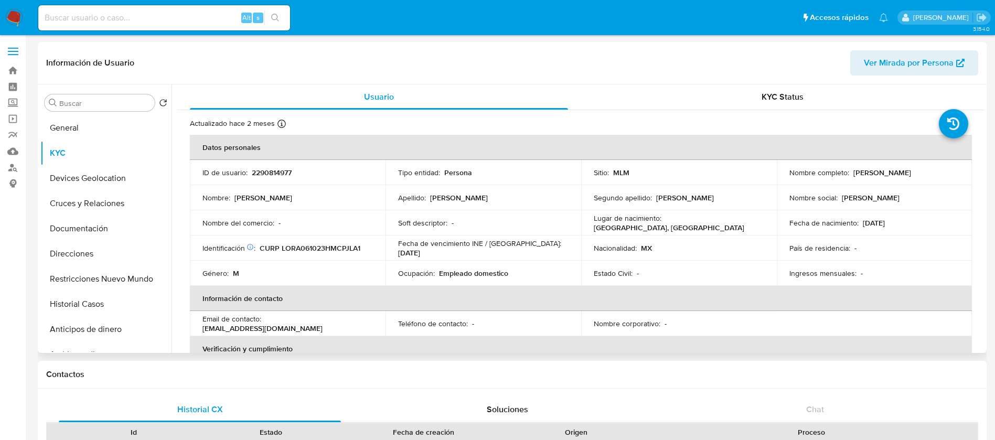
click at [285, 171] on p "2290814977" at bounding box center [272, 172] width 40 height 9
copy p "2290814977"
drag, startPoint x: 952, startPoint y: 173, endPoint x: 852, endPoint y: 176, distance: 99.7
click at [852, 176] on div "Nombre completo : [PERSON_NAME]" at bounding box center [874, 172] width 170 height 9
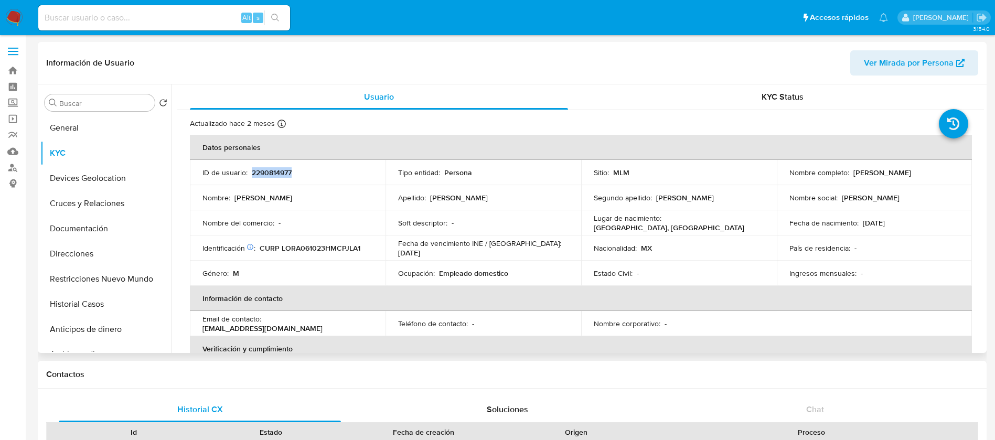
copy p "[PERSON_NAME]"
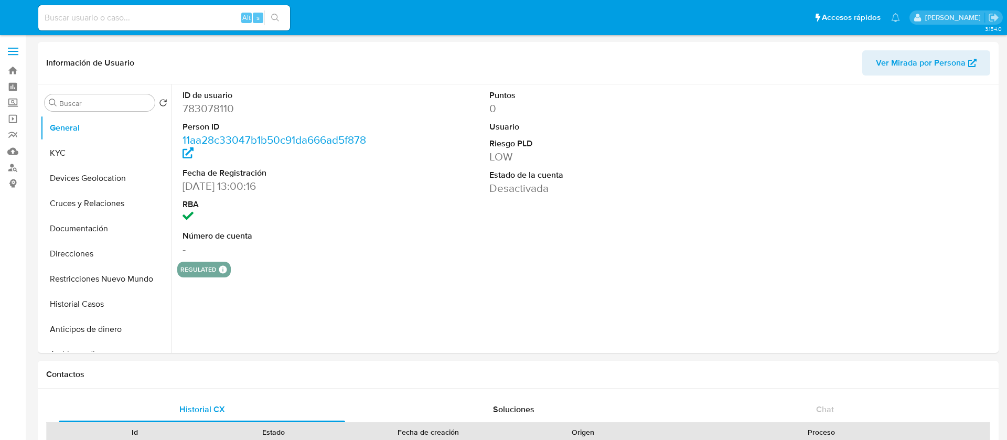
select select "10"
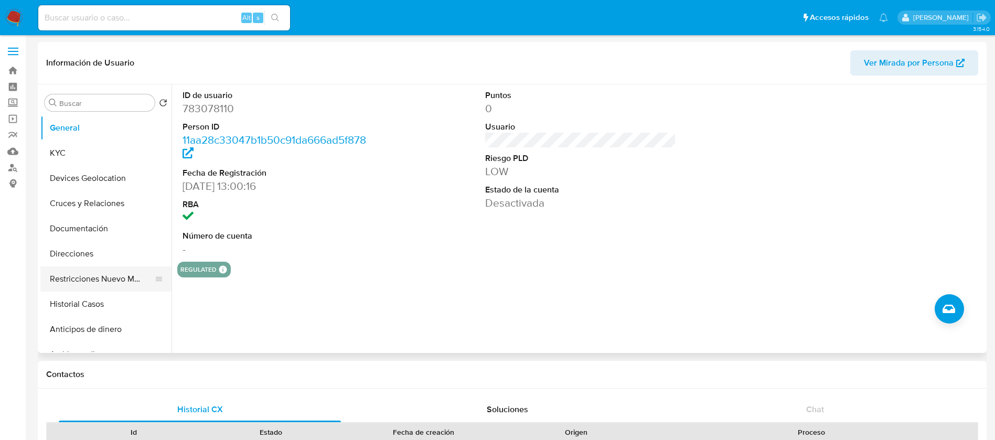
click at [70, 274] on button "Restricciones Nuevo Mundo" at bounding box center [101, 278] width 123 height 25
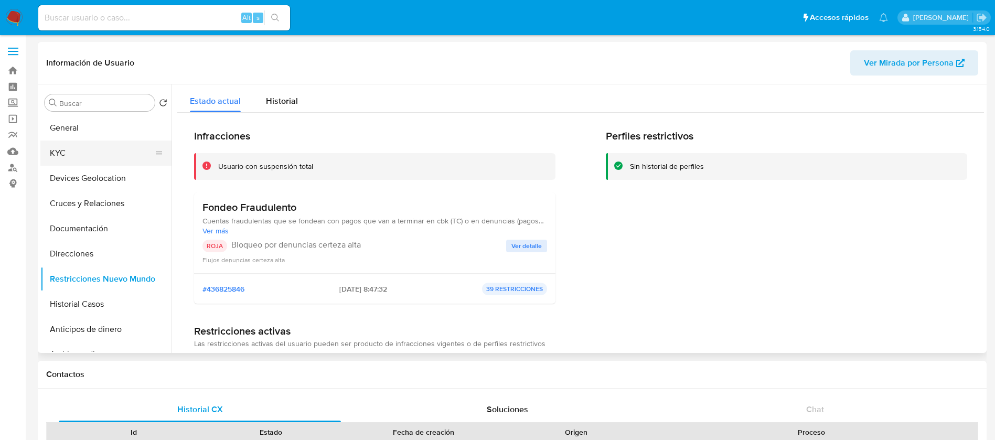
click at [115, 143] on button "KYC" at bounding box center [101, 153] width 123 height 25
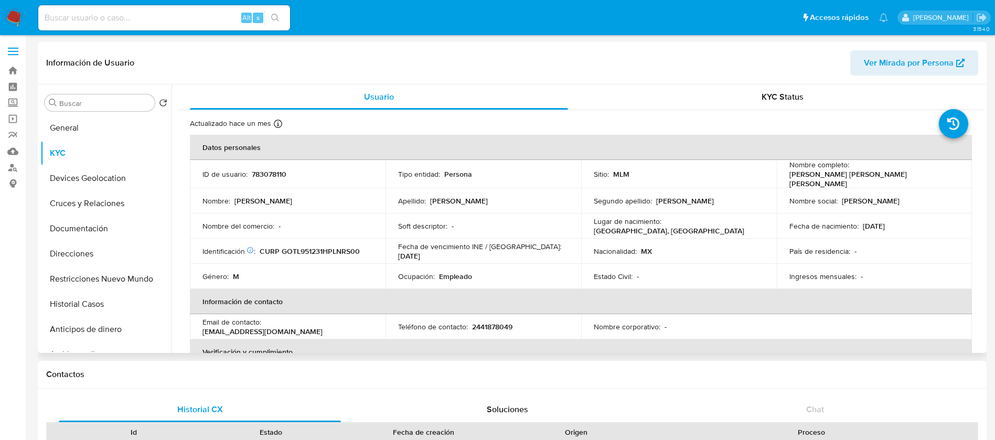
click at [277, 180] on td "ID de usuario : 783078110" at bounding box center [288, 174] width 196 height 28
click at [277, 173] on p "783078110" at bounding box center [269, 173] width 35 height 9
copy p "783078110"
drag, startPoint x: 940, startPoint y: 168, endPoint x: 850, endPoint y: 169, distance: 89.7
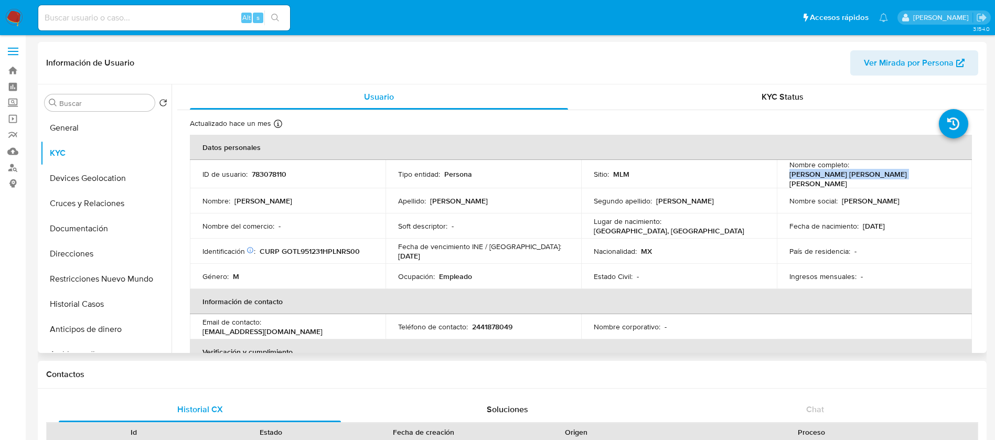
click at [850, 169] on div "Nombre completo : Luis Armando Gonzalez Torres" at bounding box center [874, 174] width 170 height 28
copy p "Luis Armando Gonzalez Torres"
click at [113, 281] on button "Restricciones Nuevo Mundo" at bounding box center [101, 278] width 123 height 25
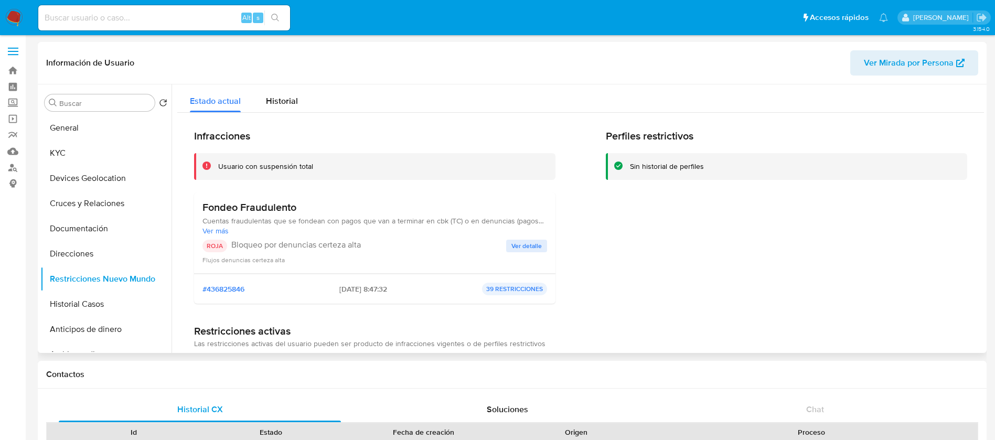
click at [539, 242] on button "Ver detalle" at bounding box center [526, 246] width 41 height 13
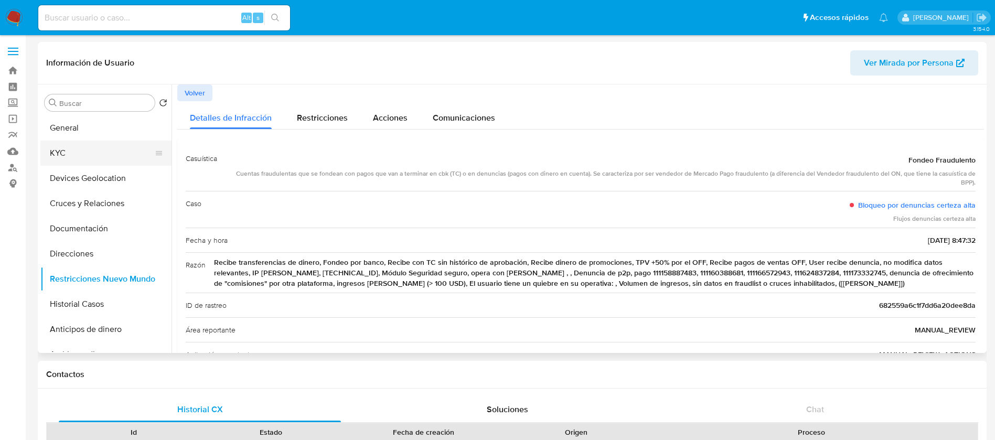
click at [121, 153] on button "KYC" at bounding box center [101, 153] width 123 height 25
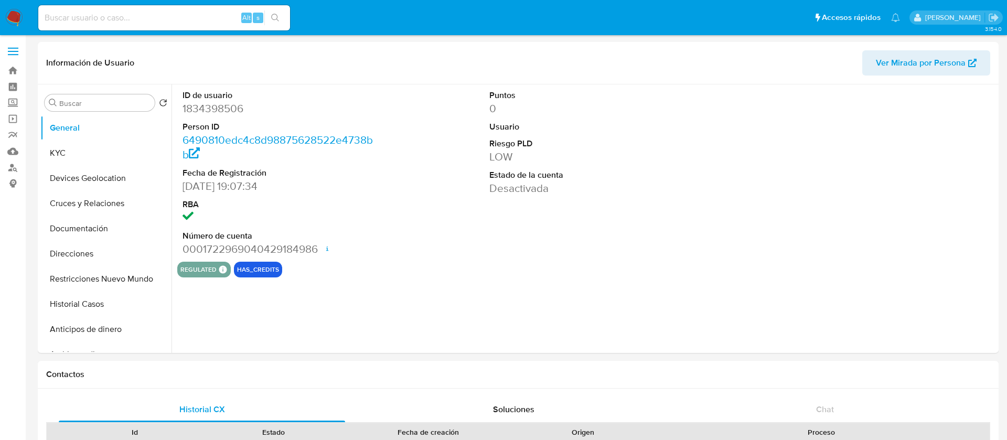
select select "10"
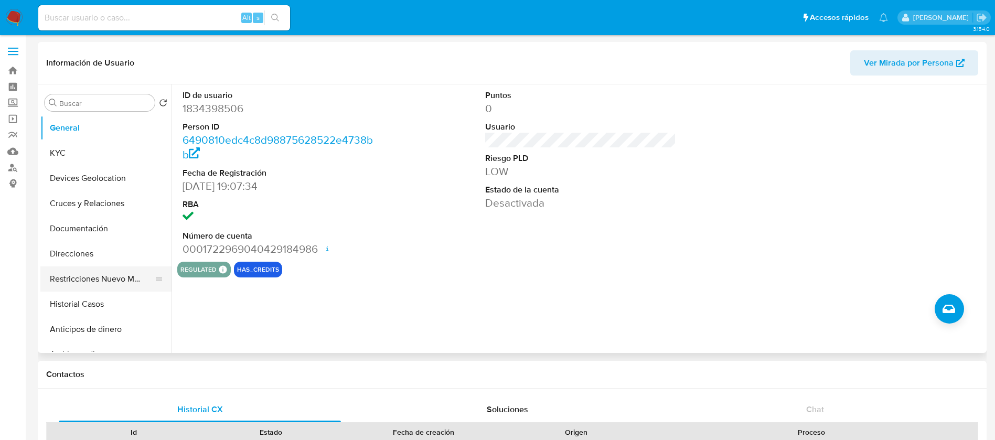
click at [134, 280] on button "Restricciones Nuevo Mundo" at bounding box center [101, 278] width 123 height 25
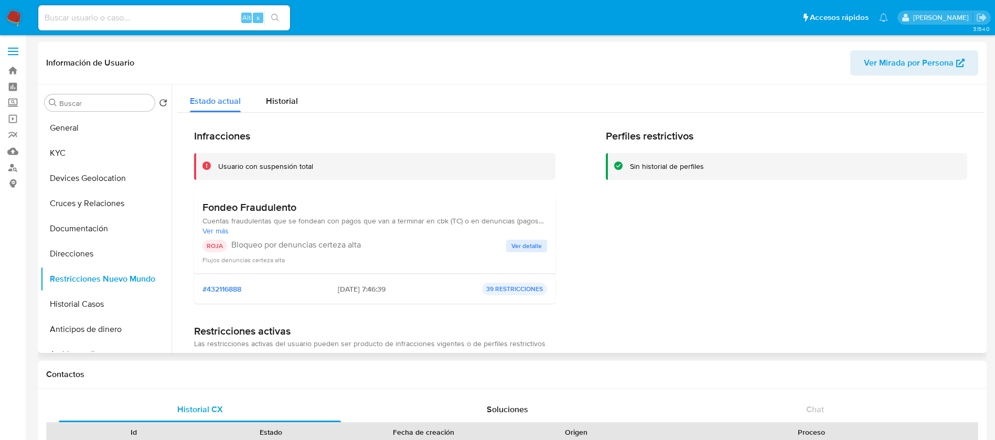
click at [533, 251] on span "Ver detalle" at bounding box center [526, 246] width 30 height 10
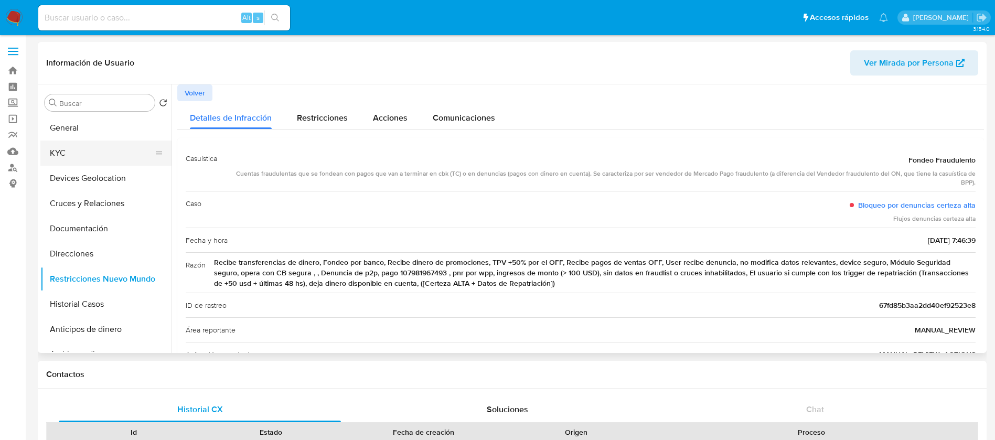
click at [86, 163] on button "KYC" at bounding box center [101, 153] width 123 height 25
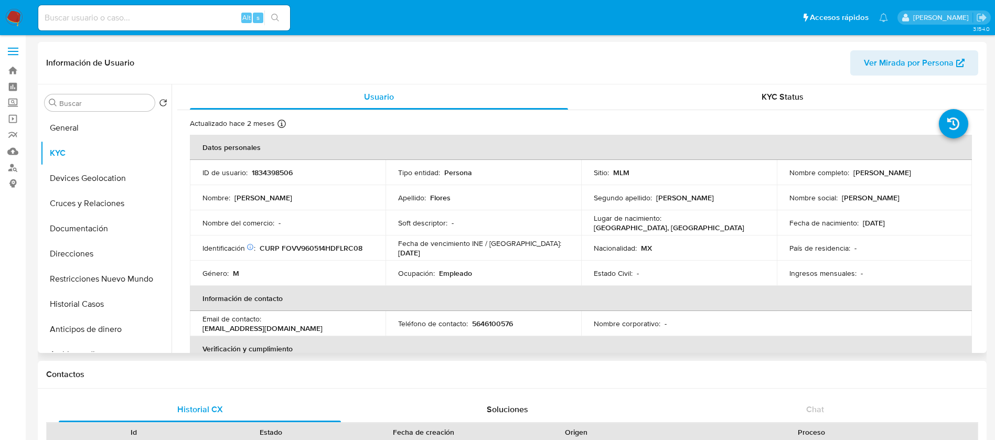
click at [263, 173] on p "1834398506" at bounding box center [272, 172] width 41 height 9
copy p "1834398506"
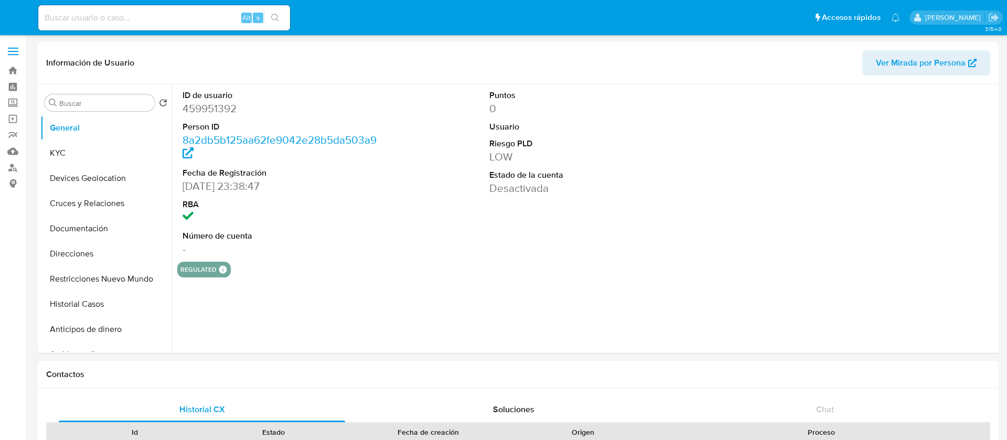
select select "10"
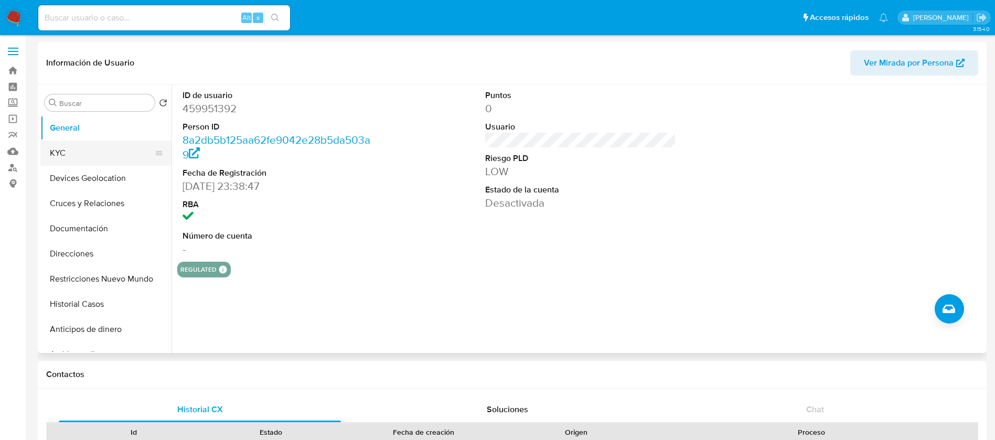
click at [100, 152] on button "KYC" at bounding box center [101, 153] width 123 height 25
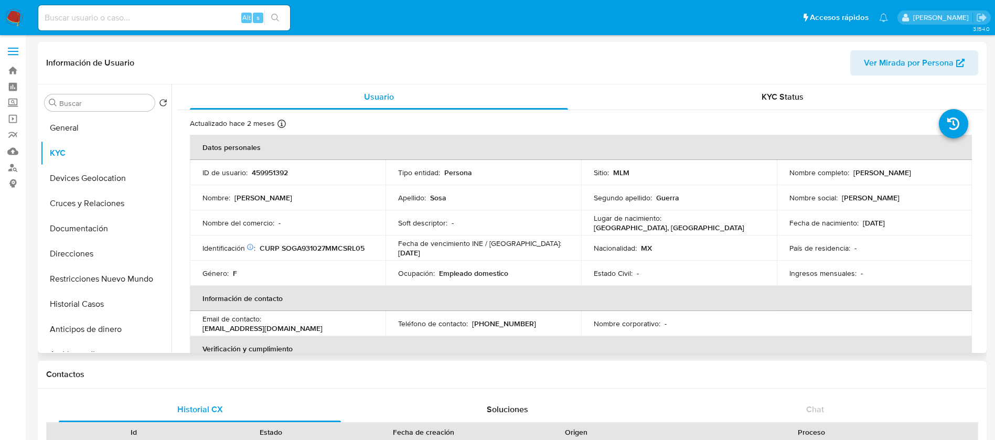
click at [265, 175] on p "459951392" at bounding box center [270, 172] width 36 height 9
copy p "459951392"
drag, startPoint x: 925, startPoint y: 179, endPoint x: 851, endPoint y: 178, distance: 73.4
click at [851, 178] on td "Nombre completo : Aline Izamar Sosa Guerra" at bounding box center [875, 172] width 196 height 25
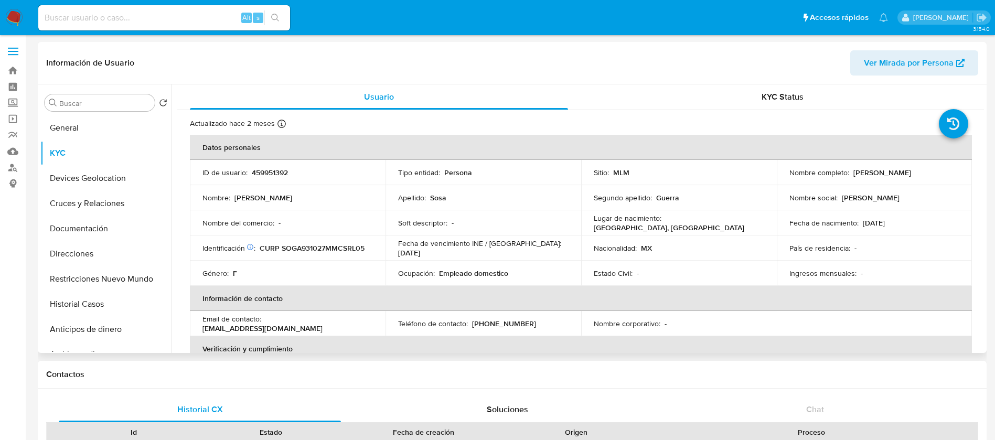
drag, startPoint x: 849, startPoint y: 173, endPoint x: 955, endPoint y: 174, distance: 106.0
click at [955, 174] on div "Nombre completo : Aline Izamar Sosa Guerra" at bounding box center [874, 172] width 170 height 9
copy p "Aline Izamar Sosa Guerra"
click at [124, 273] on button "Restricciones Nuevo Mundo" at bounding box center [101, 278] width 123 height 25
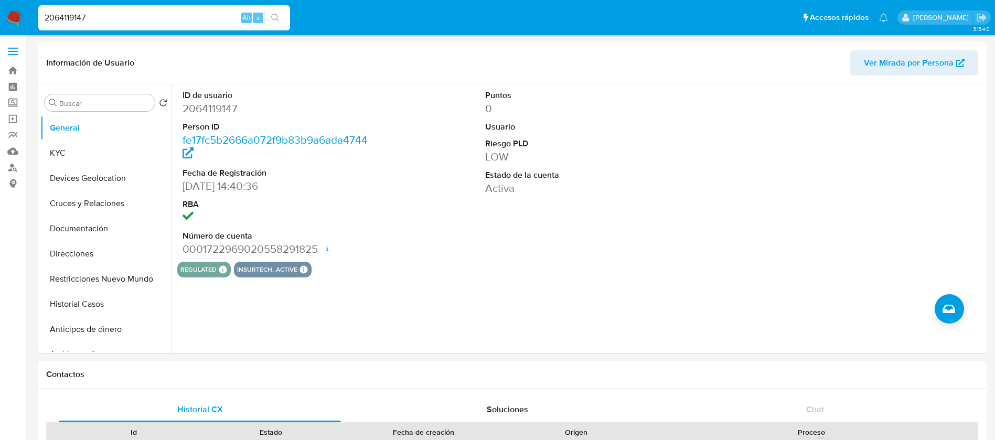
select select "10"
click at [89, 138] on button "General" at bounding box center [101, 127] width 123 height 25
click at [89, 148] on button "KYC" at bounding box center [101, 153] width 123 height 25
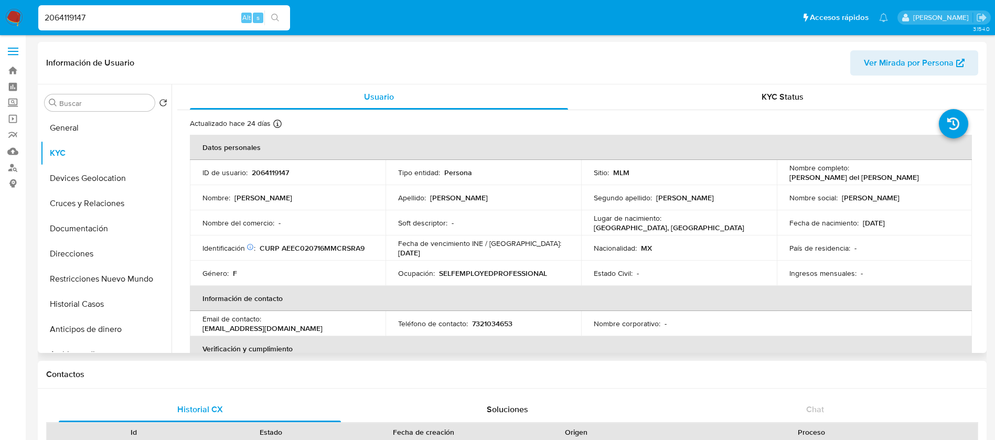
click at [276, 169] on p "2064119147" at bounding box center [270, 172] width 37 height 9
copy p "2064119147"
drag, startPoint x: 440, startPoint y: 271, endPoint x: 549, endPoint y: 281, distance: 109.6
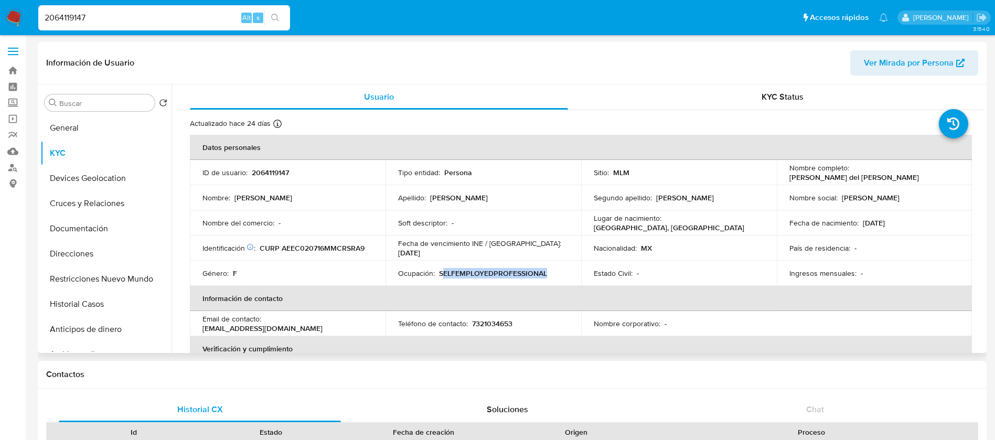
click at [549, 281] on td "Ocupación : SELFEMPLOYEDPROFESSIONAL" at bounding box center [484, 273] width 196 height 25
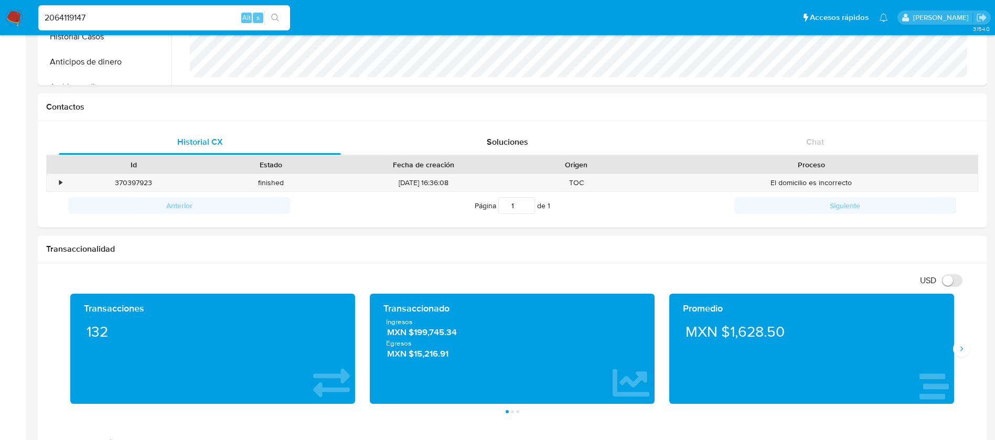
scroll to position [393, 0]
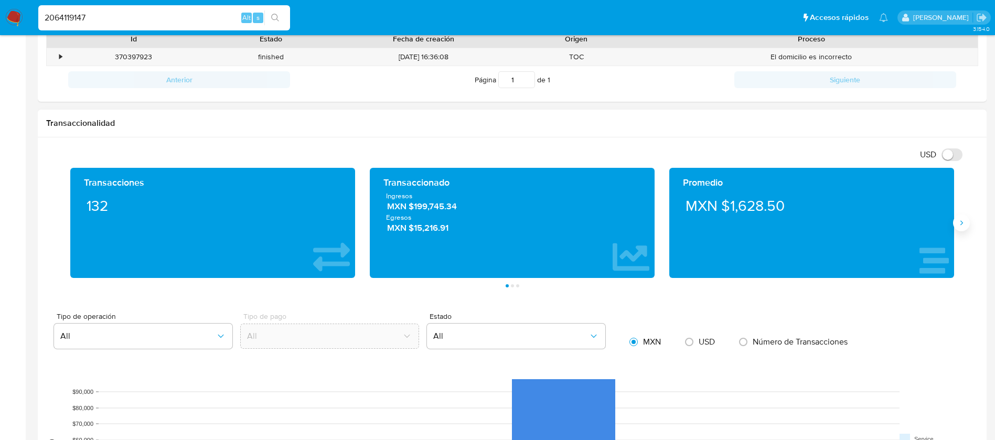
click at [962, 226] on icon "Siguiente" at bounding box center [961, 223] width 8 height 8
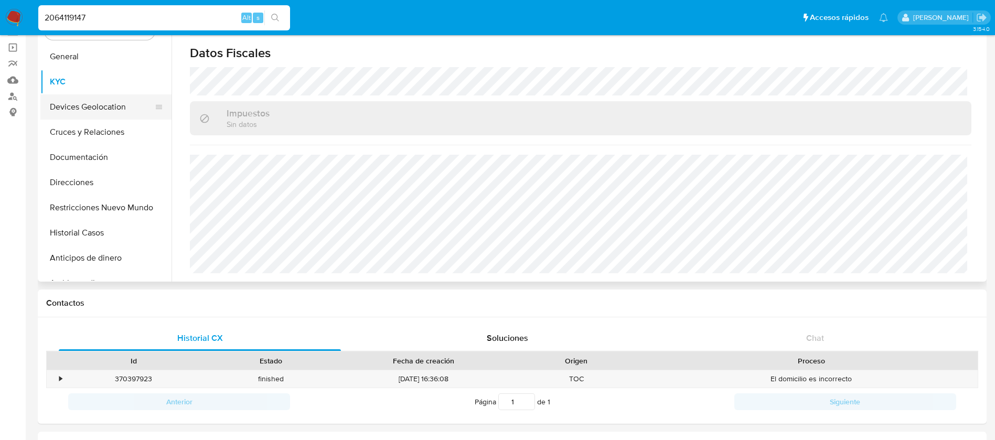
scroll to position [0, 0]
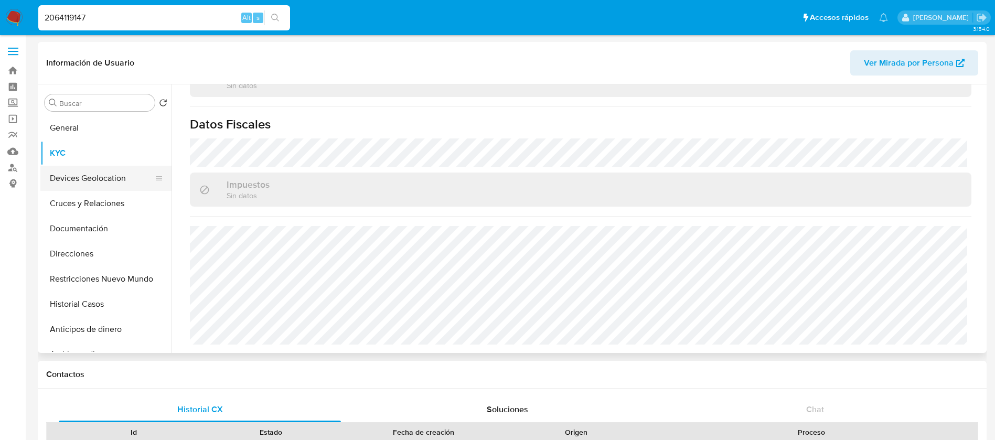
click at [142, 174] on button "Devices Geolocation" at bounding box center [101, 178] width 123 height 25
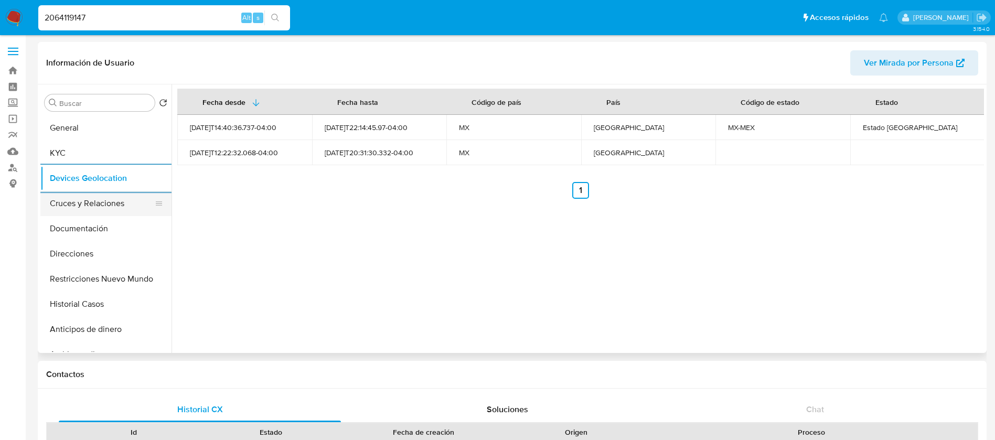
click at [120, 205] on button "Cruces y Relaciones" at bounding box center [101, 203] width 123 height 25
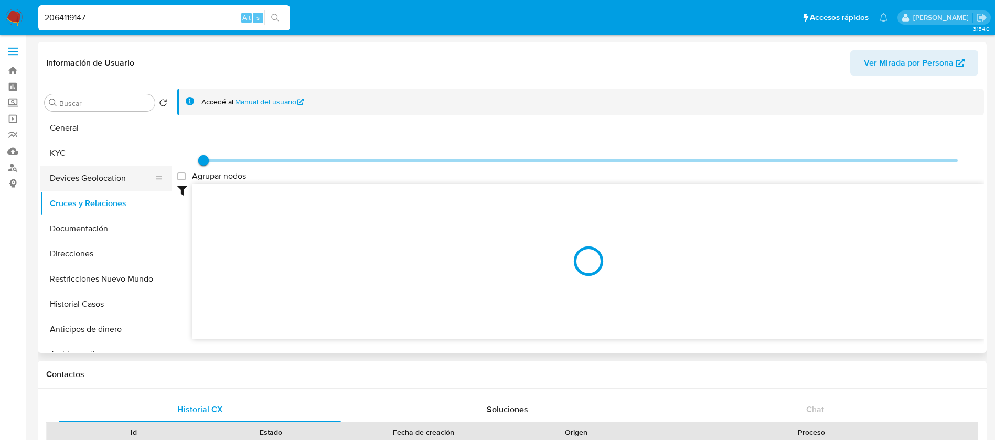
click at [88, 180] on button "Devices Geolocation" at bounding box center [101, 178] width 123 height 25
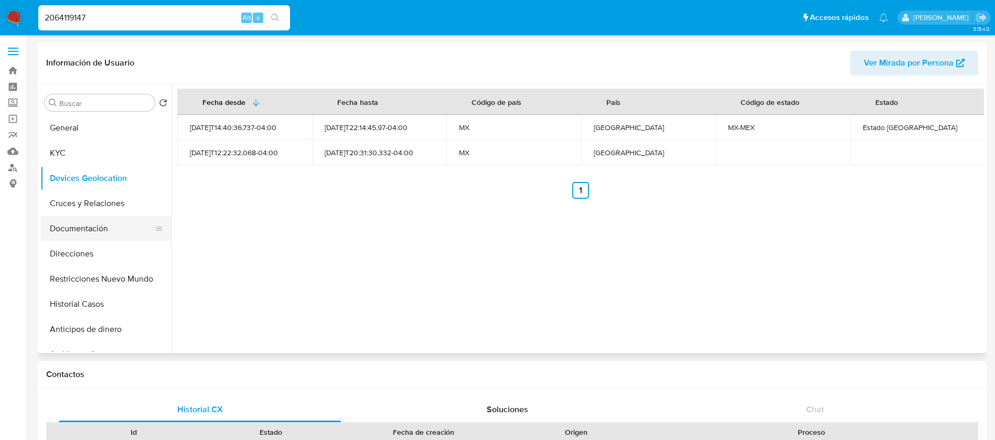
click at [91, 230] on button "Documentación" at bounding box center [101, 228] width 123 height 25
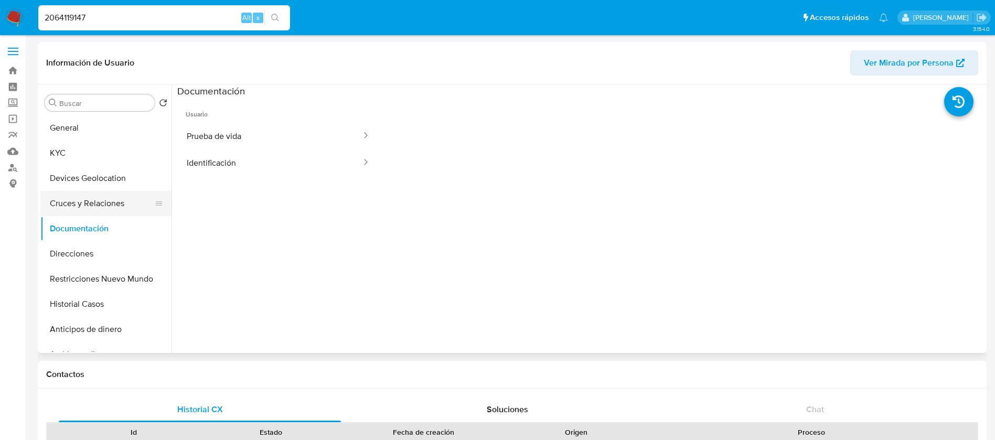
click at [119, 202] on button "Cruces y Relaciones" at bounding box center [101, 203] width 123 height 25
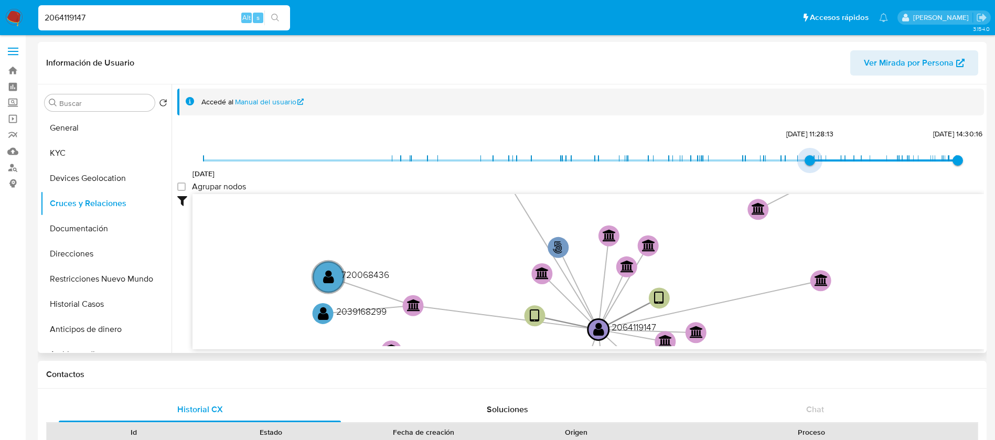
drag, startPoint x: 210, startPoint y: 162, endPoint x: 804, endPoint y: 148, distance: 594.0
click at [804, 148] on div "19/6/2024 26/5/2025, 11:28:13 17/8/2025, 14:30:16 Agrupar nodos Filtros Confian…" at bounding box center [580, 237] width 807 height 223
drag, startPoint x: 803, startPoint y: 156, endPoint x: 825, endPoint y: 164, distance: 23.6
click at [825, 164] on span "4/6/2025, 14:24:01" at bounding box center [826, 160] width 10 height 10
drag, startPoint x: 826, startPoint y: 164, endPoint x: 714, endPoint y: 164, distance: 111.2
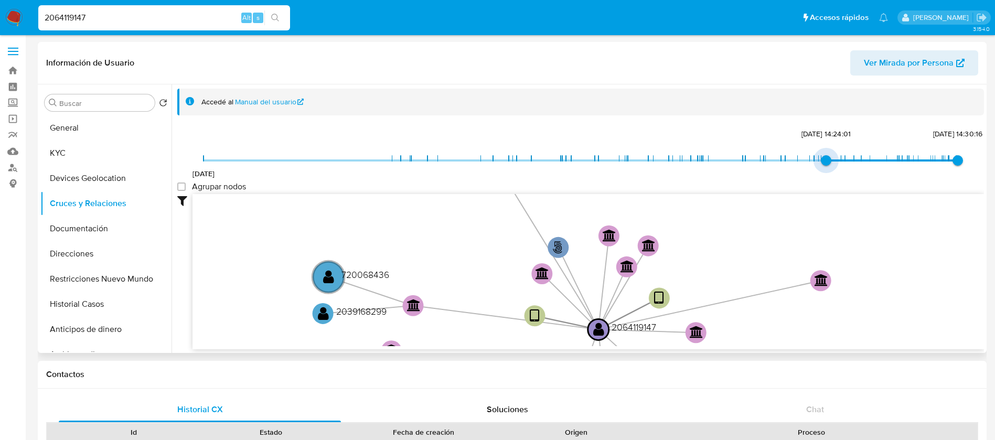
click at [821, 164] on span "4/6/2025, 14:24:01" at bounding box center [826, 160] width 10 height 10
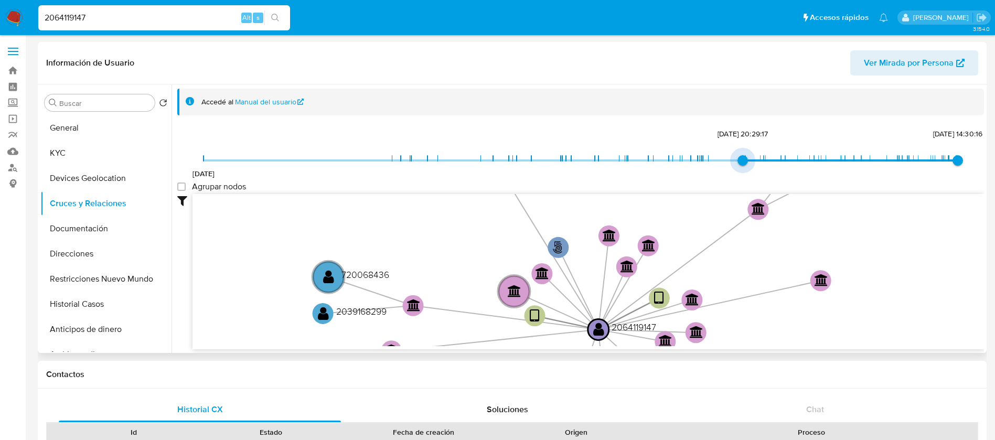
type input "1718851833000"
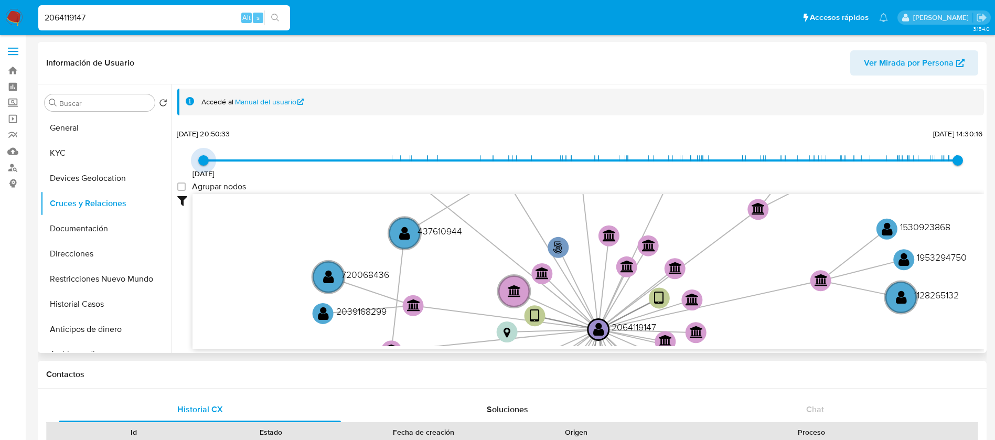
drag, startPoint x: 714, startPoint y: 164, endPoint x: 180, endPoint y: 143, distance: 535.0
click at [180, 143] on div "19/6/2024 19/6/2024, 20:50:33 17/8/2025, 14:30:16 Agrupar nodos Filtros Confian…" at bounding box center [580, 237] width 807 height 223
drag, startPoint x: 180, startPoint y: 186, endPoint x: 210, endPoint y: 190, distance: 30.7
click at [180, 187] on group_nodes "Agrupar nodos" at bounding box center [181, 187] width 8 height 8
checkbox group_nodes "true"
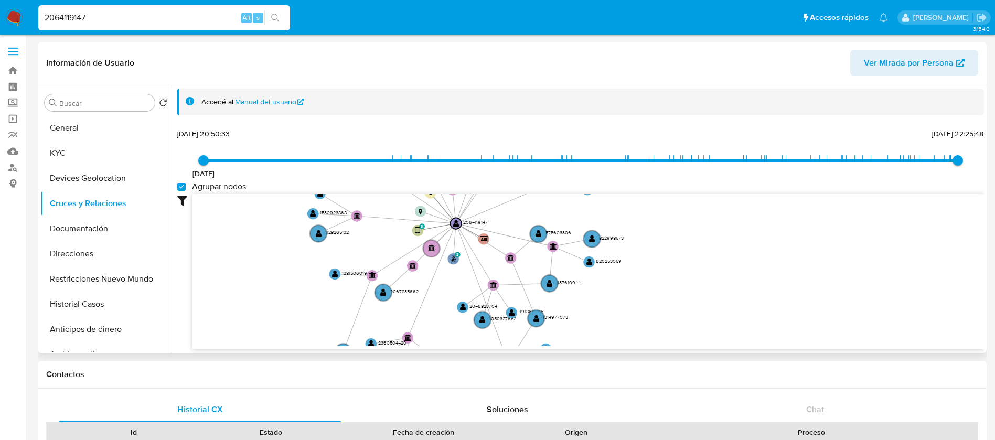
click at [338, 350] on div "Accedé al Manual del usuario 19/6/2024 19/6/2024, 20:50:33 16/8/2025, 22:25:48 …" at bounding box center [578, 218] width 813 height 269
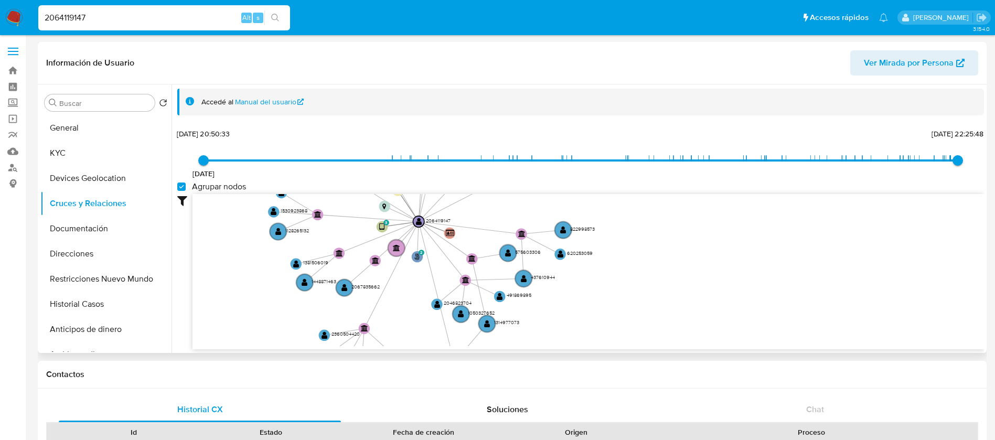
drag, startPoint x: 517, startPoint y: 215, endPoint x: 468, endPoint y: 201, distance: 51.3
click at [473, 200] on icon "user-2064119147  2064119147 phone-5ed2849f8698e26c01b7aa28bfc29b0f  phone-76d…" at bounding box center [589, 270] width 792 height 152
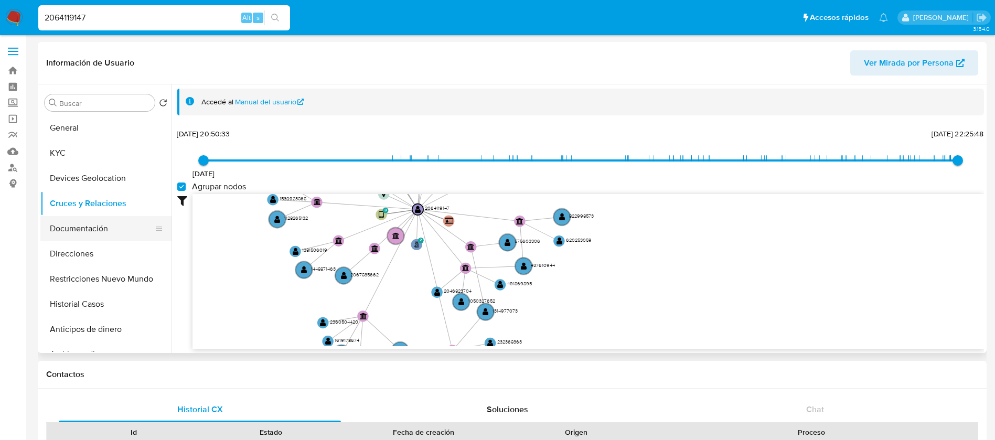
click at [71, 221] on button "Documentación" at bounding box center [101, 228] width 123 height 25
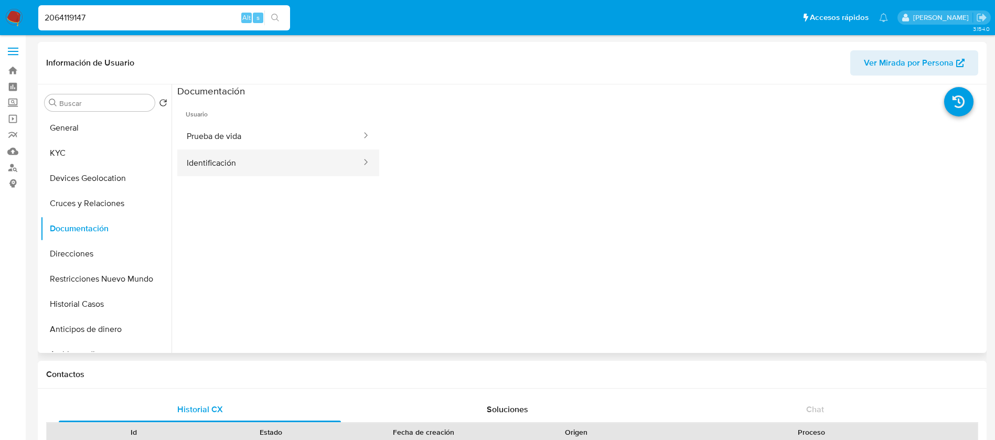
click at [244, 169] on button "Identificación" at bounding box center [269, 163] width 185 height 27
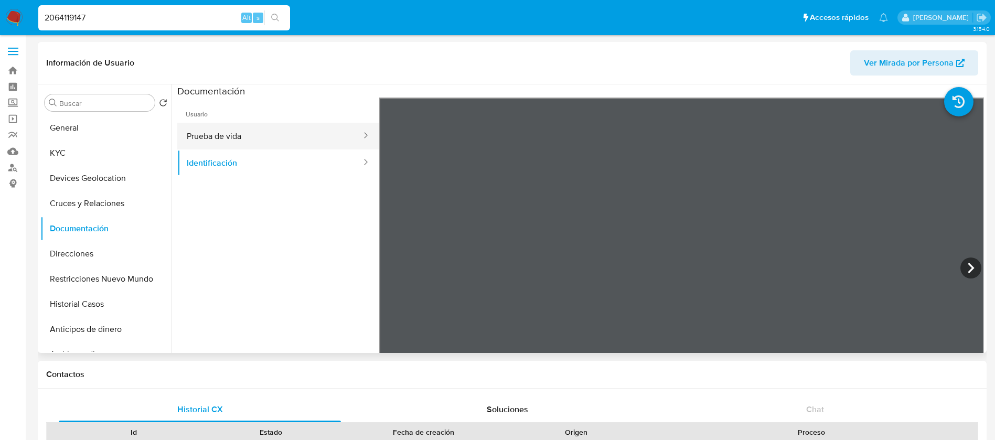
click at [284, 138] on button "Prueba de vida" at bounding box center [269, 136] width 185 height 27
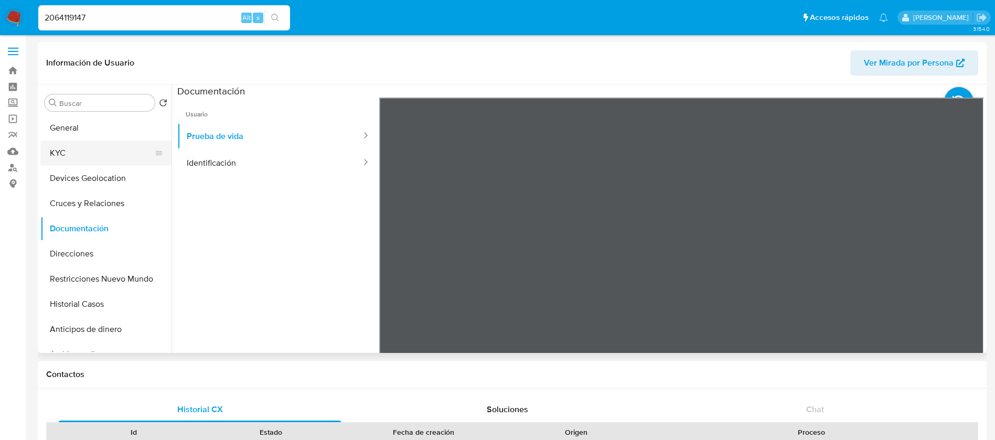
click at [78, 150] on button "KYC" at bounding box center [101, 153] width 123 height 25
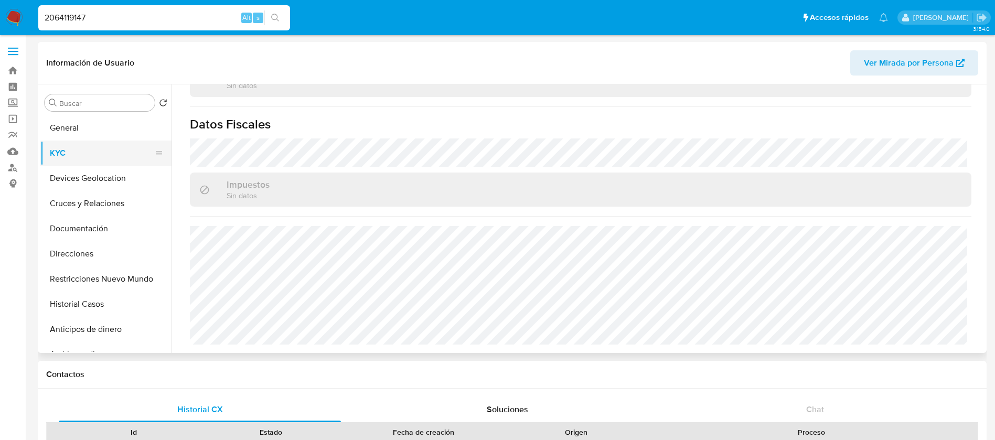
drag, startPoint x: 70, startPoint y: 131, endPoint x: 164, endPoint y: 145, distance: 94.4
click at [71, 132] on button "General" at bounding box center [105, 127] width 131 height 25
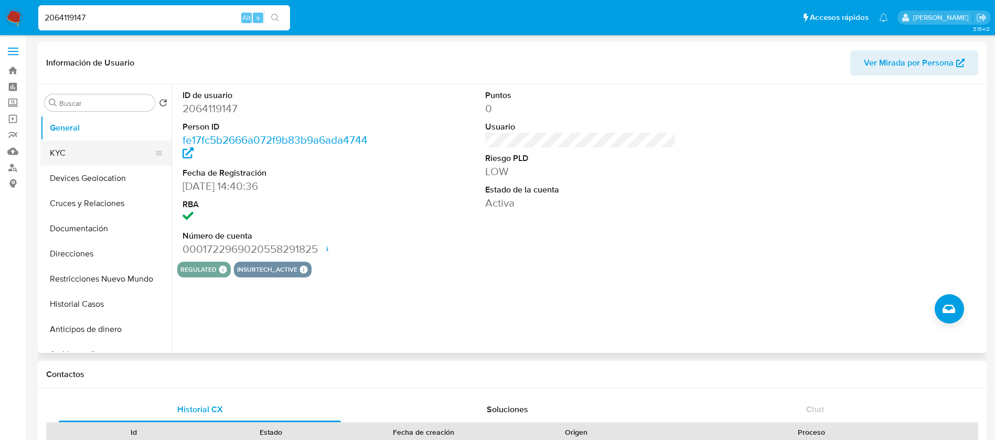
click at [72, 156] on button "KYC" at bounding box center [101, 153] width 123 height 25
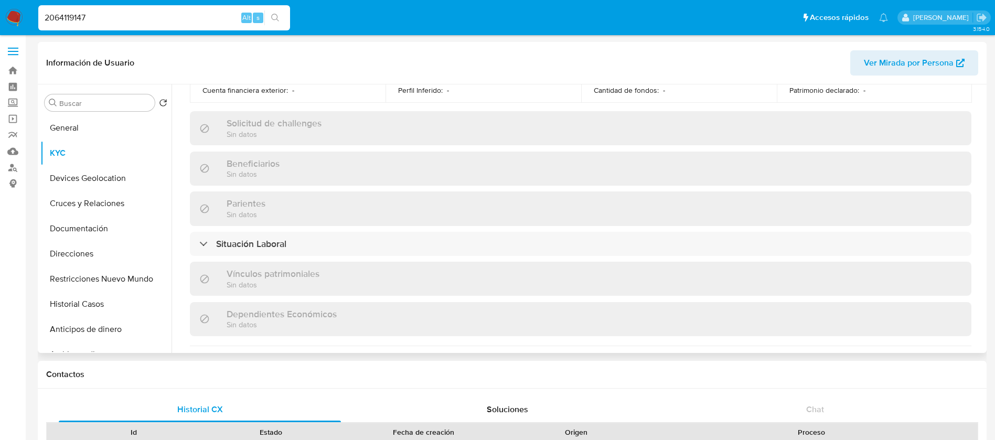
scroll to position [649, 0]
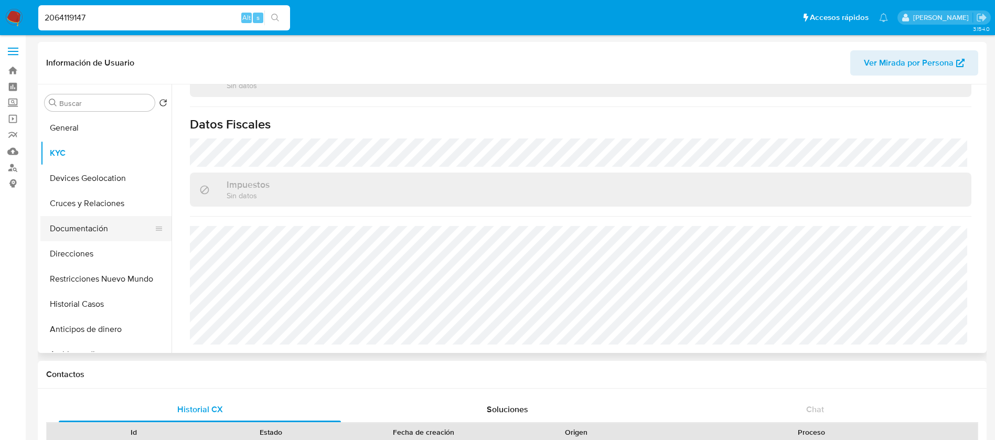
click at [59, 230] on button "Documentación" at bounding box center [101, 228] width 123 height 25
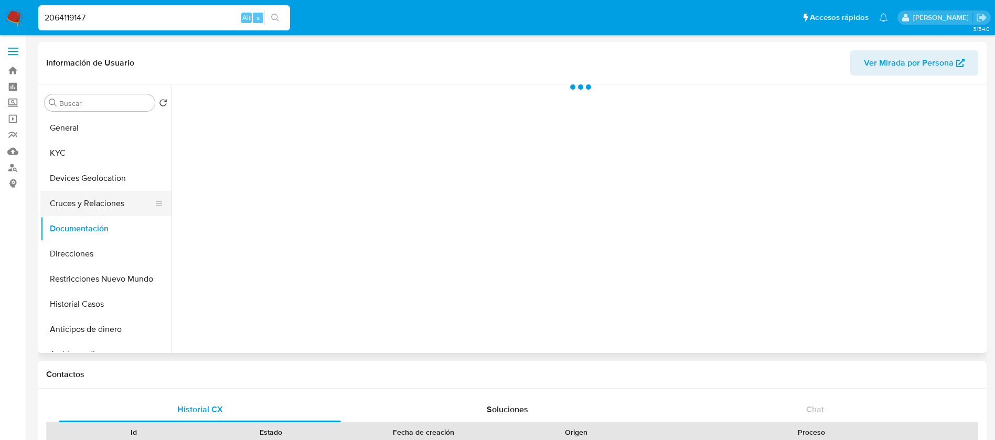
scroll to position [0, 0]
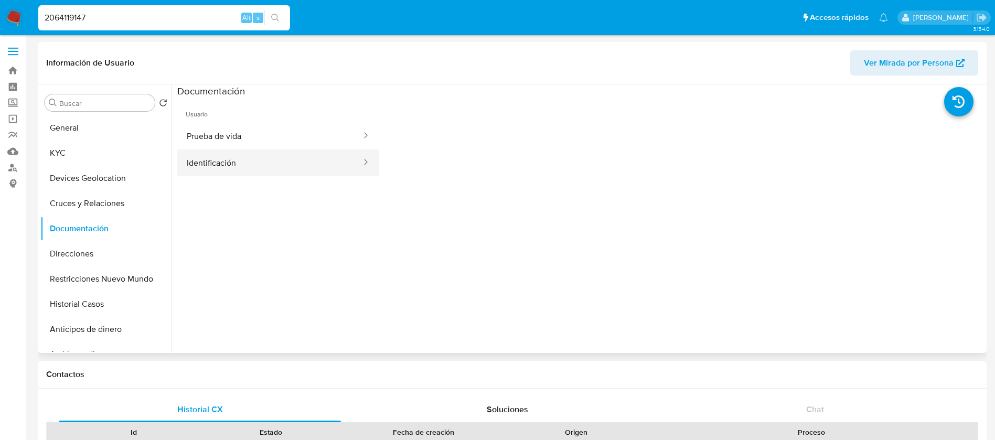
click at [236, 158] on button "Identificación" at bounding box center [269, 163] width 185 height 27
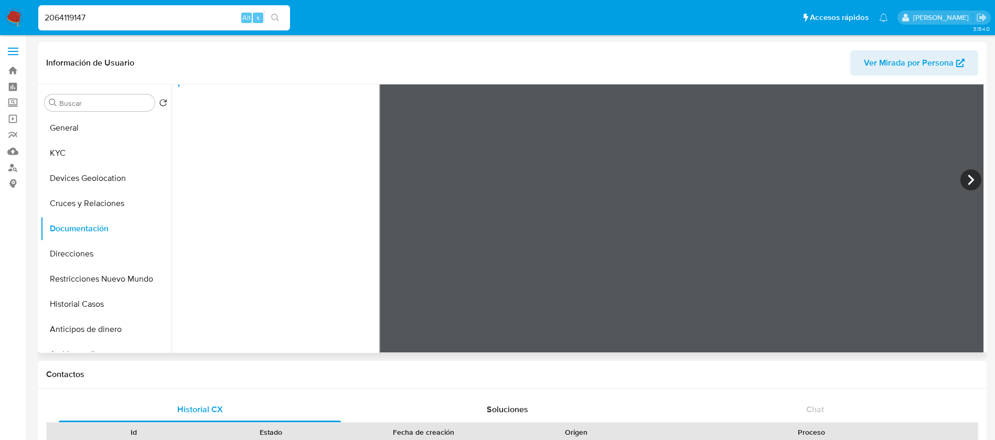
scroll to position [89, 0]
click at [60, 162] on button "KYC" at bounding box center [101, 153] width 123 height 25
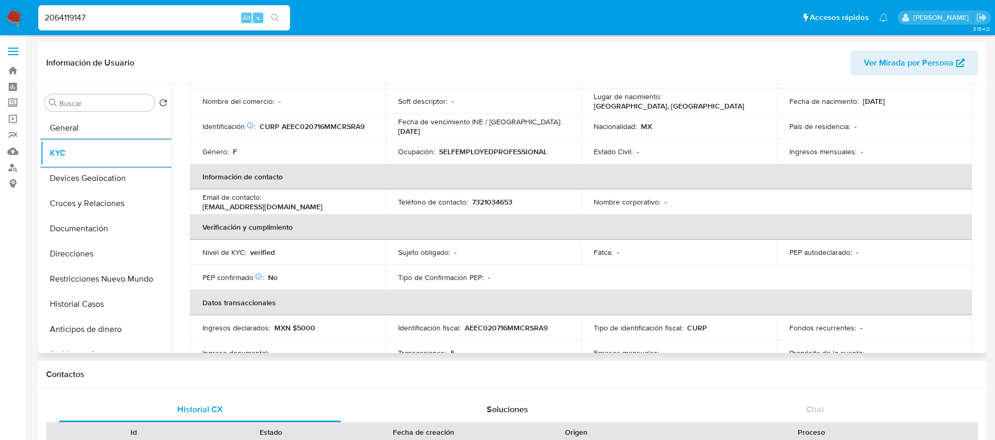
scroll to position [157, 0]
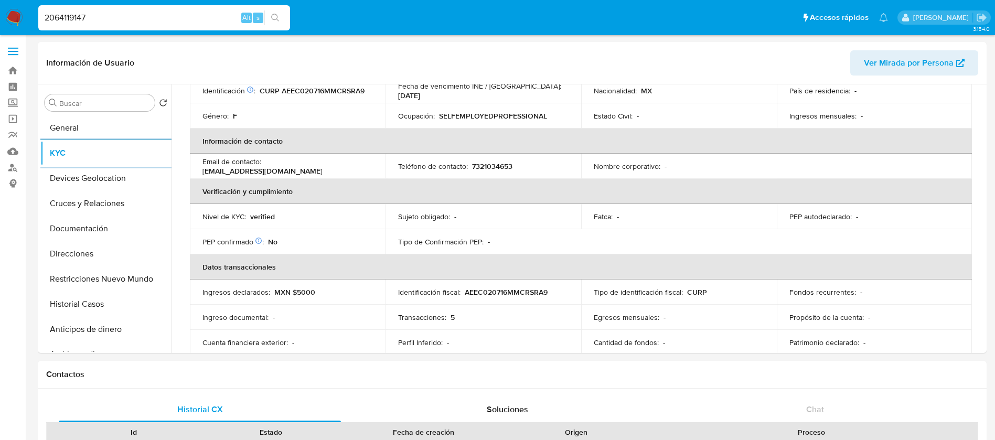
drag, startPoint x: 151, startPoint y: 15, endPoint x: 0, endPoint y: -56, distance: 166.6
paste input "1214314936"
type input "1214314936"
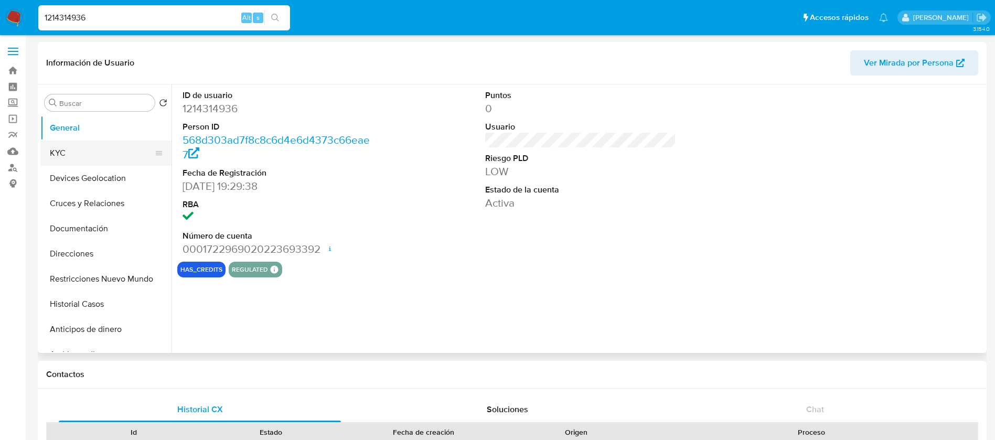
click at [55, 153] on button "KYC" at bounding box center [101, 153] width 123 height 25
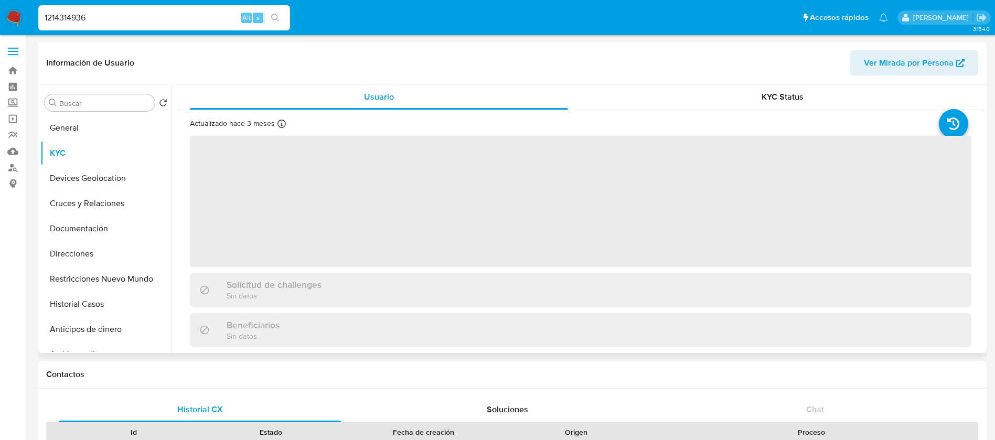
select select "10"
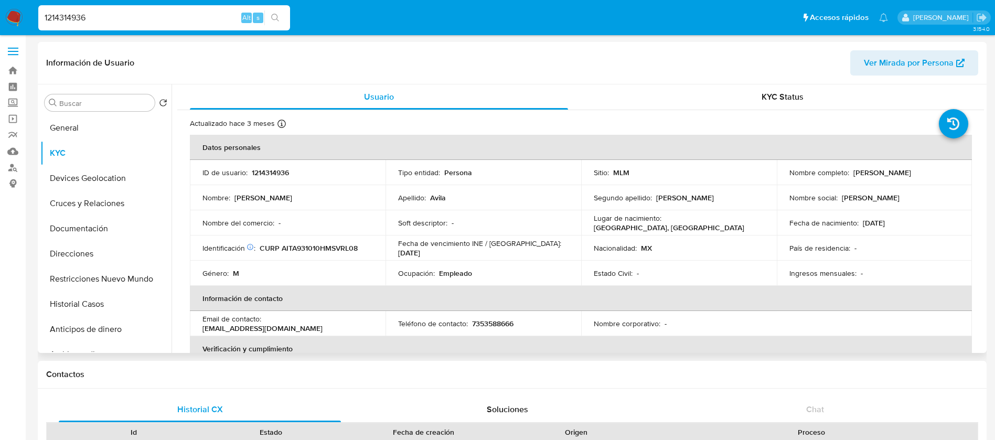
click at [273, 170] on p "1214314936" at bounding box center [270, 172] width 37 height 9
copy p "1214314936"
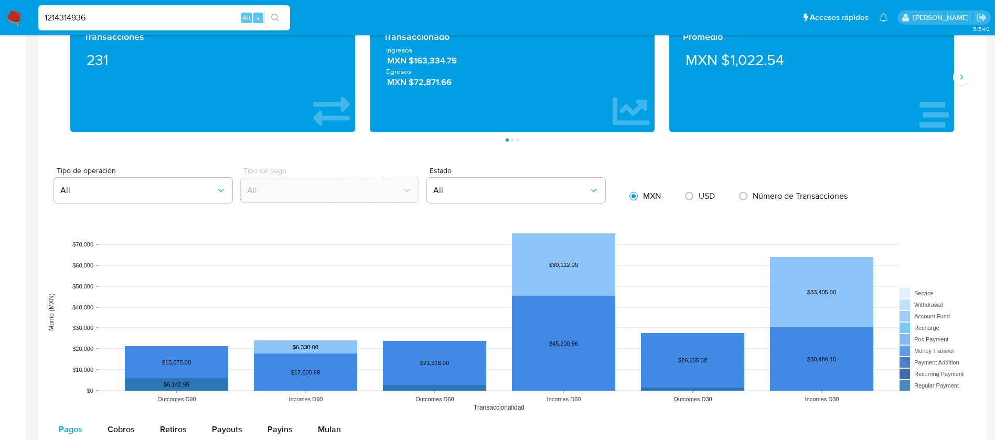
scroll to position [472, 0]
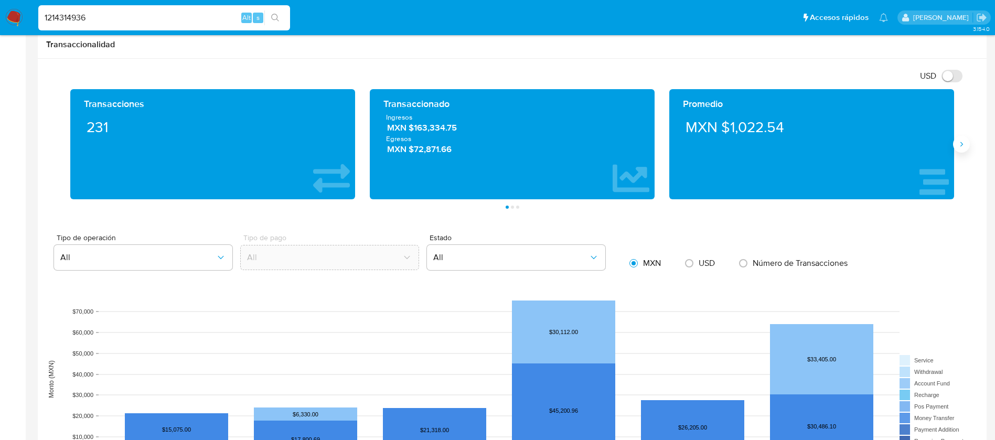
click at [960, 145] on icon "Siguiente" at bounding box center [961, 144] width 8 height 8
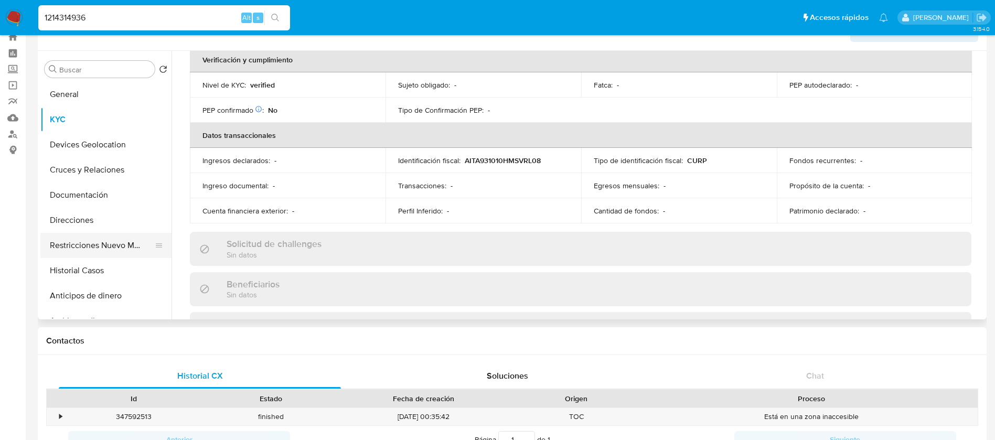
scroll to position [0, 0]
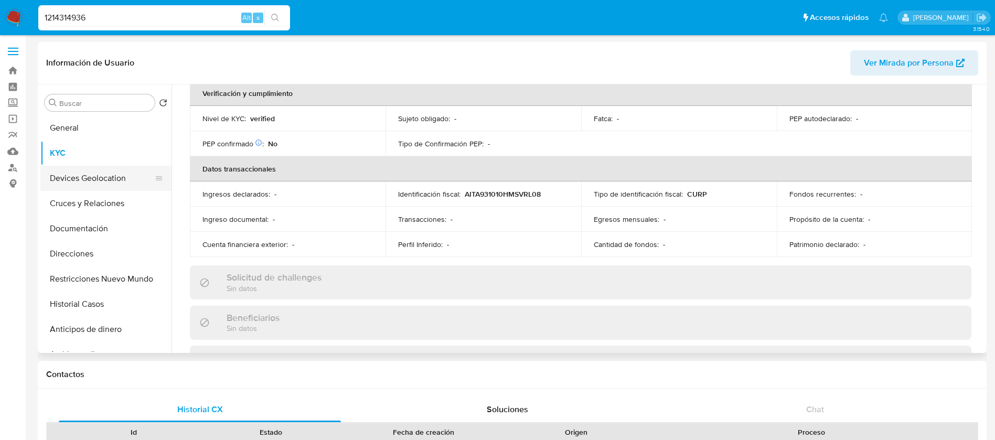
click at [115, 176] on button "Devices Geolocation" at bounding box center [101, 178] width 123 height 25
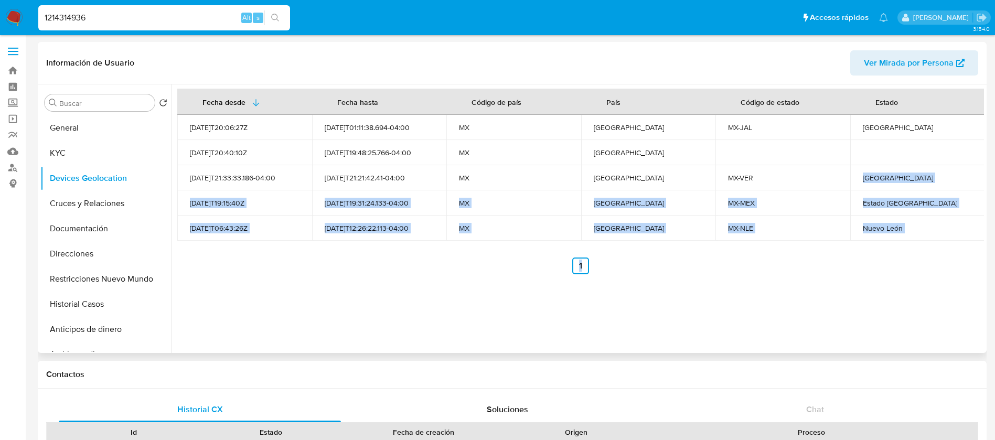
drag, startPoint x: 810, startPoint y: 185, endPoint x: 868, endPoint y: 247, distance: 85.0
click at [868, 247] on div "Fecha desde Fecha hasta Código de país País Código de estado Estado 2022-10-15T…" at bounding box center [580, 182] width 807 height 186
click at [70, 196] on button "Cruces y Relaciones" at bounding box center [101, 203] width 123 height 25
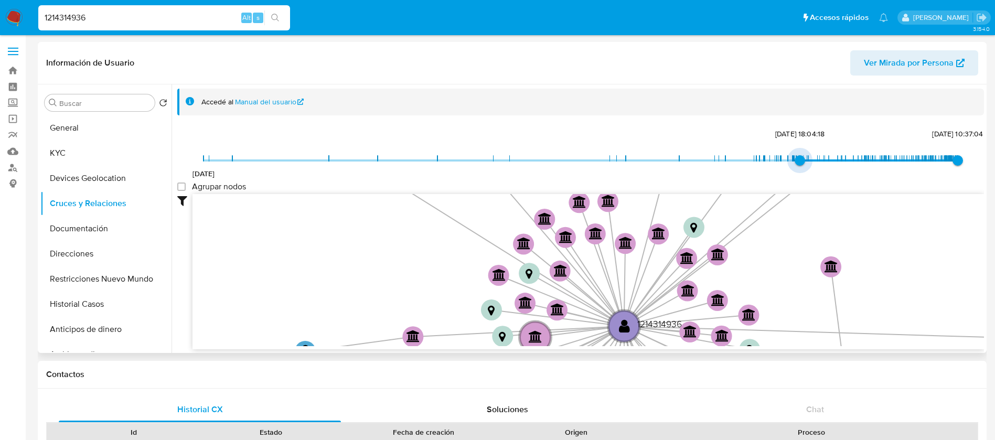
type input "1731118187000"
drag, startPoint x: 205, startPoint y: 163, endPoint x: 782, endPoint y: 160, distance: 577.0
click at [783, 160] on span "8/11/2024, 20:09:47" at bounding box center [788, 160] width 10 height 10
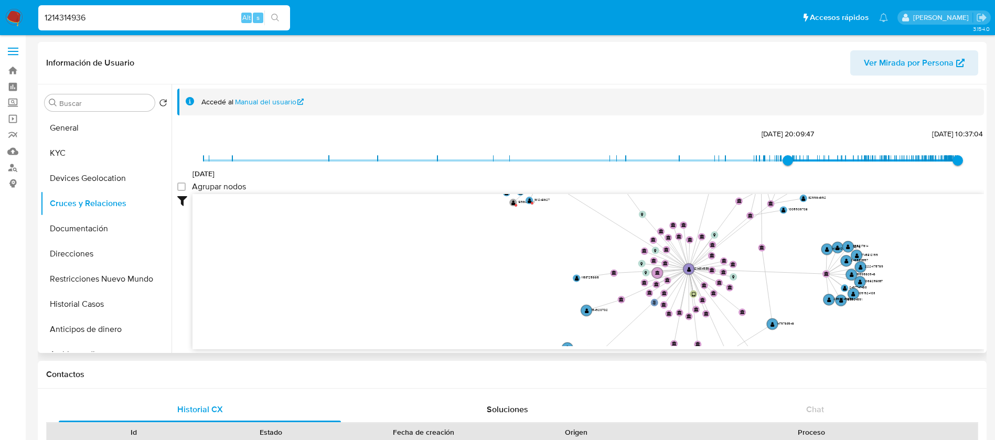
drag, startPoint x: 720, startPoint y: 244, endPoint x: 693, endPoint y: 349, distance: 108.1
click at [693, 349] on div "user-1214314936  1214314936 phone-9a784f3460b1e7d670e7c7e166ccbbf9  person-56…" at bounding box center [589, 271] width 792 height 155
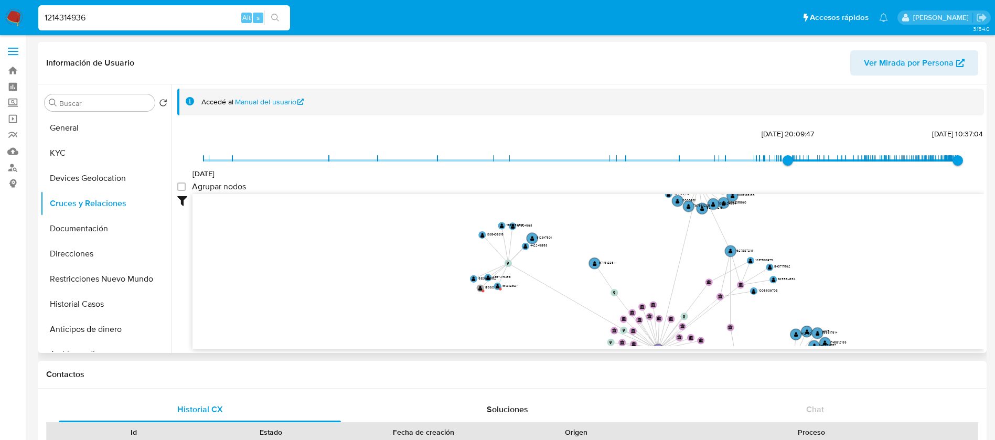
drag, startPoint x: 553, startPoint y: 262, endPoint x: 531, endPoint y: 336, distance: 77.3
click at [525, 349] on div "user-1214314936  1214314936 phone-9a784f3460b1e7d670e7c7e166ccbbf9  person-56…" at bounding box center [589, 271] width 792 height 155
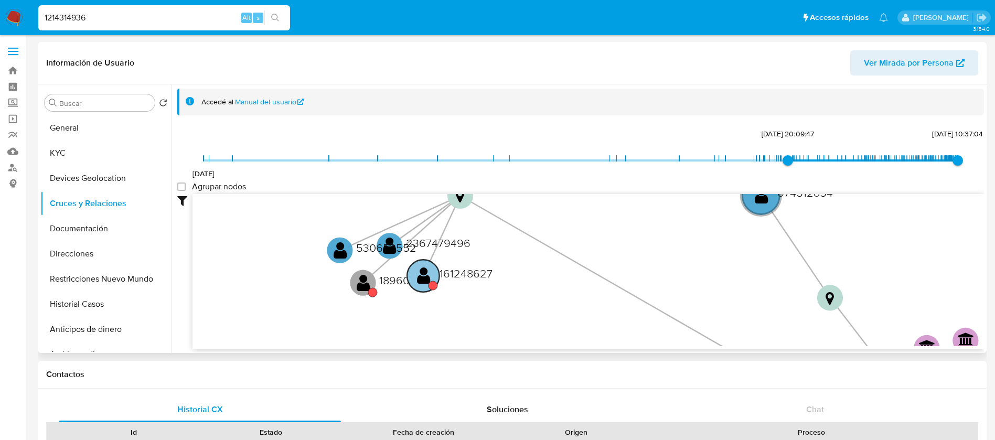
click at [446, 274] on text "161248627" at bounding box center [466, 273] width 53 height 16
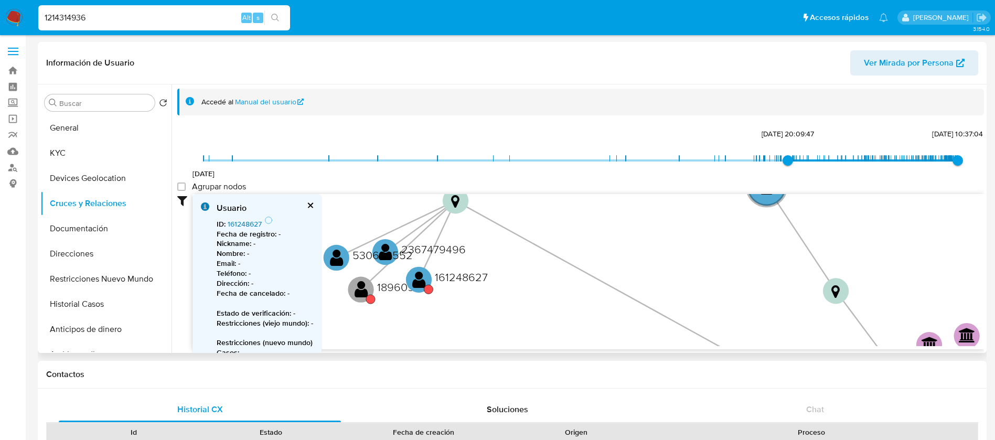
click at [260, 220] on link "161248627" at bounding box center [245, 224] width 34 height 10
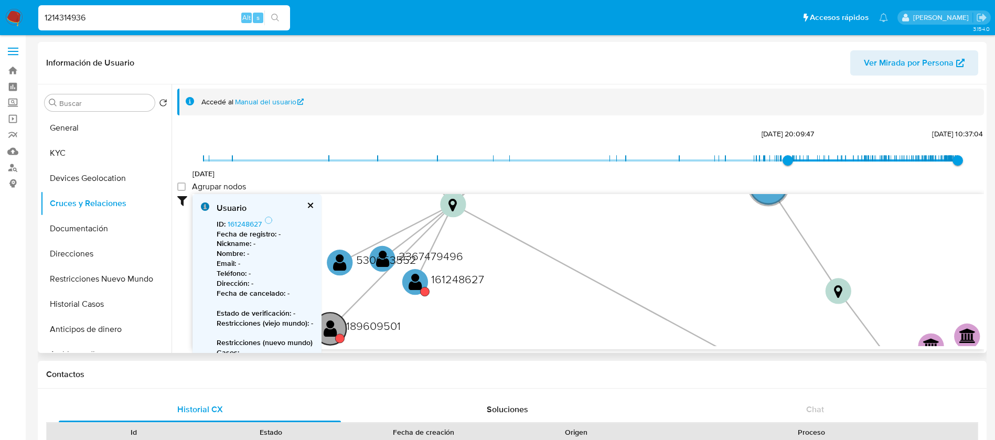
drag, startPoint x: 356, startPoint y: 294, endPoint x: 325, endPoint y: 333, distance: 49.3
click at [325, 333] on text "" at bounding box center [331, 328] width 14 height 18
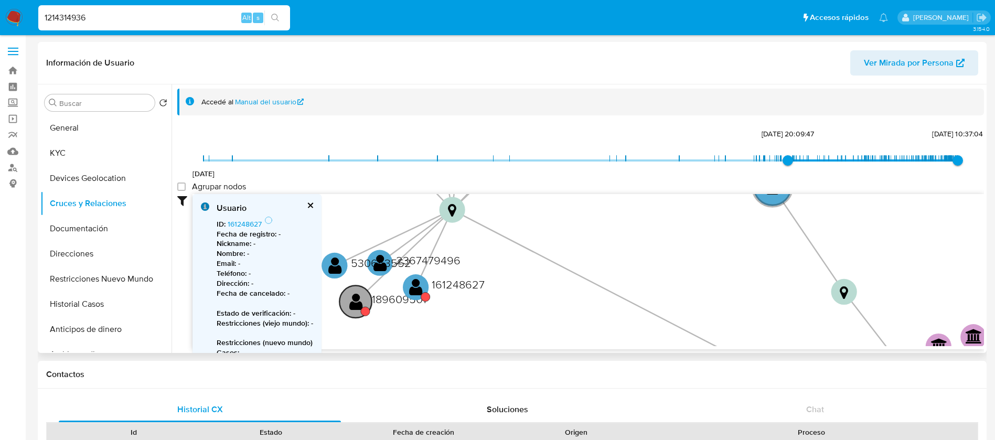
click at [380, 304] on text "189609501" at bounding box center [399, 299] width 55 height 16
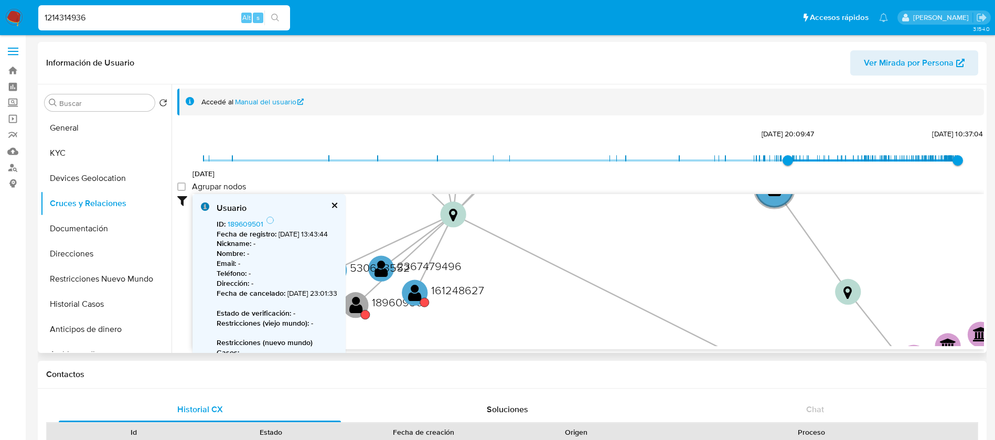
drag, startPoint x: 253, startPoint y: 217, endPoint x: 253, endPoint y: 228, distance: 11.0
click at [253, 219] on div "ID : 189609501 Fecha de registro : 7/8/2015, 13:43:44 Nickname : - Nombre : - E…" at bounding box center [277, 321] width 121 height 211
click at [253, 229] on b "Fecha de registro :" at bounding box center [247, 234] width 60 height 10
click at [258, 218] on div "ID : 189609501 Fecha de registro : 7/8/2015, 13:43:44 Nickname : - Nombre : - E…" at bounding box center [277, 321] width 121 height 211
click at [258, 222] on link "189609501" at bounding box center [246, 224] width 36 height 10
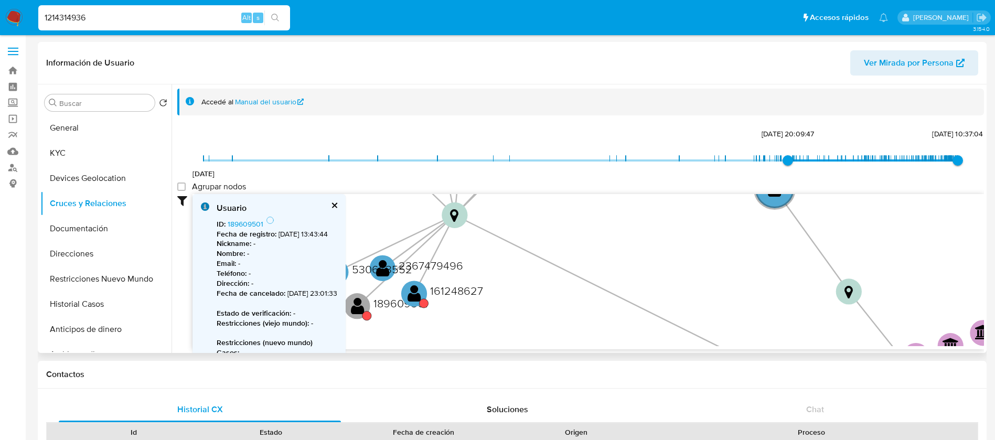
drag, startPoint x: 87, startPoint y: 229, endPoint x: 276, endPoint y: 134, distance: 211.8
click at [87, 228] on button "Documentación" at bounding box center [105, 228] width 131 height 25
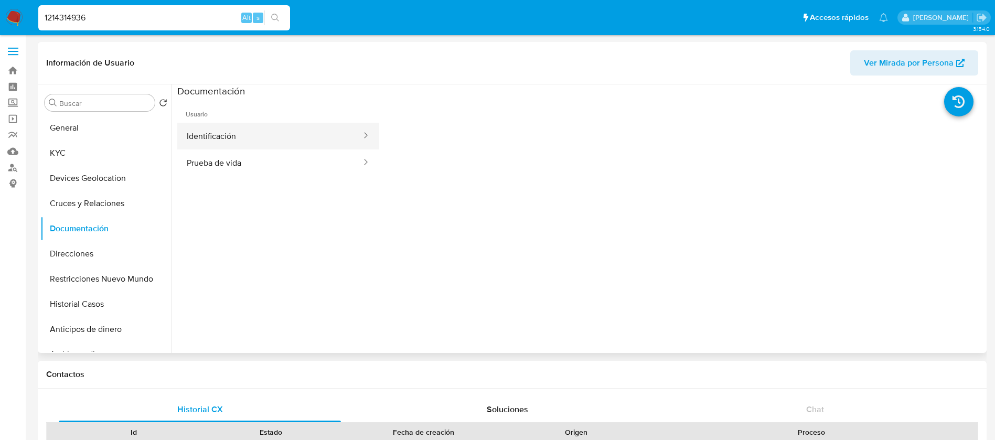
click at [319, 139] on button "Identificación" at bounding box center [269, 136] width 185 height 27
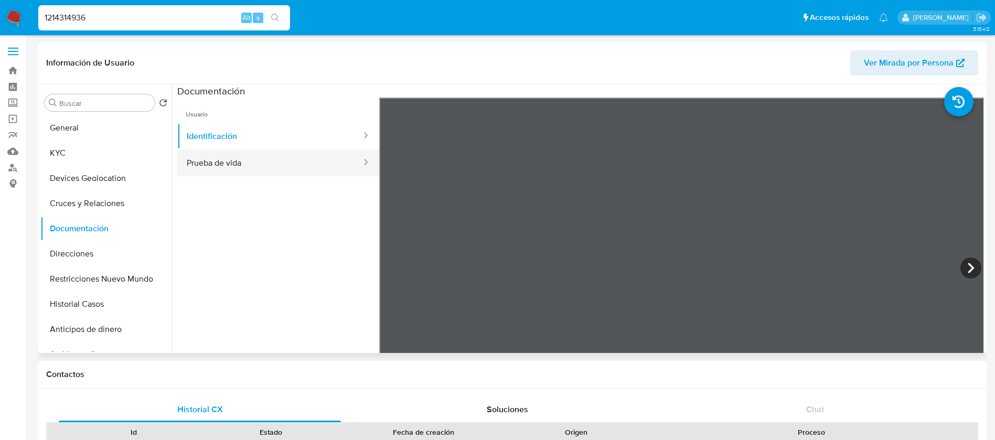
click at [284, 155] on button "Prueba de vida" at bounding box center [269, 163] width 185 height 27
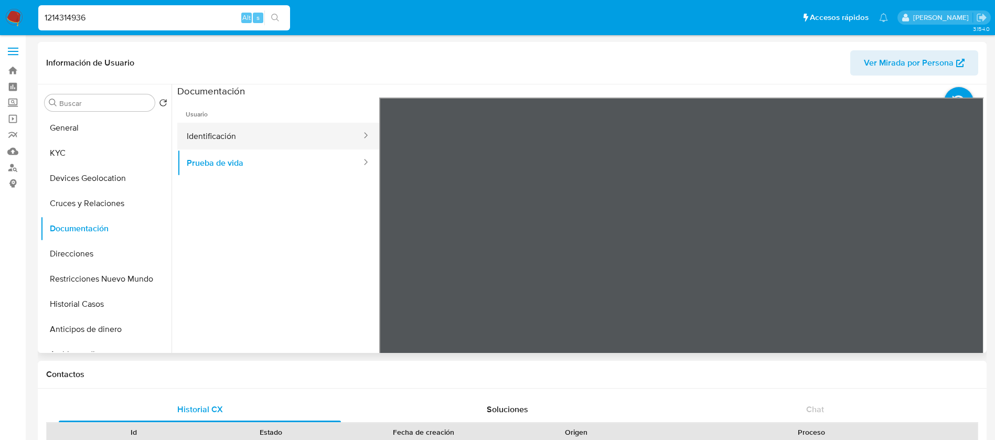
click at [268, 136] on button "Identificación" at bounding box center [269, 136] width 185 height 27
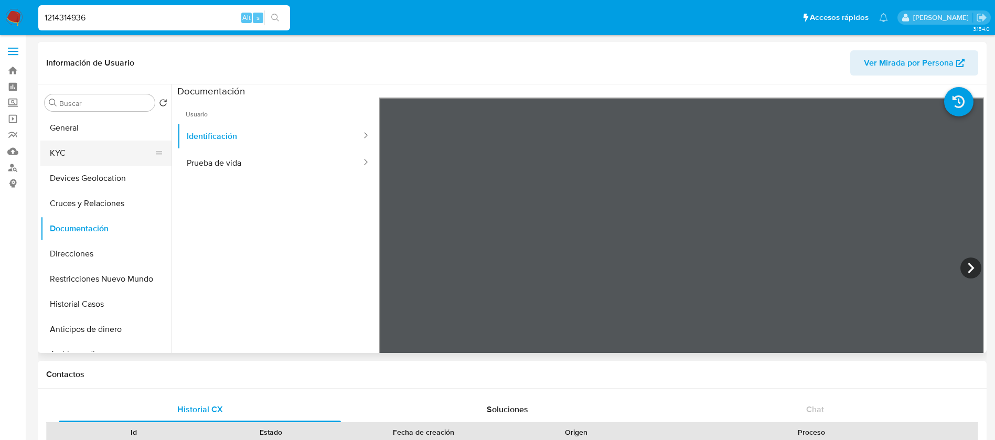
click at [109, 155] on button "KYC" at bounding box center [101, 153] width 123 height 25
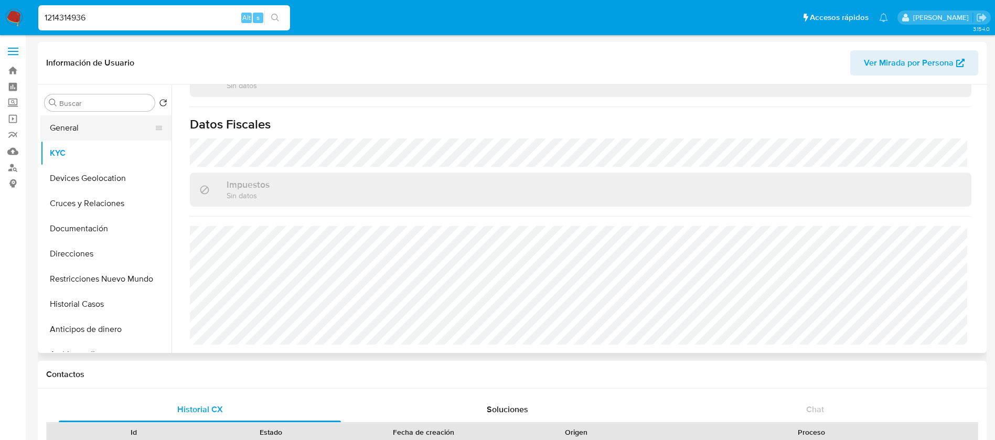
click at [148, 131] on button "General" at bounding box center [101, 127] width 123 height 25
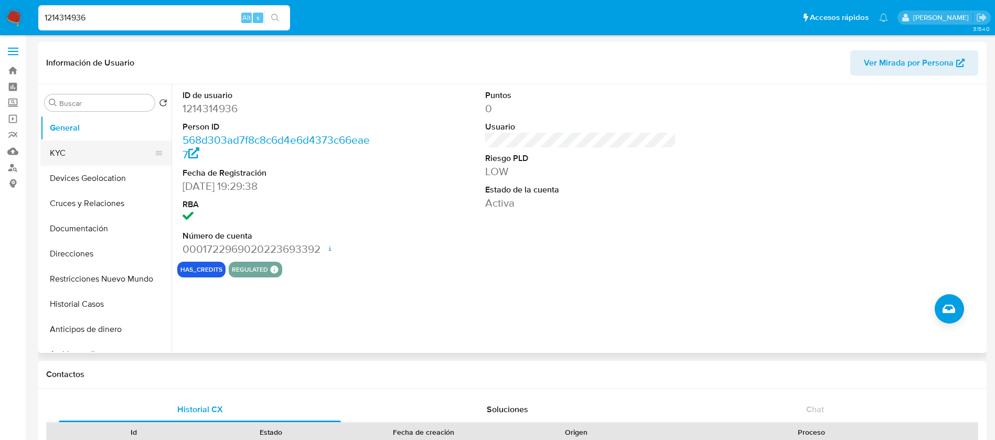
click at [102, 150] on button "KYC" at bounding box center [101, 153] width 123 height 25
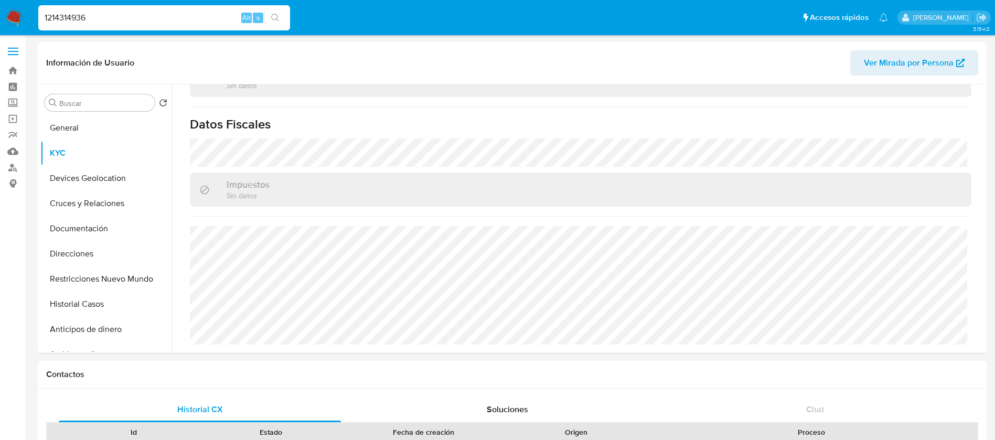
drag, startPoint x: 106, startPoint y: 20, endPoint x: 0, endPoint y: -21, distance: 113.6
paste input "471726627"
type input "471726627"
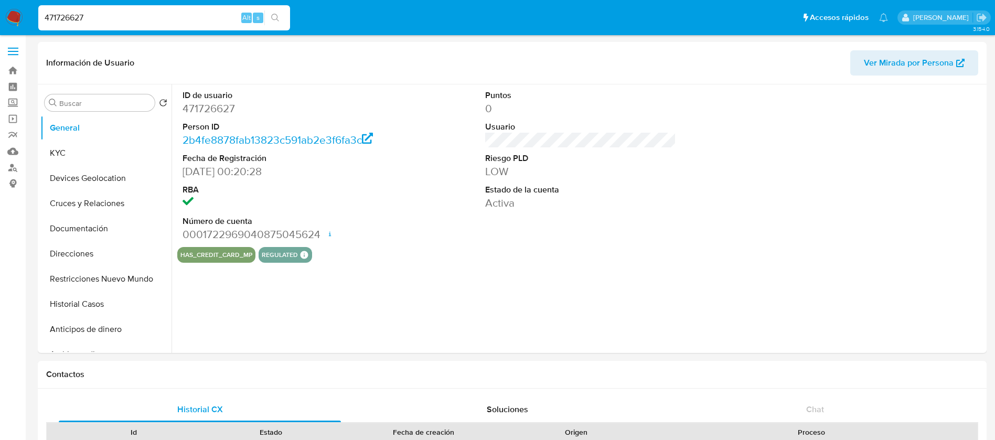
select select "10"
click at [103, 148] on button "KYC" at bounding box center [101, 153] width 123 height 25
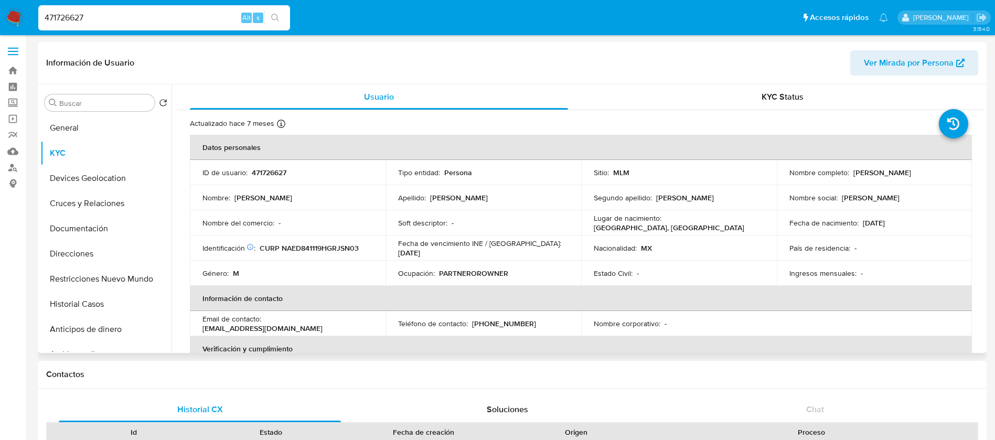
click at [266, 175] on p "471726627" at bounding box center [269, 172] width 35 height 9
copy p "471726627"
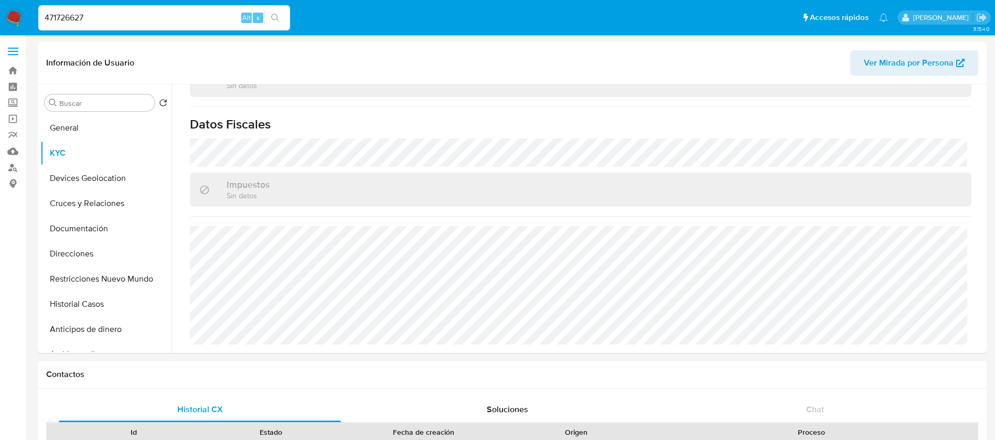
scroll to position [393, 0]
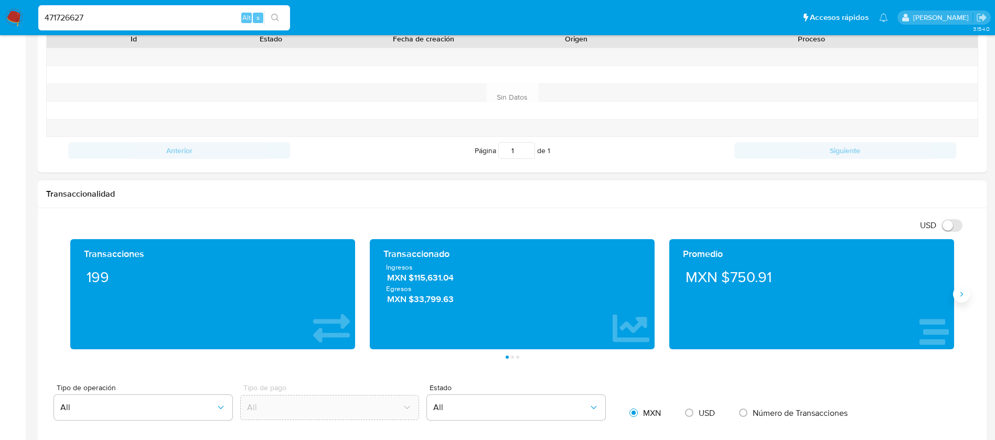
click at [956, 298] on button "Siguiente" at bounding box center [961, 294] width 17 height 17
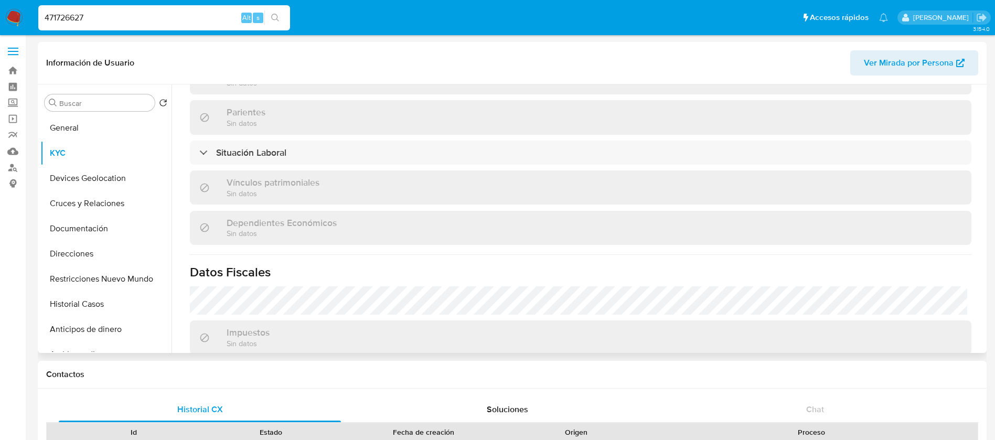
scroll to position [413, 0]
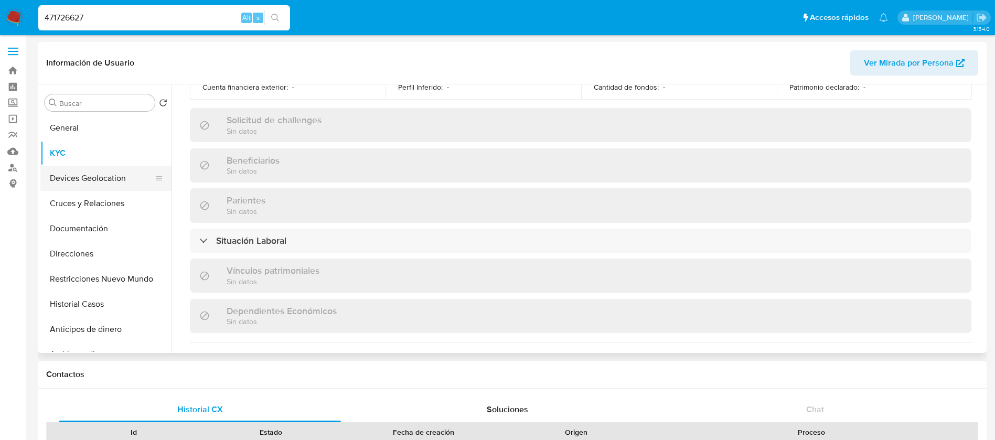
click at [98, 180] on button "Devices Geolocation" at bounding box center [101, 178] width 123 height 25
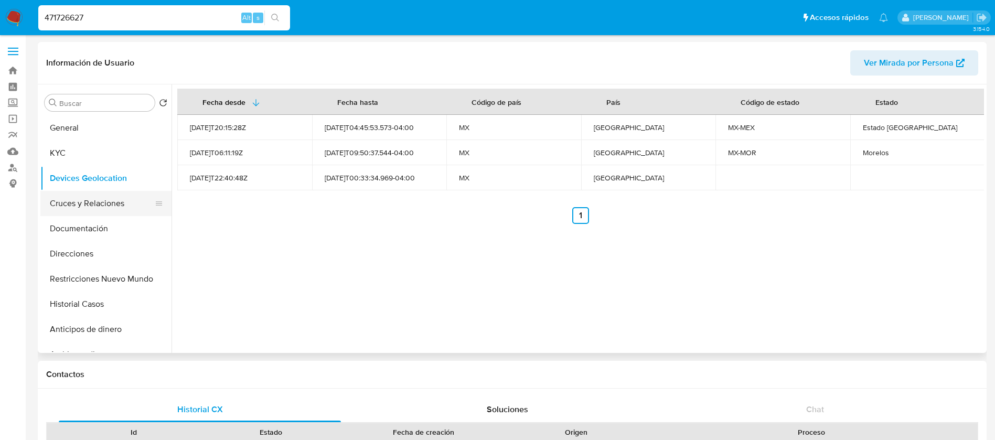
click at [88, 209] on button "Cruces y Relaciones" at bounding box center [101, 203] width 123 height 25
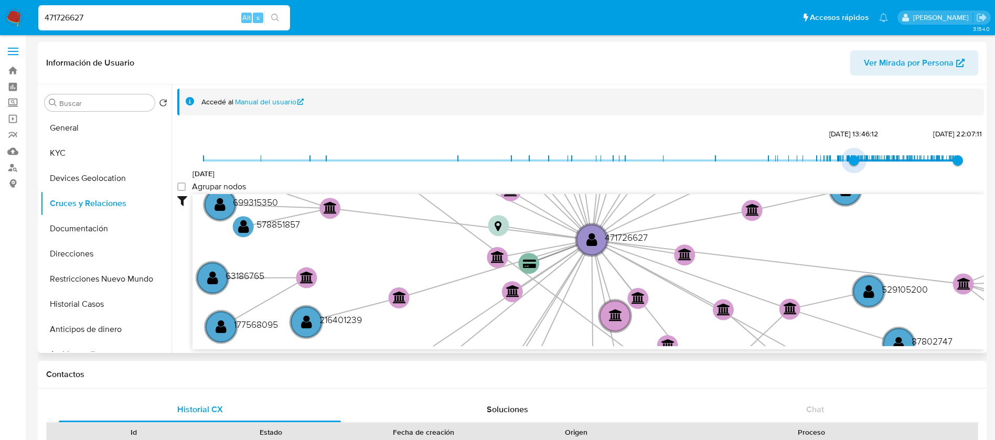
type input "1737668588000"
drag, startPoint x: 206, startPoint y: 160, endPoint x: 857, endPoint y: 143, distance: 651.2
click at [857, 155] on span "23/1/2025, 15:43:08" at bounding box center [861, 160] width 10 height 10
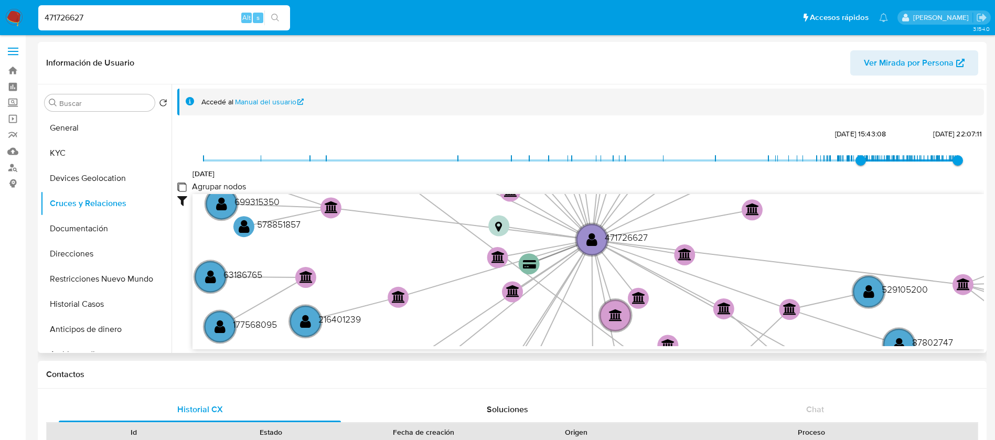
click at [183, 191] on group_nodes "Agrupar nodos" at bounding box center [181, 187] width 8 height 8
checkbox group_nodes "true"
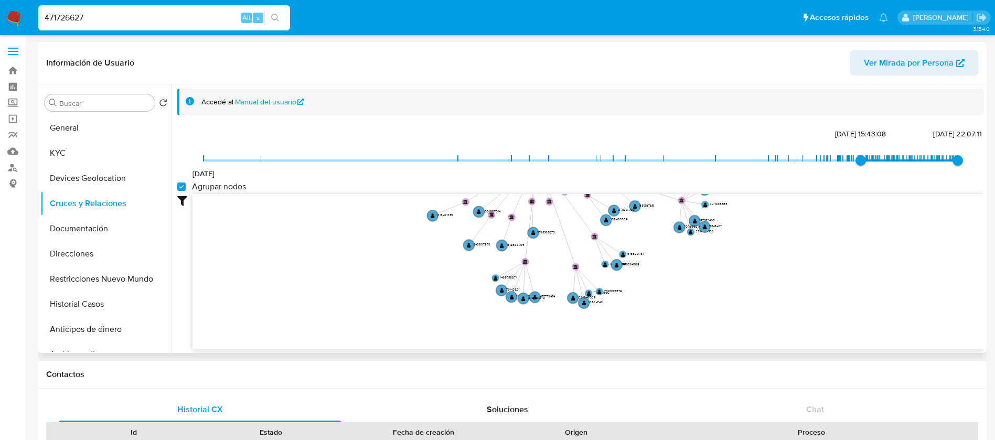
drag, startPoint x: 596, startPoint y: 237, endPoint x: 563, endPoint y: 154, distance: 89.4
click at [563, 154] on div "21/4/2021 23/1/2025, 15:43:08 14/8/2025, 22:07:11 Agrupar nodos Filtros Confian…" at bounding box center [580, 237] width 807 height 223
click at [92, 231] on button "Documentación" at bounding box center [101, 228] width 123 height 25
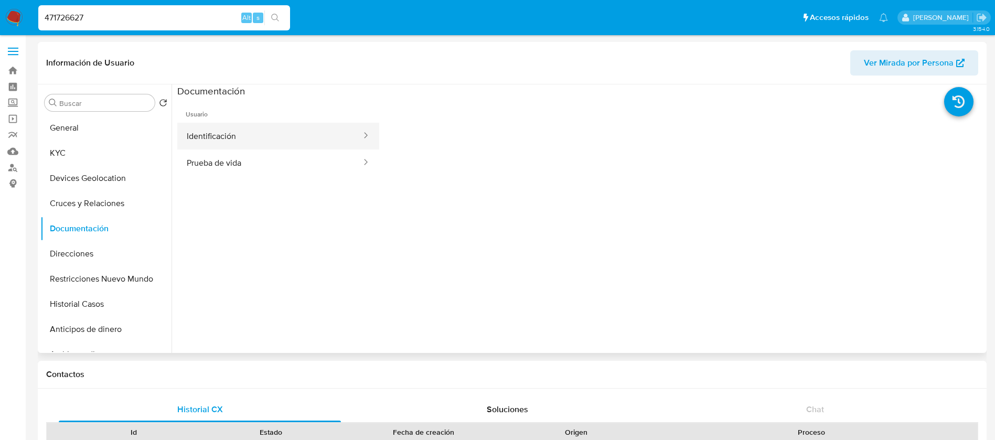
click at [284, 137] on button "Identificación" at bounding box center [269, 136] width 185 height 27
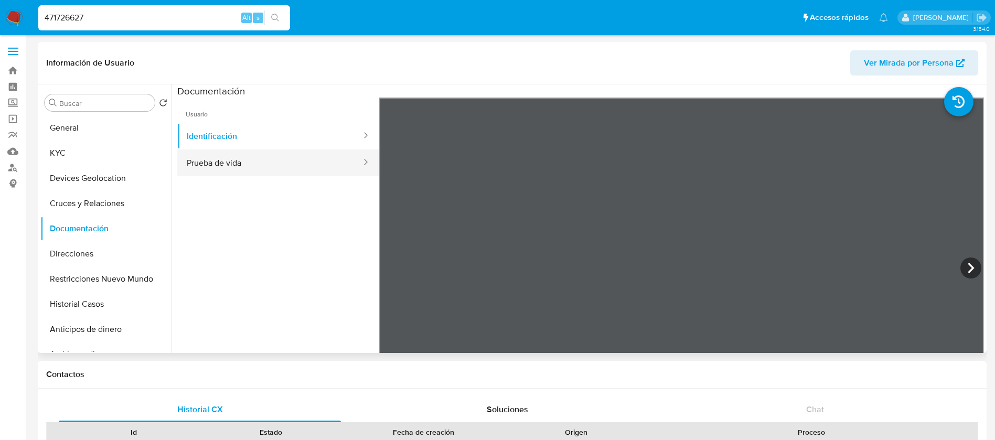
click at [268, 163] on button "Prueba de vida" at bounding box center [269, 163] width 185 height 27
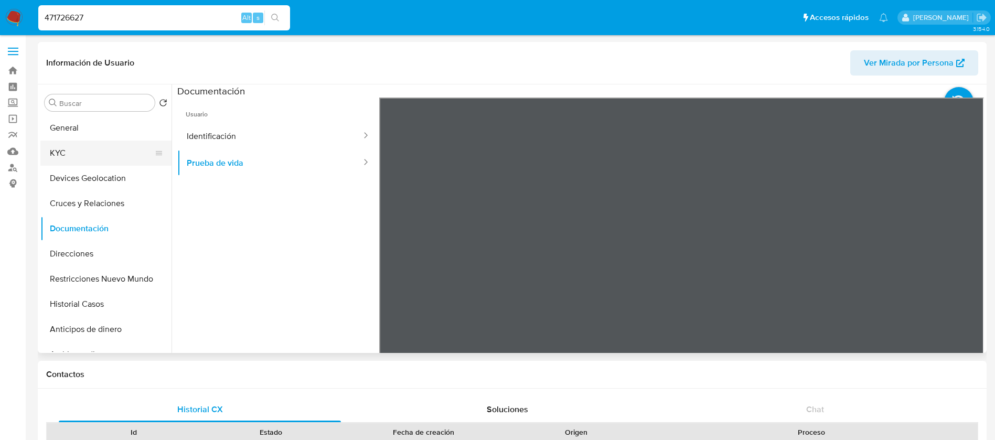
click at [80, 158] on button "KYC" at bounding box center [101, 153] width 123 height 25
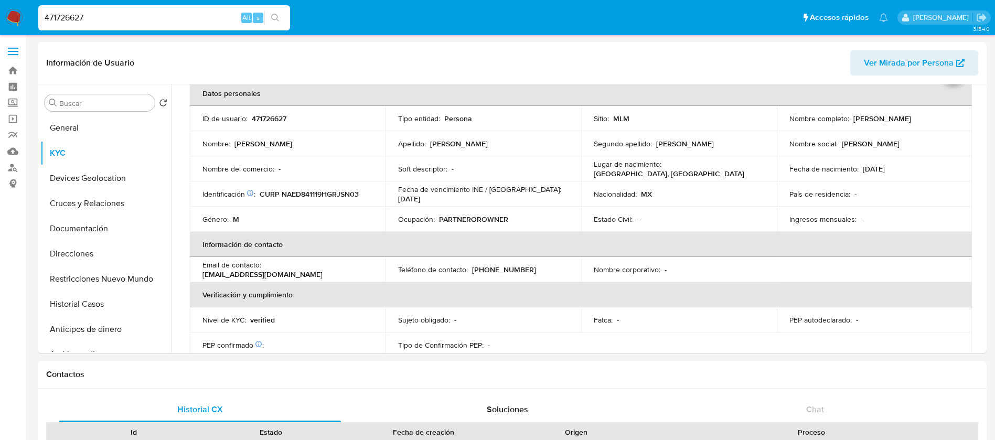
scroll to position [79, 0]
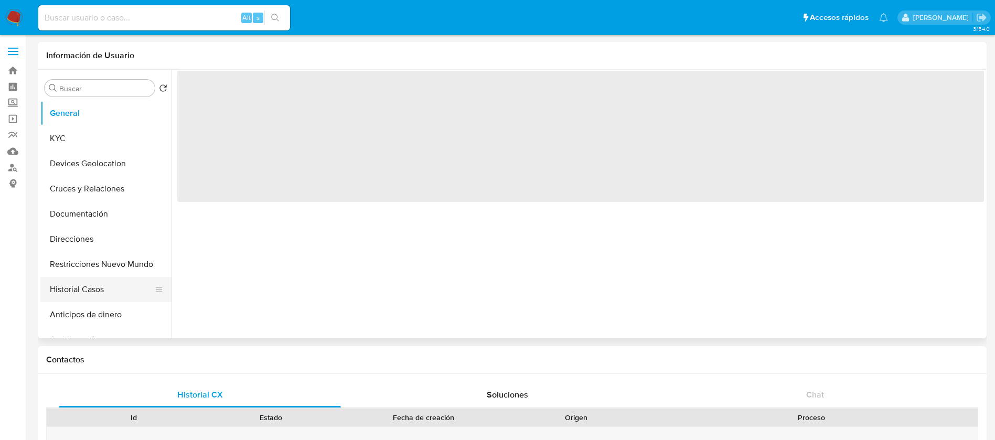
select select "10"
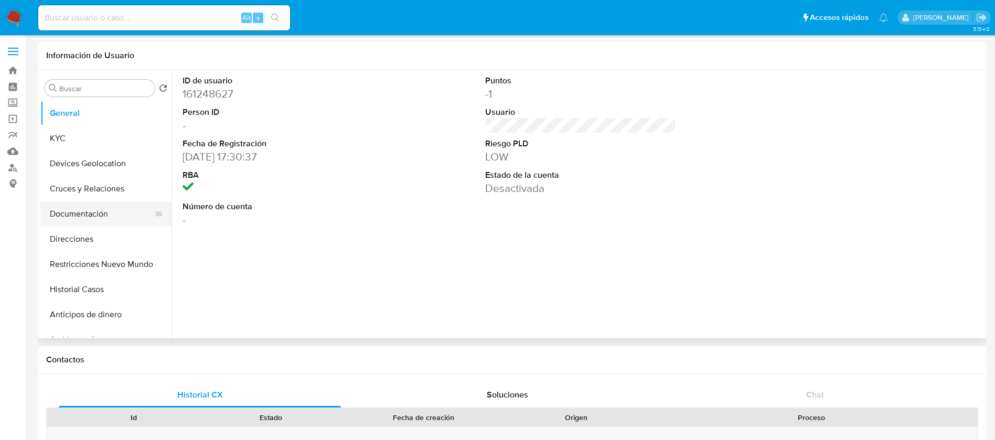
drag, startPoint x: 107, startPoint y: 259, endPoint x: 167, endPoint y: 216, distance: 73.7
click at [107, 258] on button "Restricciones Nuevo Mundo" at bounding box center [105, 264] width 131 height 25
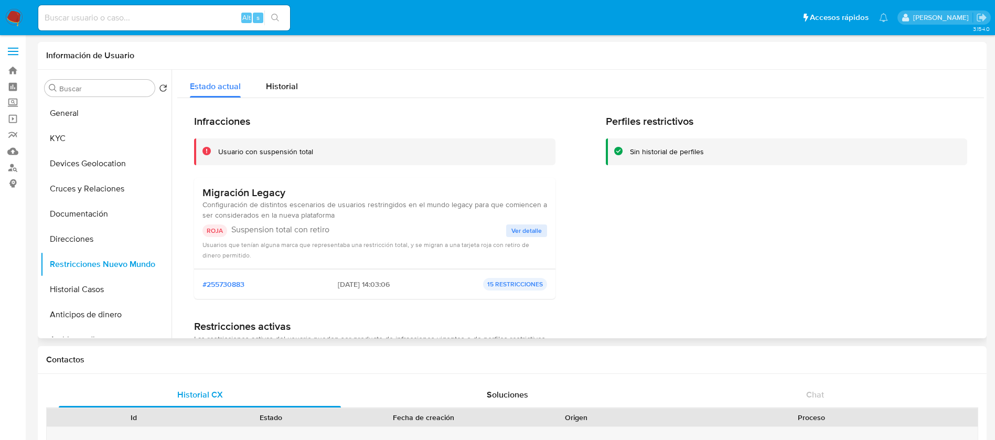
click at [541, 233] on button "Ver detalle" at bounding box center [526, 231] width 41 height 13
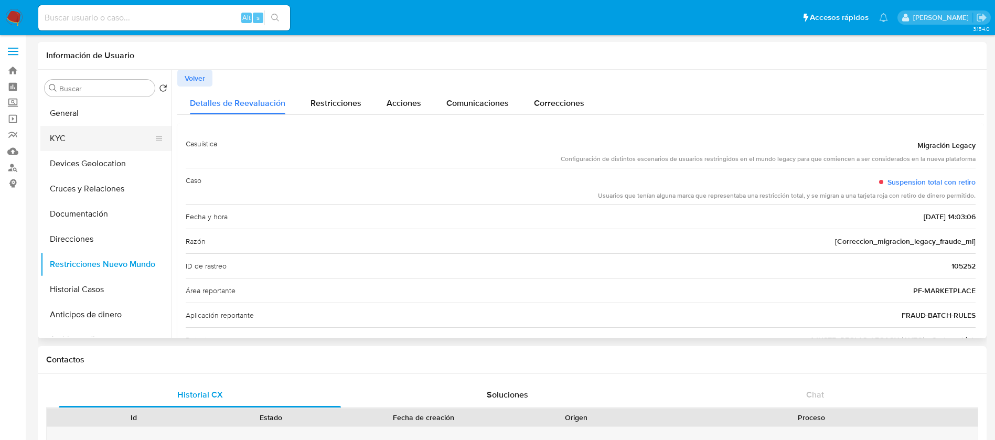
click at [111, 137] on button "KYC" at bounding box center [101, 138] width 123 height 25
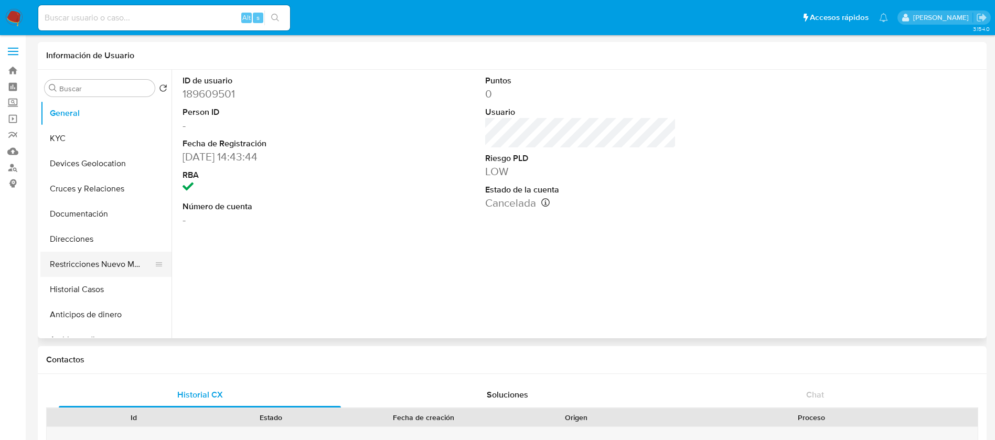
click at [116, 271] on button "Restricciones Nuevo Mundo" at bounding box center [101, 264] width 123 height 25
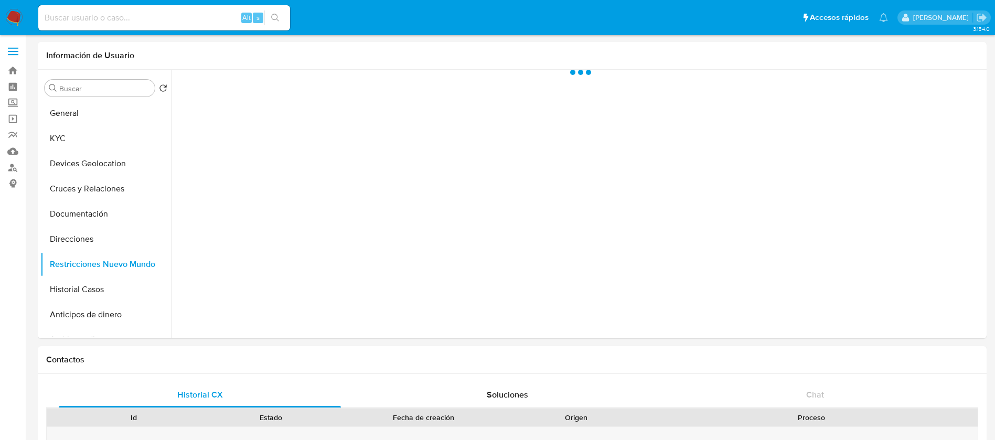
select select "10"
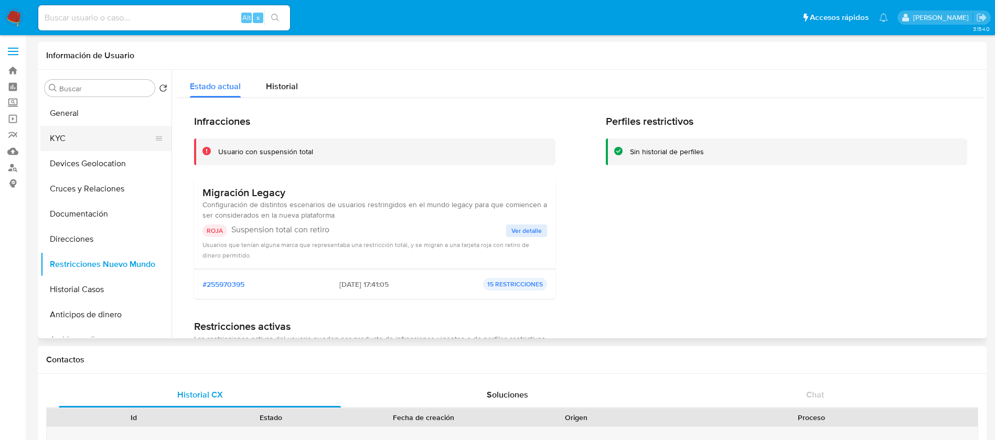
click at [115, 137] on button "KYC" at bounding box center [101, 138] width 123 height 25
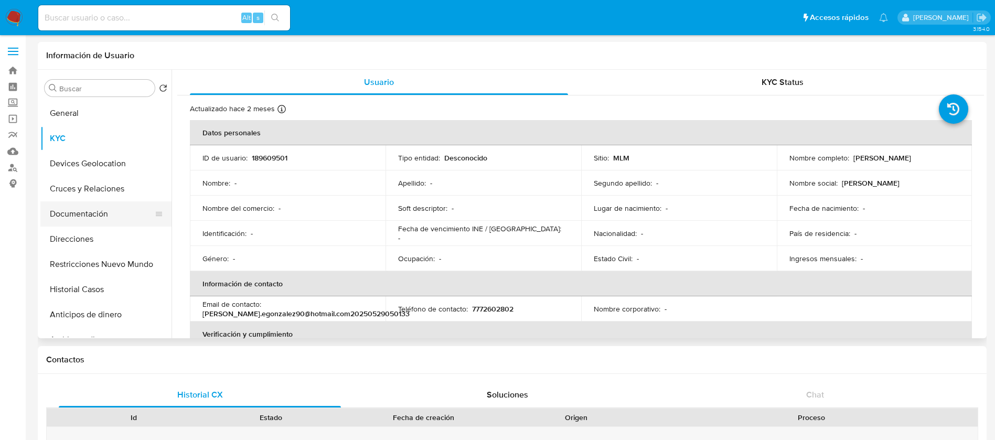
click at [71, 214] on button "Documentación" at bounding box center [101, 213] width 123 height 25
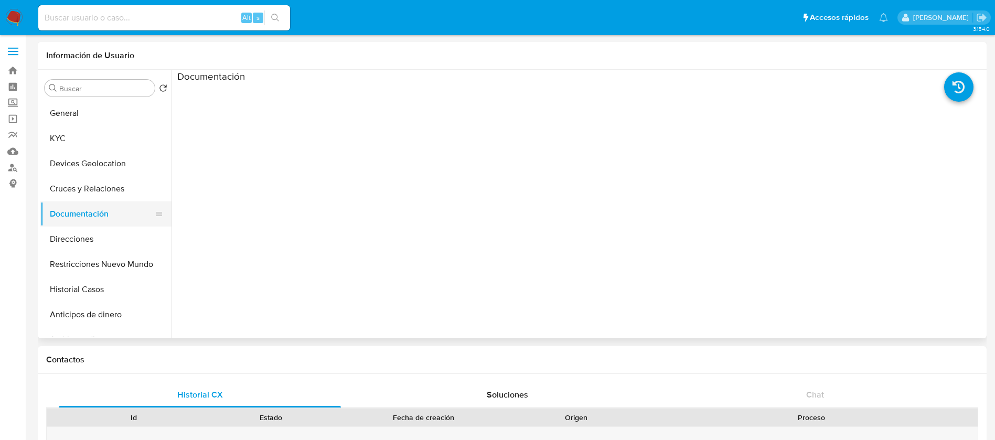
click at [108, 214] on button "Documentación" at bounding box center [101, 213] width 123 height 25
click at [118, 200] on button "Cruces y Relaciones" at bounding box center [105, 188] width 131 height 25
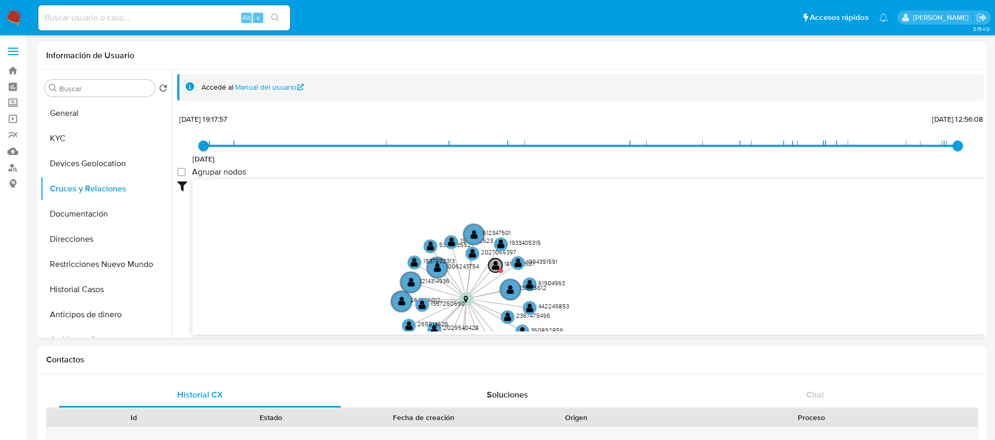
drag, startPoint x: 641, startPoint y: 257, endPoint x: 589, endPoint y: 367, distance: 121.8
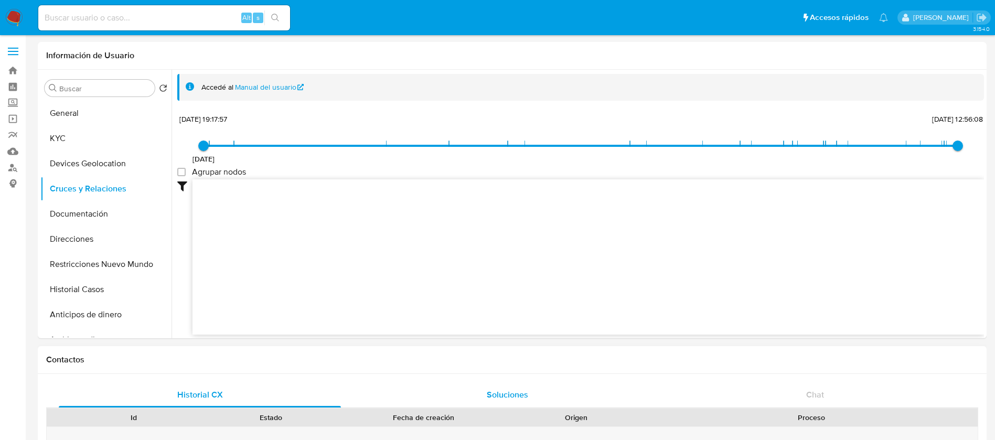
drag, startPoint x: 582, startPoint y: 237, endPoint x: 517, endPoint y: 392, distance: 168.3
drag, startPoint x: 588, startPoint y: 249, endPoint x: 498, endPoint y: 340, distance: 128.0
drag, startPoint x: 501, startPoint y: 298, endPoint x: 544, endPoint y: 156, distance: 148.4
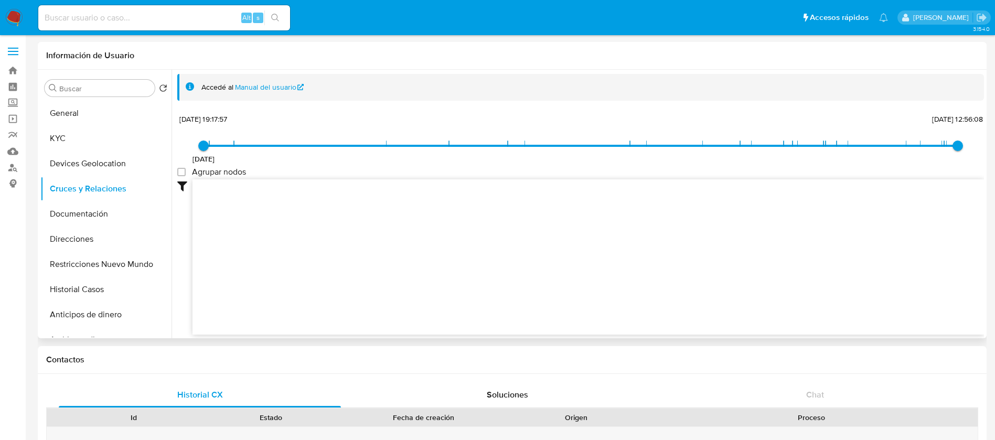
click at [543, 157] on div "15/3/2022 15/3/2022, 19:17:57 19/6/2025, 12:56:08 Agrupar nodos Filtros Confian…" at bounding box center [580, 223] width 807 height 223
drag, startPoint x: 447, startPoint y: 255, endPoint x: 506, endPoint y: 168, distance: 104.8
click at [505, 168] on div "15/3/2022 15/3/2022, 19:17:57 19/6/2025, 12:56:08 Agrupar nodos Filtros Confian…" at bounding box center [580, 223] width 807 height 223
drag, startPoint x: 487, startPoint y: 183, endPoint x: 514, endPoint y: 168, distance: 30.1
click at [505, 169] on div "15/3/2022 15/3/2022, 19:17:57 19/6/2025, 12:56:08 Agrupar nodos Filtros Confian…" at bounding box center [580, 223] width 807 height 223
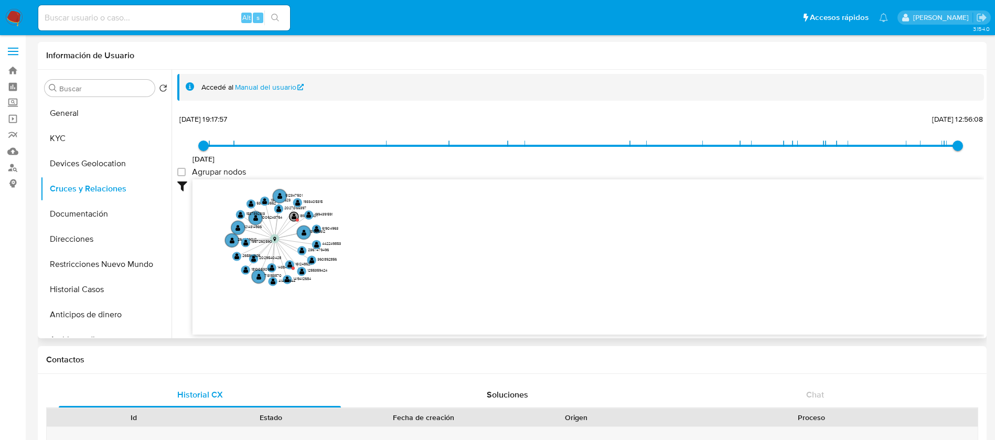
drag, startPoint x: 616, startPoint y: 285, endPoint x: 380, endPoint y: 239, distance: 240.4
click at [428, 229] on icon "user-189609501  189609501 location-90de2ad2aaba72f164703b3b002224f3  user-202…" at bounding box center [589, 255] width 792 height 152
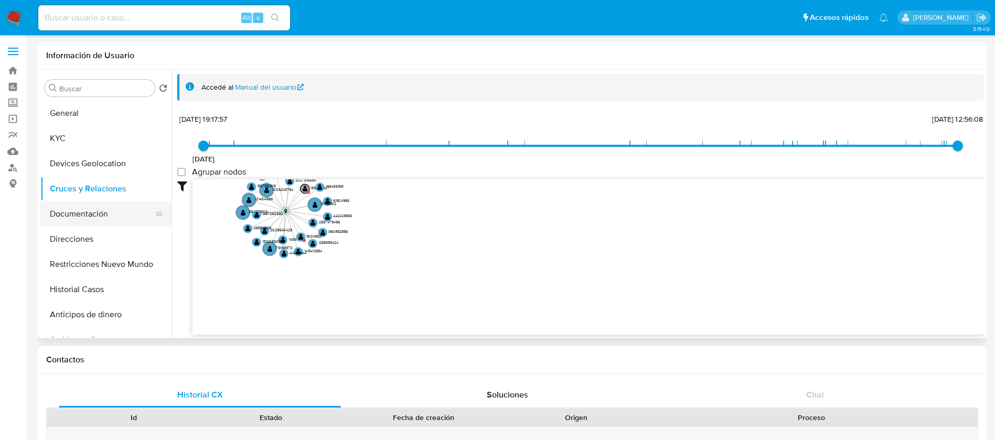
click at [119, 213] on button "Documentación" at bounding box center [101, 213] width 123 height 25
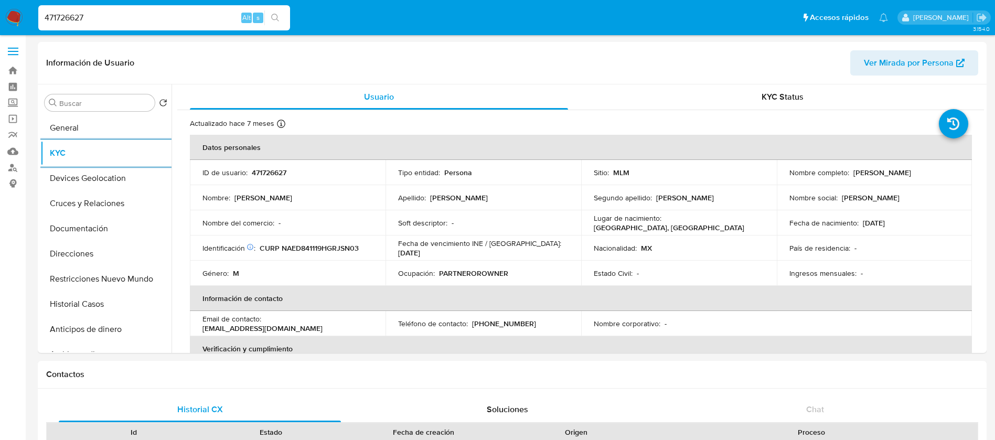
select select "10"
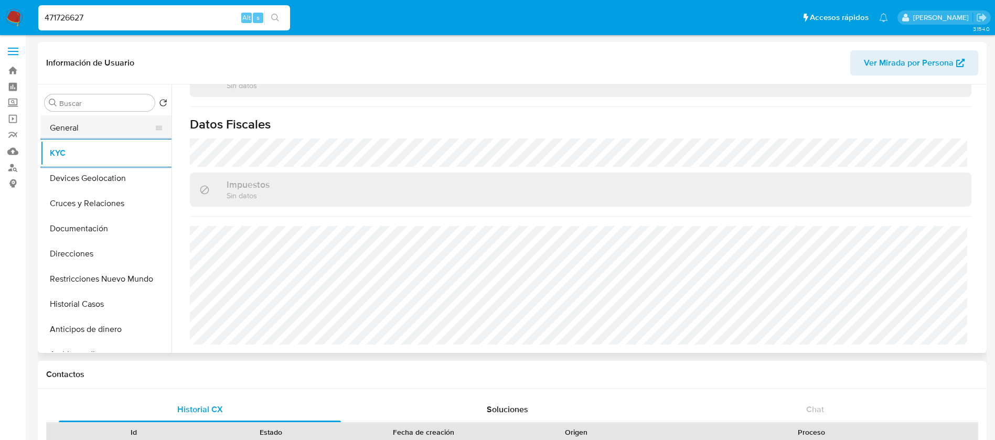
drag, startPoint x: 113, startPoint y: 123, endPoint x: 104, endPoint y: 124, distance: 8.5
click at [110, 123] on button "General" at bounding box center [101, 127] width 123 height 25
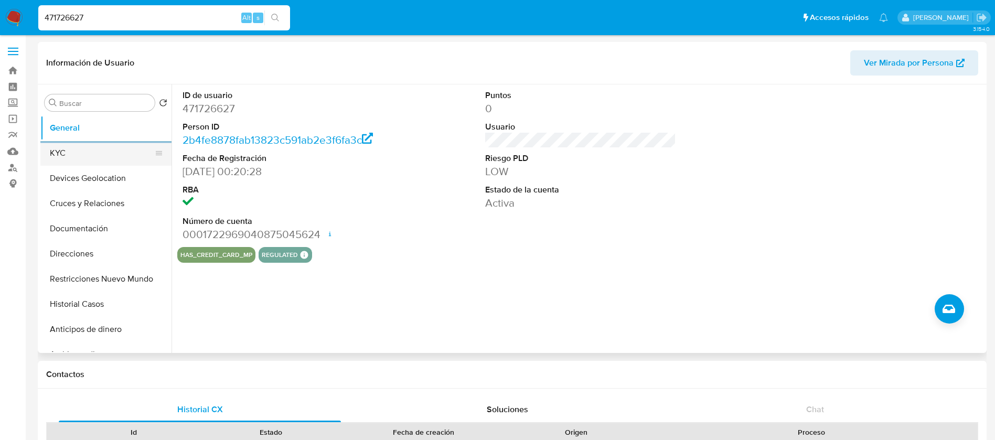
click at [86, 162] on button "KYC" at bounding box center [101, 153] width 123 height 25
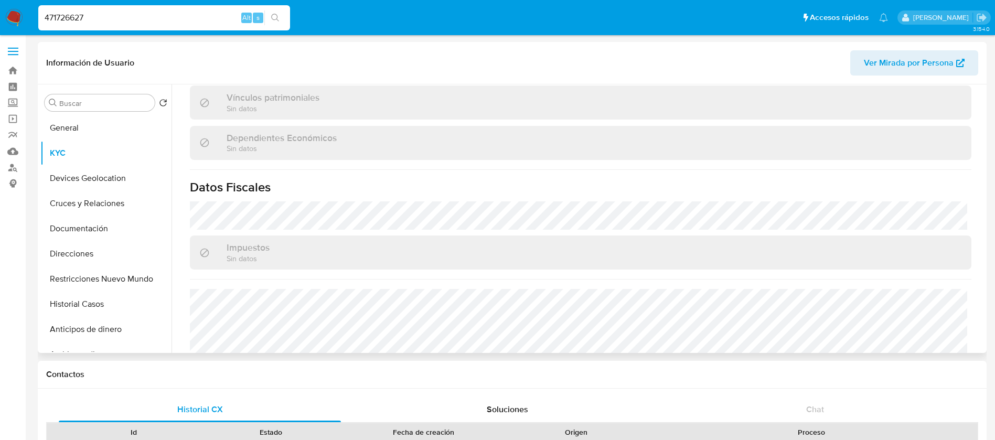
scroll to position [649, 0]
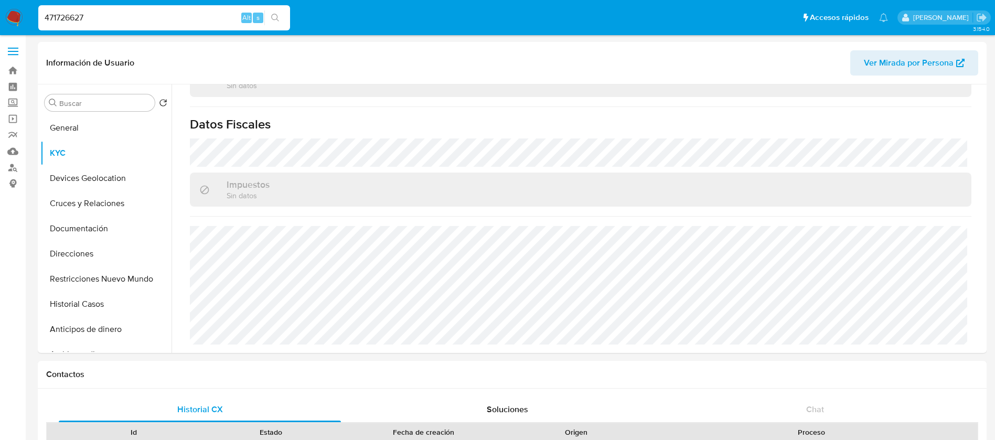
drag, startPoint x: 101, startPoint y: 15, endPoint x: 0, endPoint y: -41, distance: 115.3
paste input "148492242"
type input "148492242"
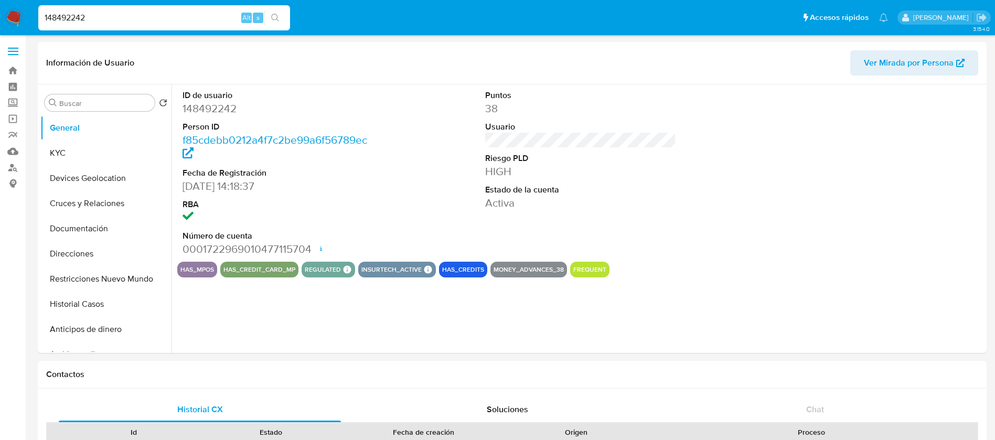
select select "10"
click at [107, 155] on button "KYC" at bounding box center [101, 153] width 123 height 25
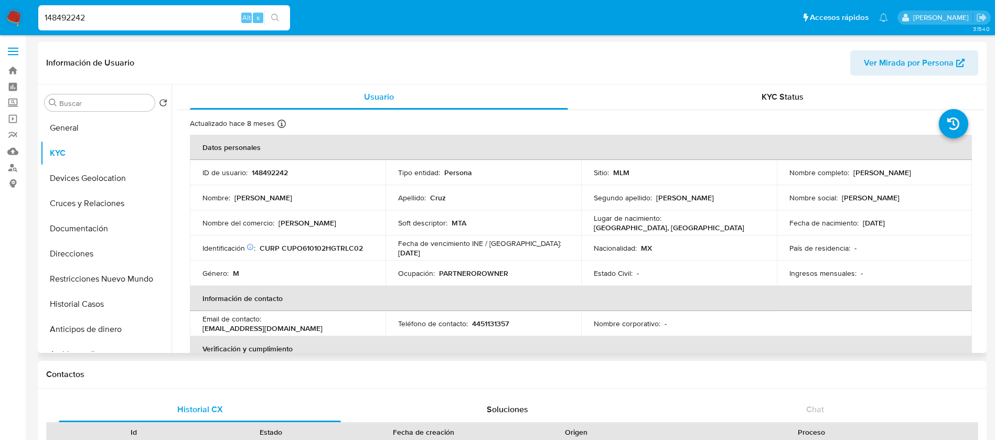
click at [277, 169] on p "148492242" at bounding box center [270, 172] width 36 height 9
click at [277, 172] on p "148492242" at bounding box center [270, 172] width 36 height 9
click at [282, 169] on p "148492242" at bounding box center [270, 172] width 36 height 9
copy p "148492242"
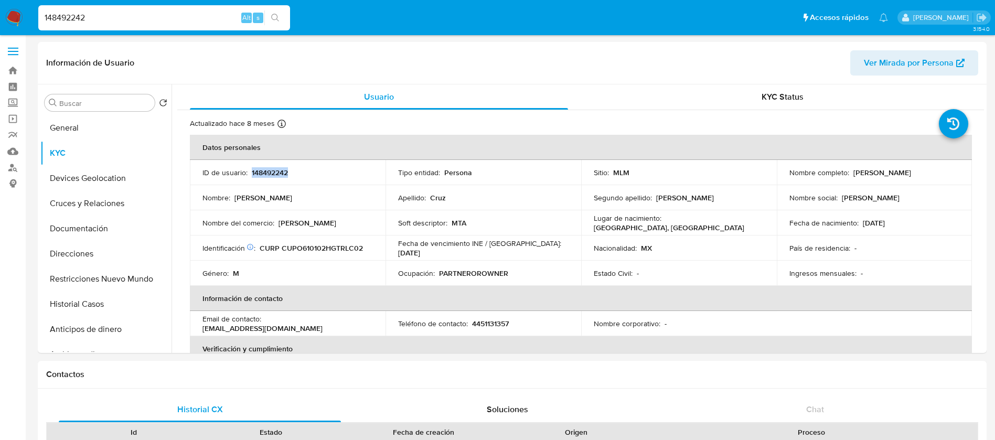
copy p "148492242"
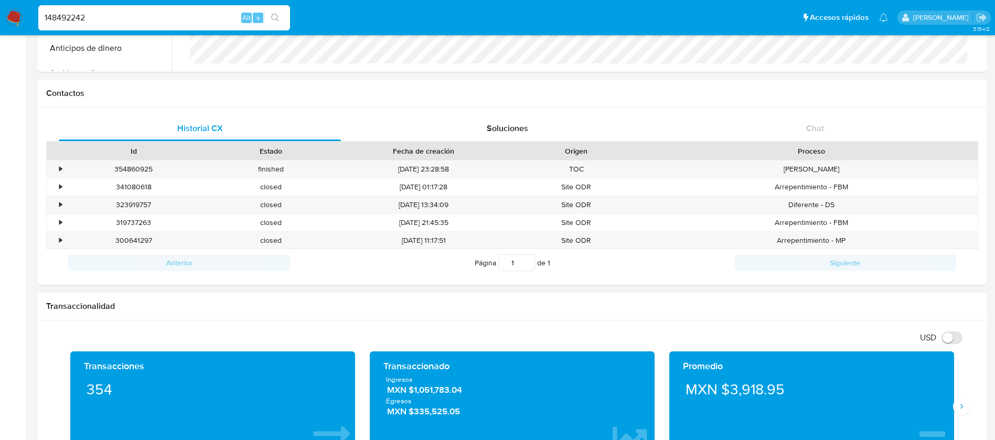
scroll to position [393, 0]
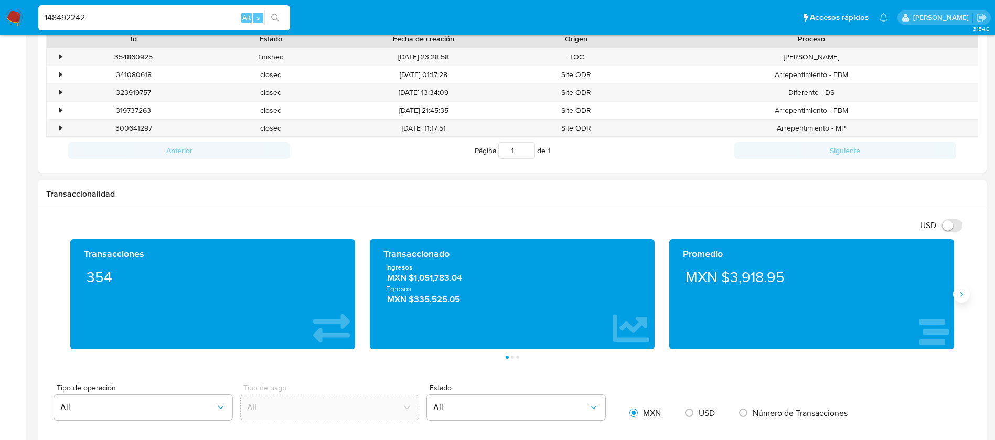
click at [966, 291] on button "Siguiente" at bounding box center [961, 294] width 17 height 17
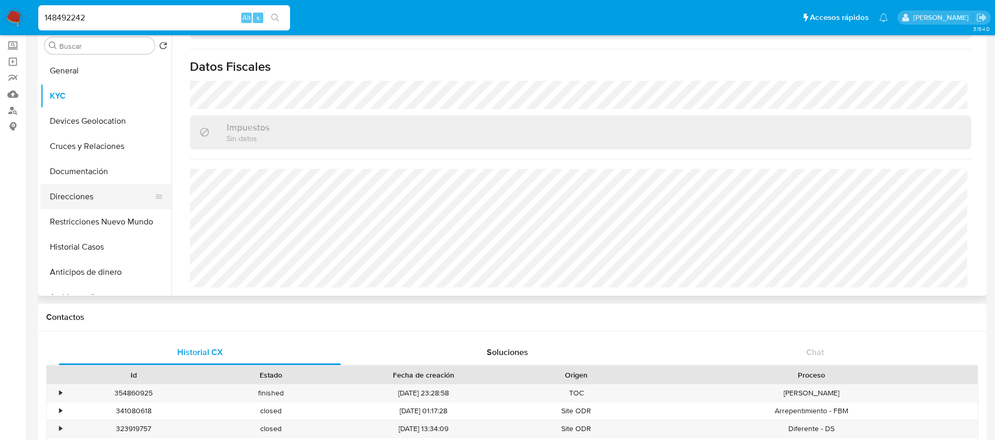
scroll to position [0, 0]
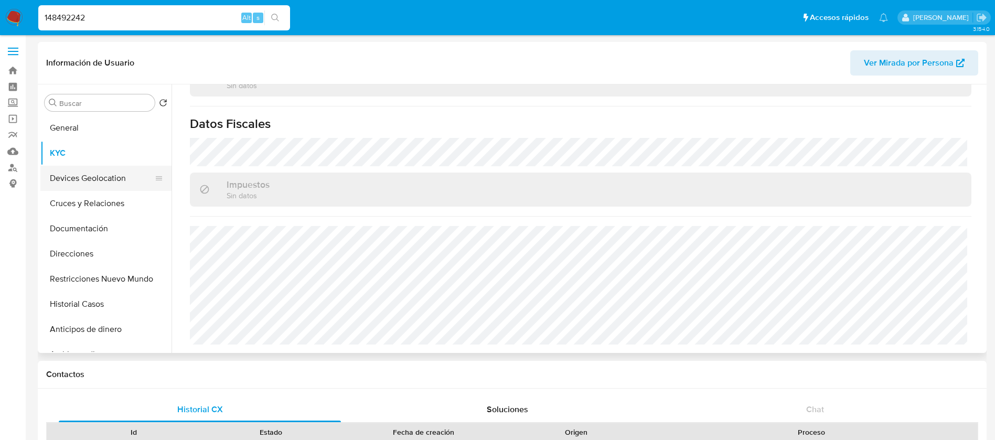
click at [91, 172] on button "Devices Geolocation" at bounding box center [101, 178] width 123 height 25
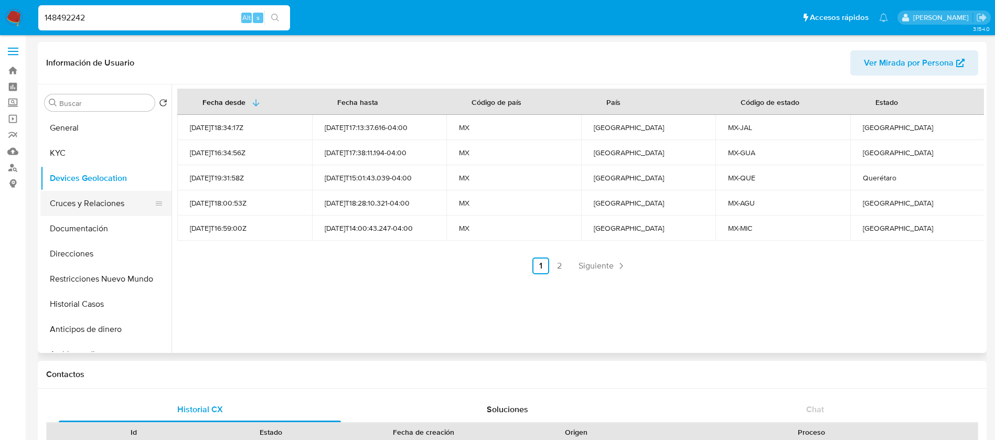
click at [109, 204] on button "Cruces y Relaciones" at bounding box center [101, 203] width 123 height 25
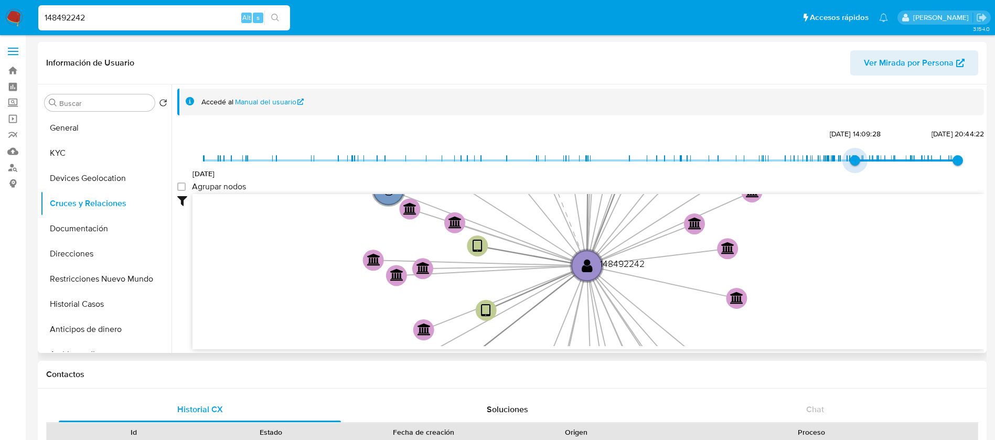
type input "1738449977000"
drag, startPoint x: 207, startPoint y: 166, endPoint x: 856, endPoint y: 166, distance: 648.9
click at [857, 166] on span "1/2/2025, 16:46:17" at bounding box center [862, 160] width 10 height 10
click at [184, 191] on group_nodes "Agrupar nodos" at bounding box center [181, 187] width 8 height 8
checkbox group_nodes "true"
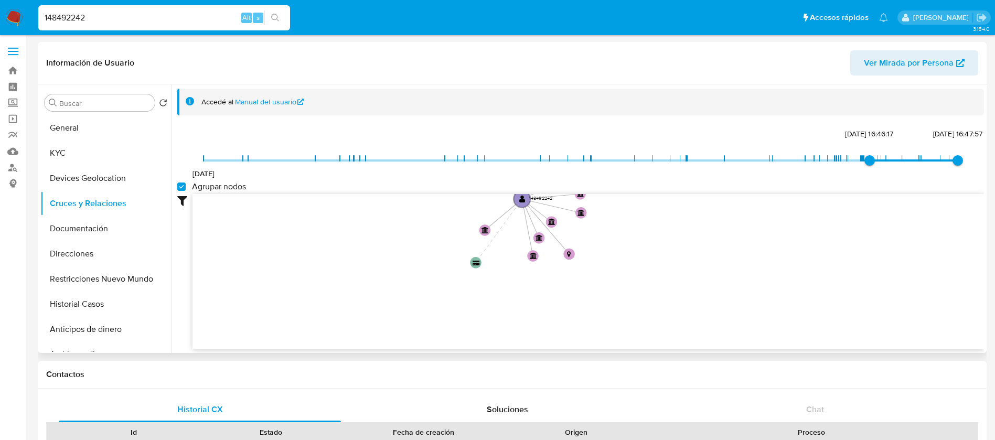
drag, startPoint x: 462, startPoint y: 239, endPoint x: 451, endPoint y: 184, distance: 56.2
click at [451, 184] on div "1/6/2021 1/2/2025, 16:46:17 29/7/2025, 16:47:57 Agrupar nodos Filtros Confianza…" at bounding box center [580, 237] width 807 height 223
click at [101, 231] on button "Documentación" at bounding box center [101, 228] width 123 height 25
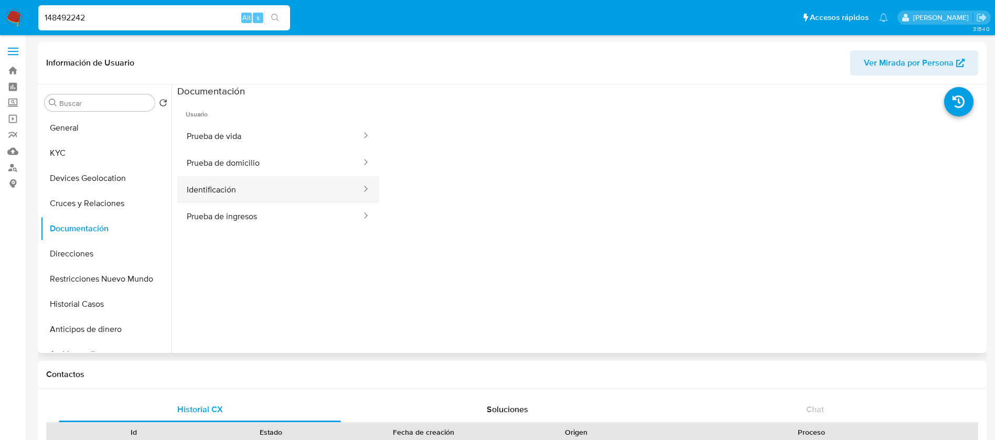
click at [290, 186] on button "Identificación" at bounding box center [269, 189] width 185 height 27
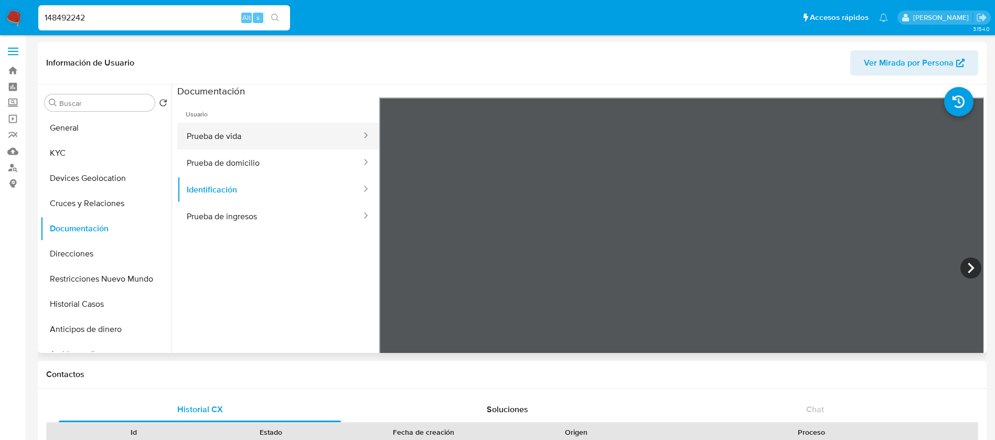
click at [257, 135] on button "Prueba de vida" at bounding box center [269, 136] width 185 height 27
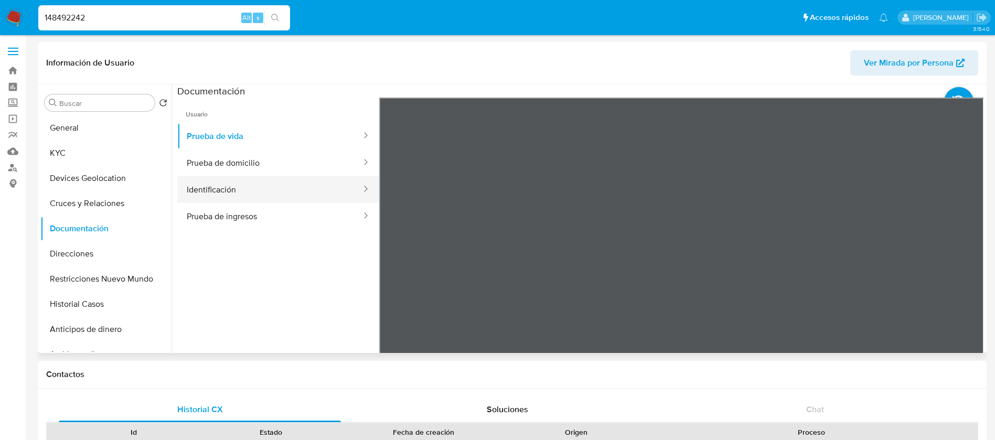
click at [198, 191] on button "Identificación" at bounding box center [269, 189] width 185 height 27
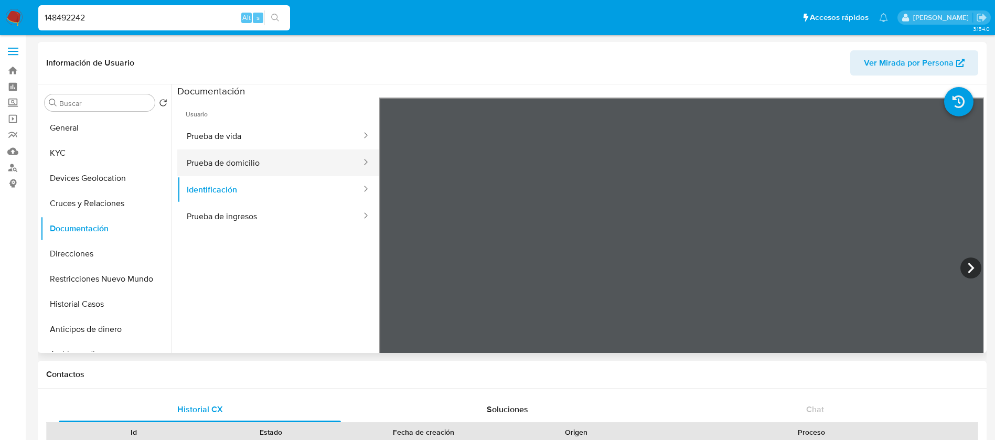
click at [212, 172] on button "Prueba de domicilio" at bounding box center [269, 163] width 185 height 27
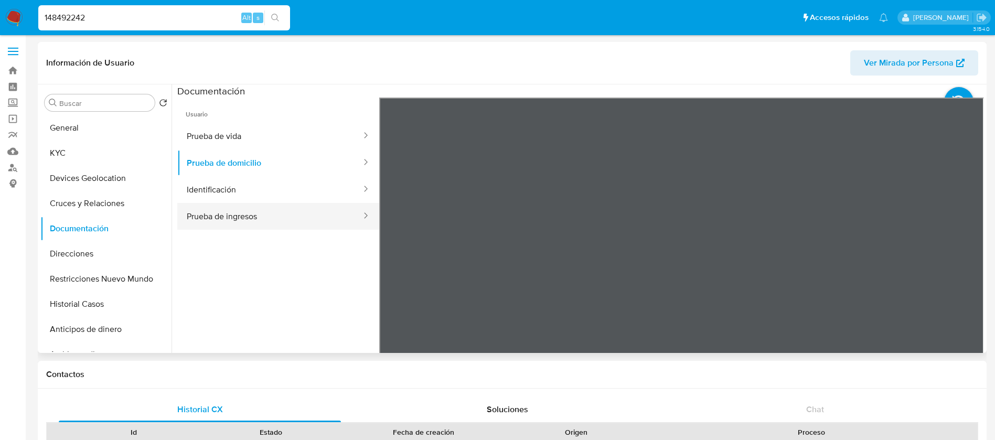
click at [249, 220] on button "Prueba de ingresos" at bounding box center [269, 216] width 185 height 27
click at [88, 157] on button "KYC" at bounding box center [101, 153] width 123 height 25
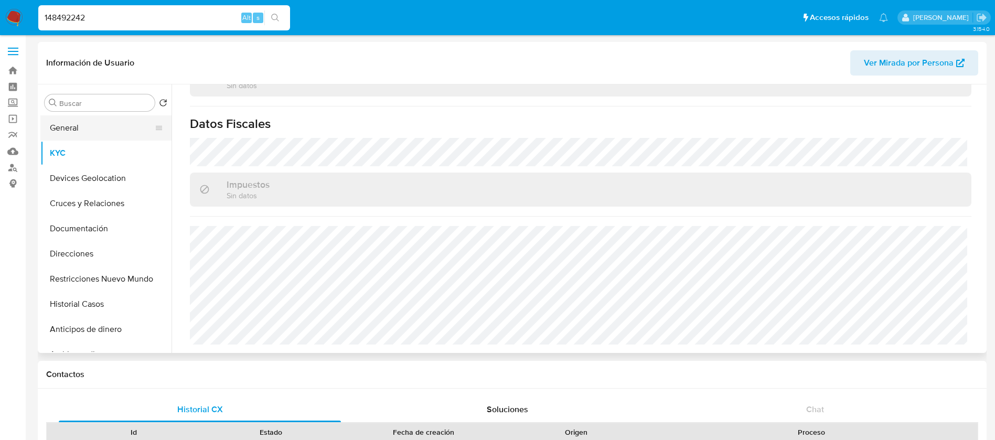
click at [108, 124] on button "General" at bounding box center [101, 127] width 123 height 25
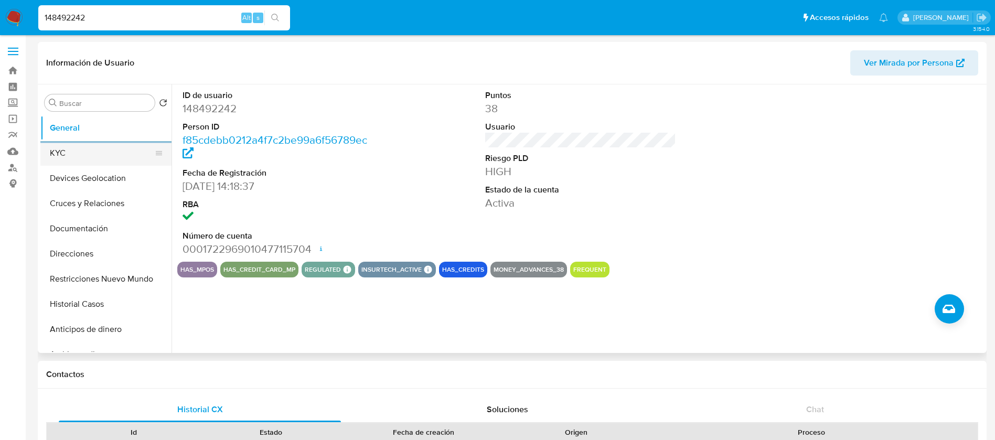
click at [81, 148] on button "KYC" at bounding box center [101, 153] width 123 height 25
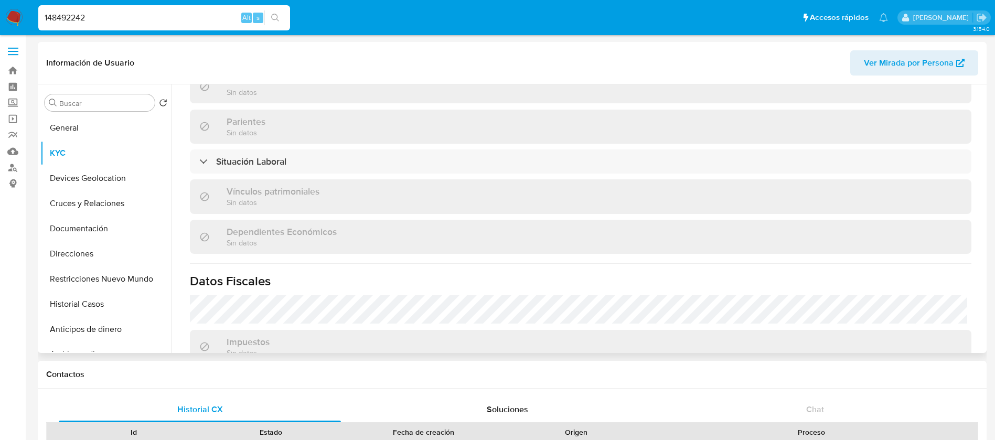
scroll to position [639, 0]
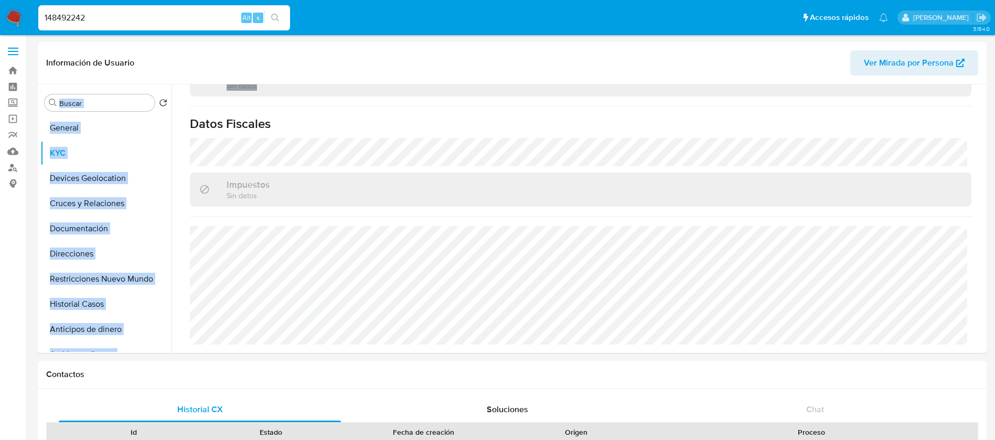
drag, startPoint x: 990, startPoint y: 71, endPoint x: 990, endPoint y: 57, distance: 14.7
click at [8, 22] on img at bounding box center [14, 18] width 18 height 18
